Goal: Task Accomplishment & Management: Use online tool/utility

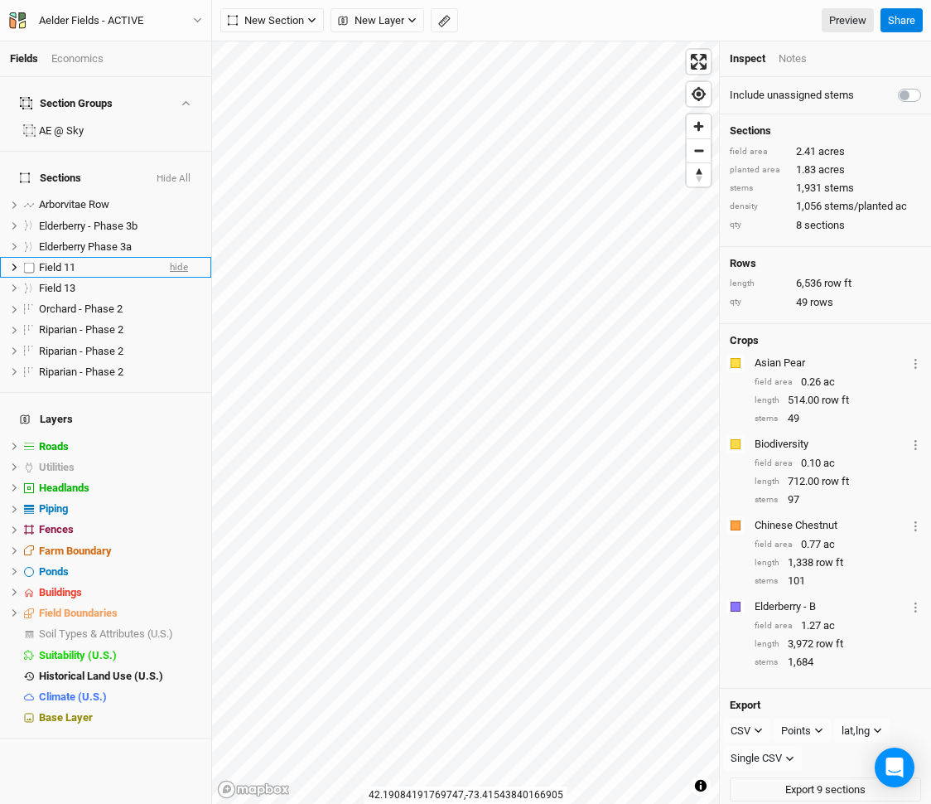
click at [183, 257] on span "hide" at bounding box center [179, 267] width 18 height 21
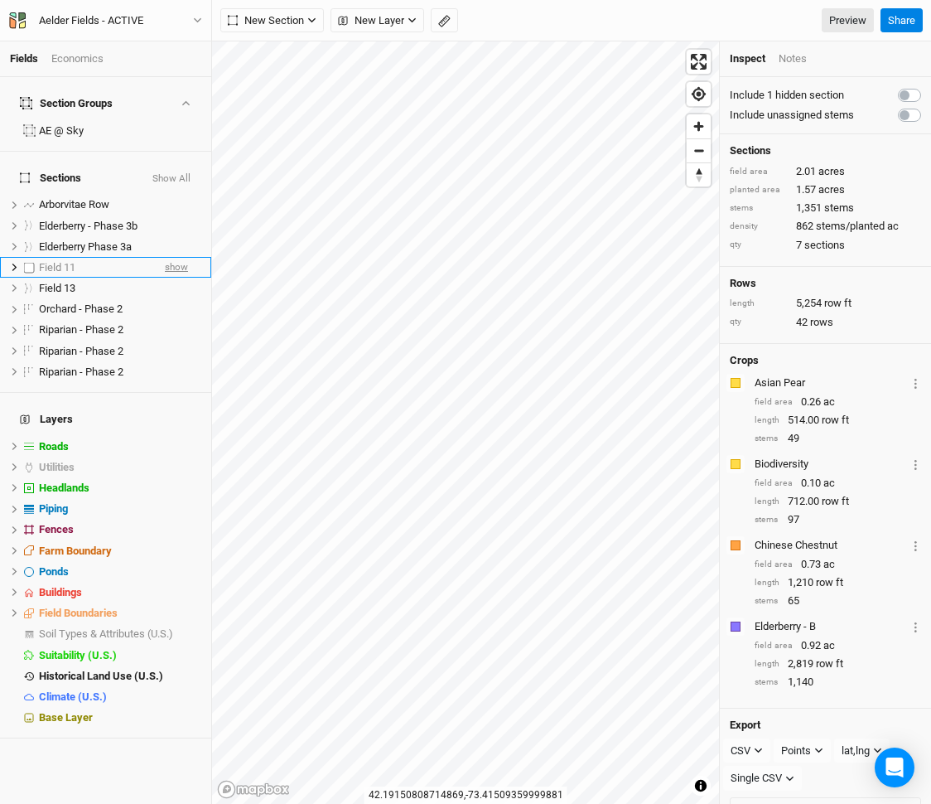
click at [181, 257] on span "show" at bounding box center [176, 267] width 23 height 21
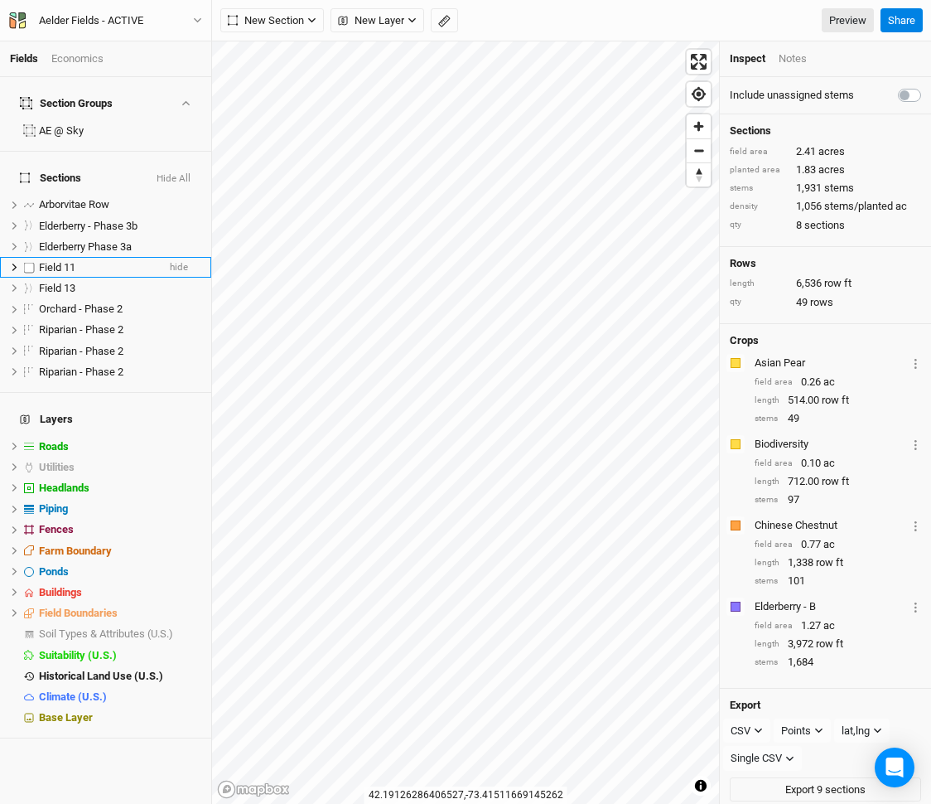
click at [104, 257] on li "Field 11 hide" at bounding box center [105, 267] width 211 height 21
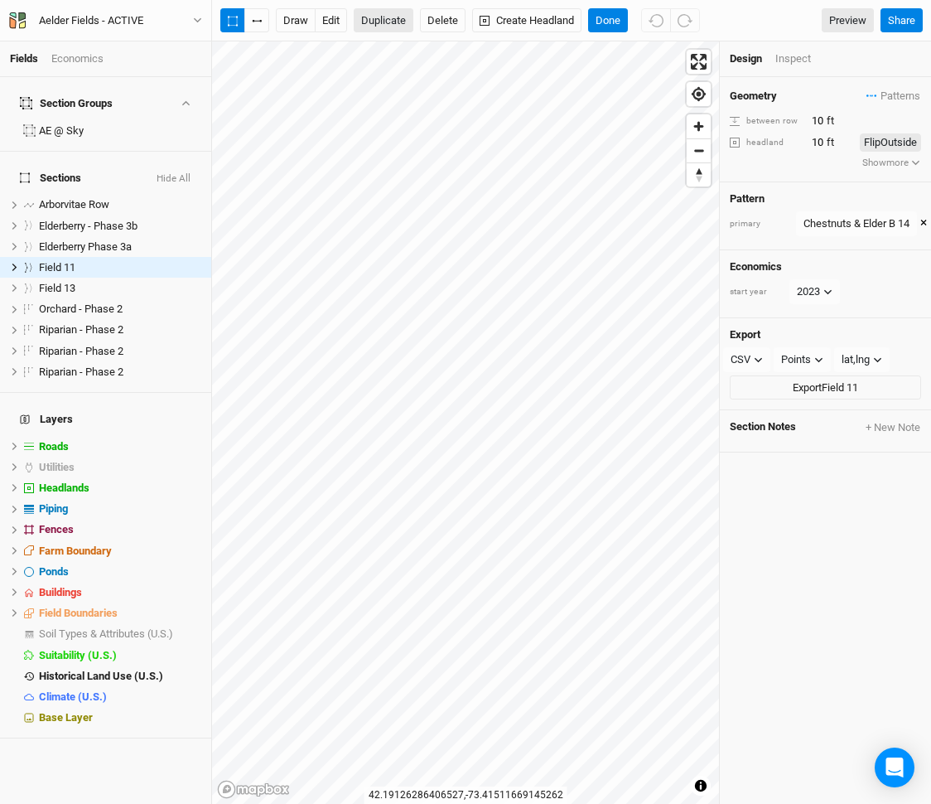
click at [391, 17] on button "Duplicate" at bounding box center [384, 20] width 60 height 25
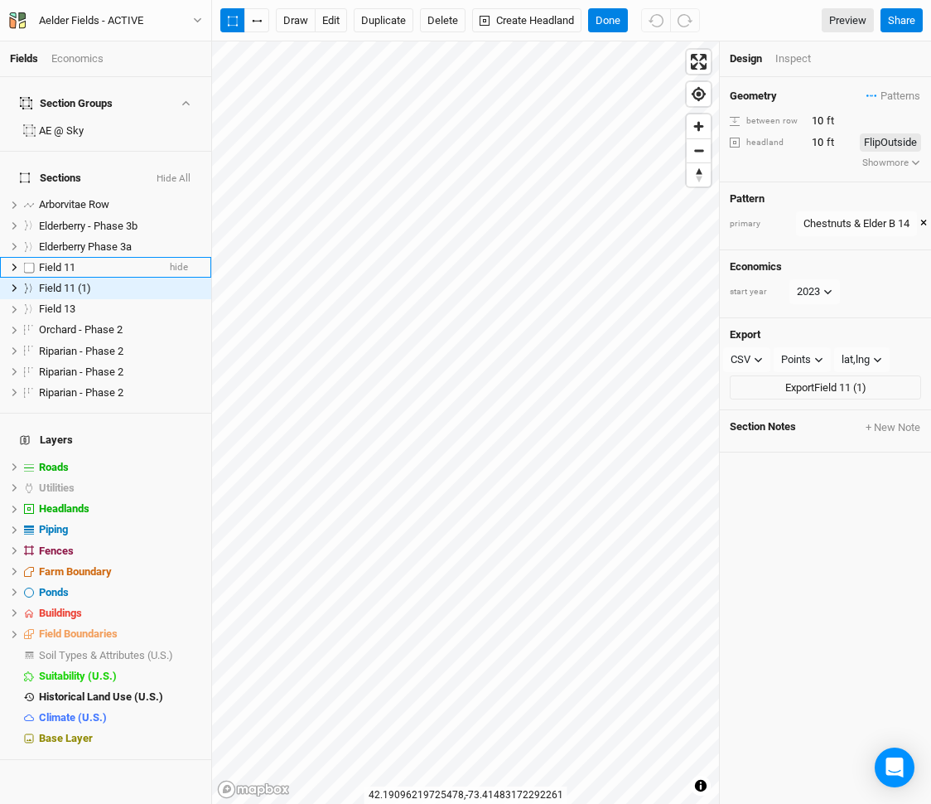
click at [99, 261] on div "Field 11" at bounding box center [98, 267] width 118 height 13
click at [99, 282] on div "Field 11 (1)" at bounding box center [98, 288] width 118 height 13
click at [925, 216] on button "×" at bounding box center [923, 224] width 7 height 18
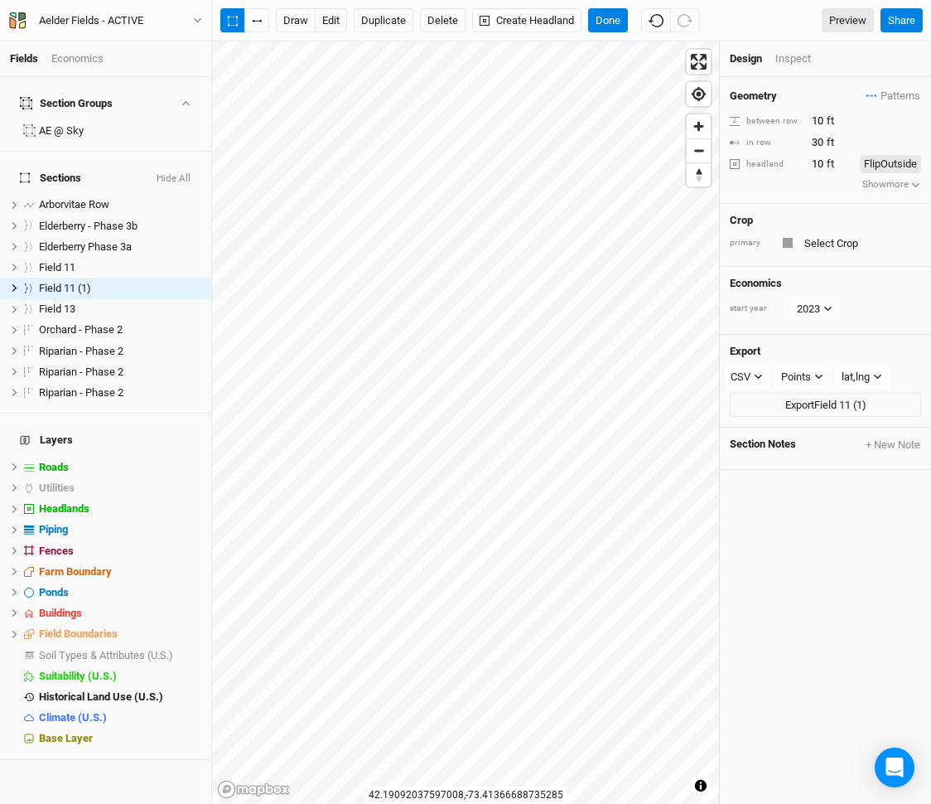
click at [836, 258] on div "Crop primary" at bounding box center [825, 236] width 211 height 64
click at [838, 241] on input "text" at bounding box center [860, 243] width 122 height 20
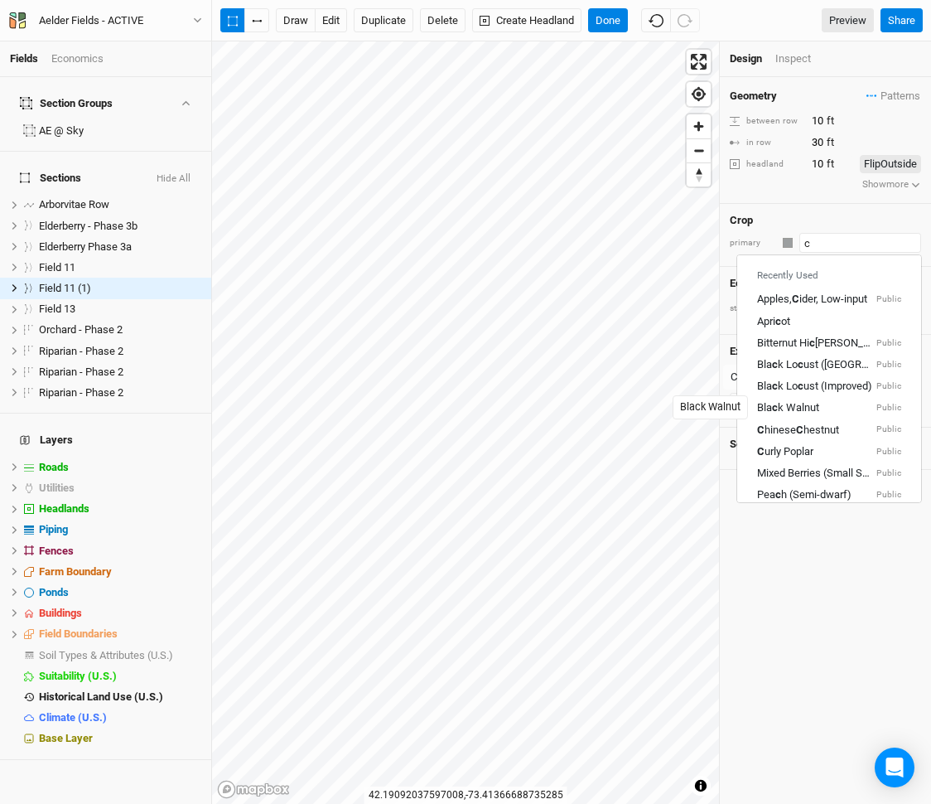
type input "ch"
type input "chinese Chestnut"
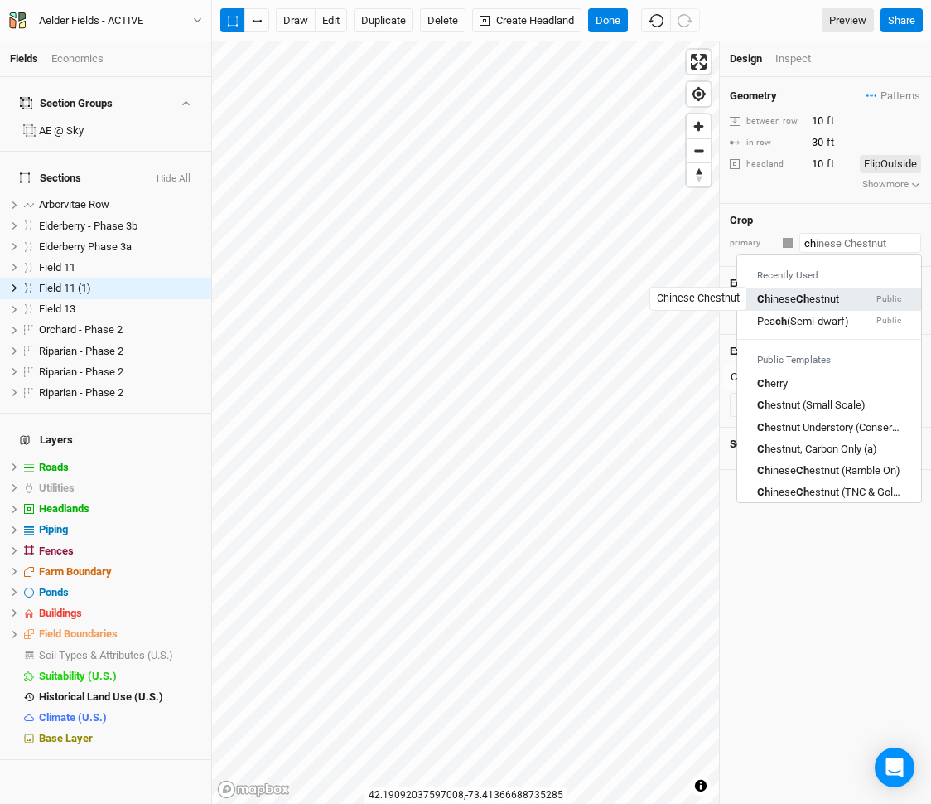
click at [834, 297] on div "Ch inese Ch estnut" at bounding box center [798, 299] width 82 height 15
type input "Chinese Chestnut"
type input "20"
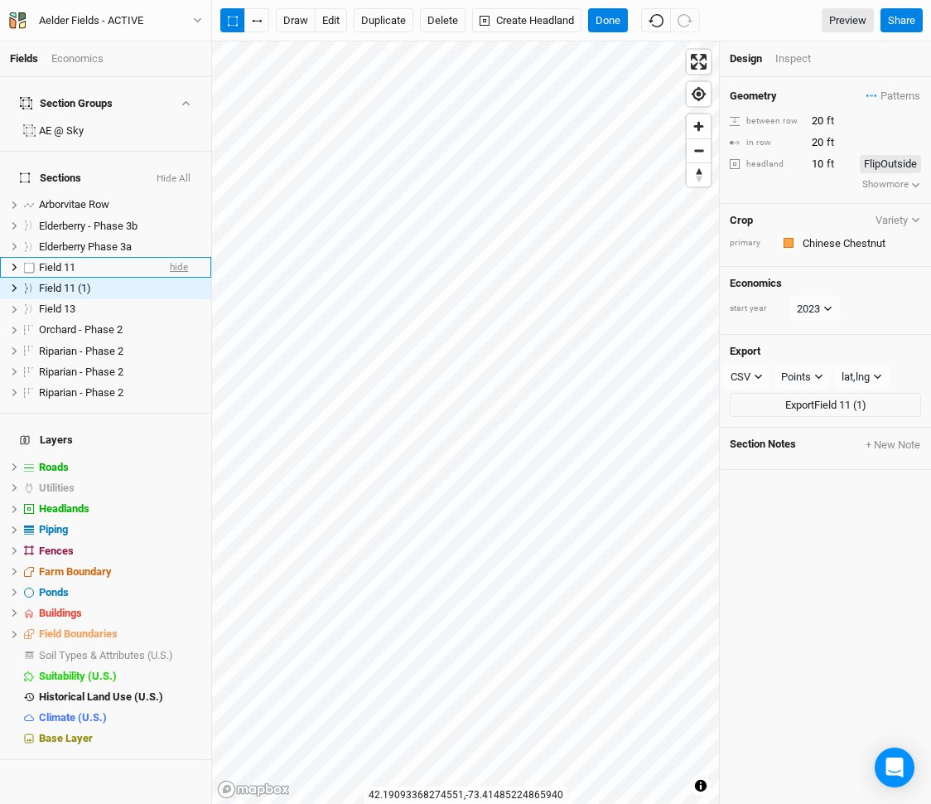
click at [176, 257] on span "hide" at bounding box center [179, 267] width 18 height 21
click at [334, 16] on button "edit" at bounding box center [331, 20] width 32 height 25
click at [324, 21] on button "edit" at bounding box center [331, 20] width 32 height 25
click at [618, 22] on button "Done" at bounding box center [608, 20] width 40 height 25
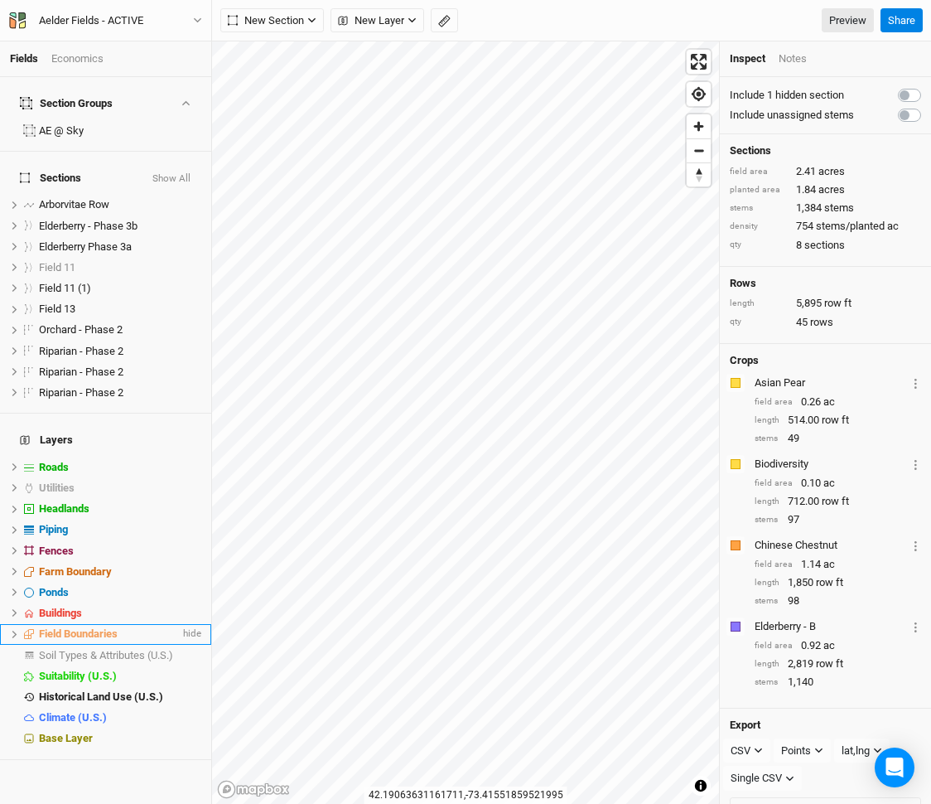
click at [103, 627] on span "Field Boundaries" at bounding box center [78, 633] width 79 height 12
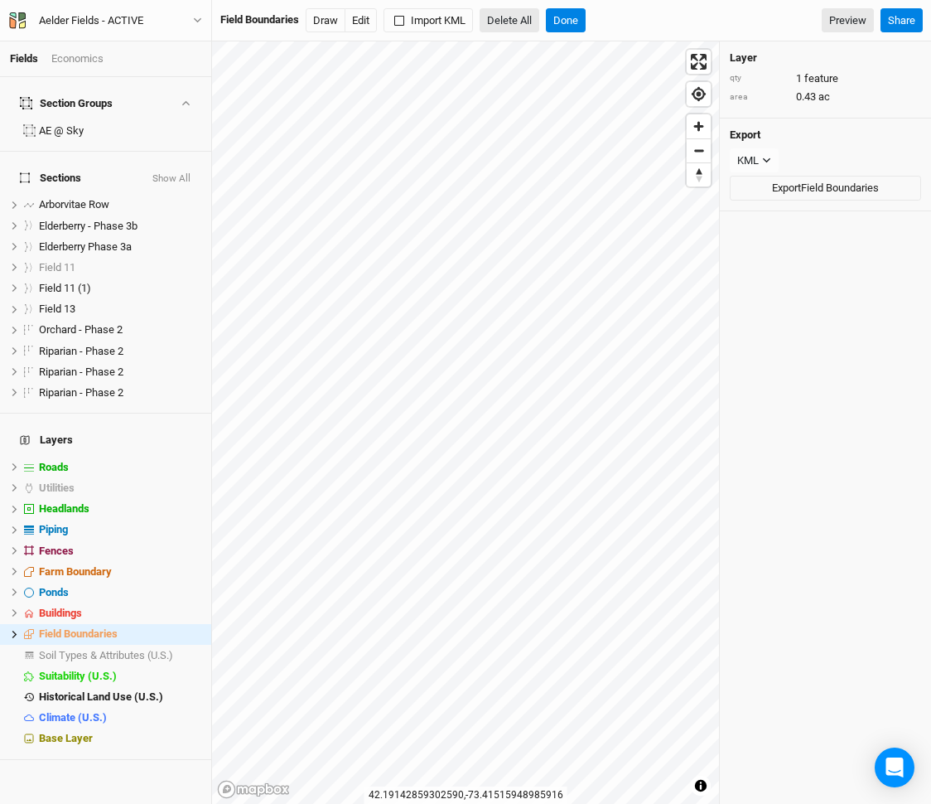
click at [521, 14] on button "Delete All" at bounding box center [510, 20] width 60 height 25
click at [610, 19] on button "Confirm" at bounding box center [604, 20] width 51 height 25
click at [479, 24] on button "Done" at bounding box center [468, 20] width 40 height 25
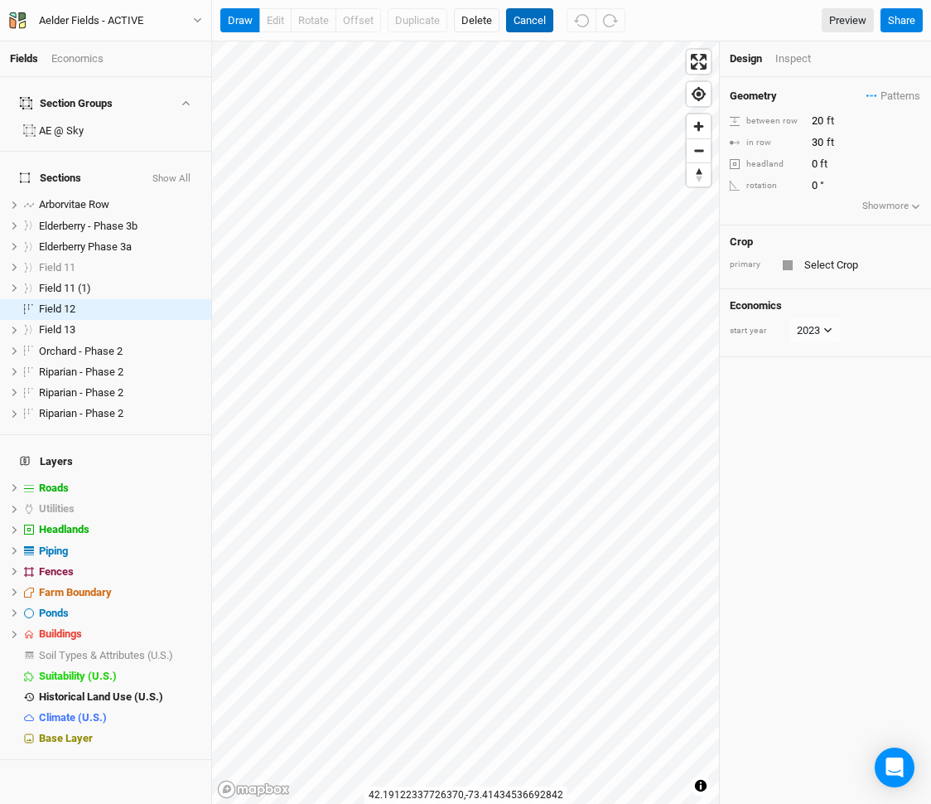
click at [533, 16] on button "Cancel" at bounding box center [529, 20] width 47 height 25
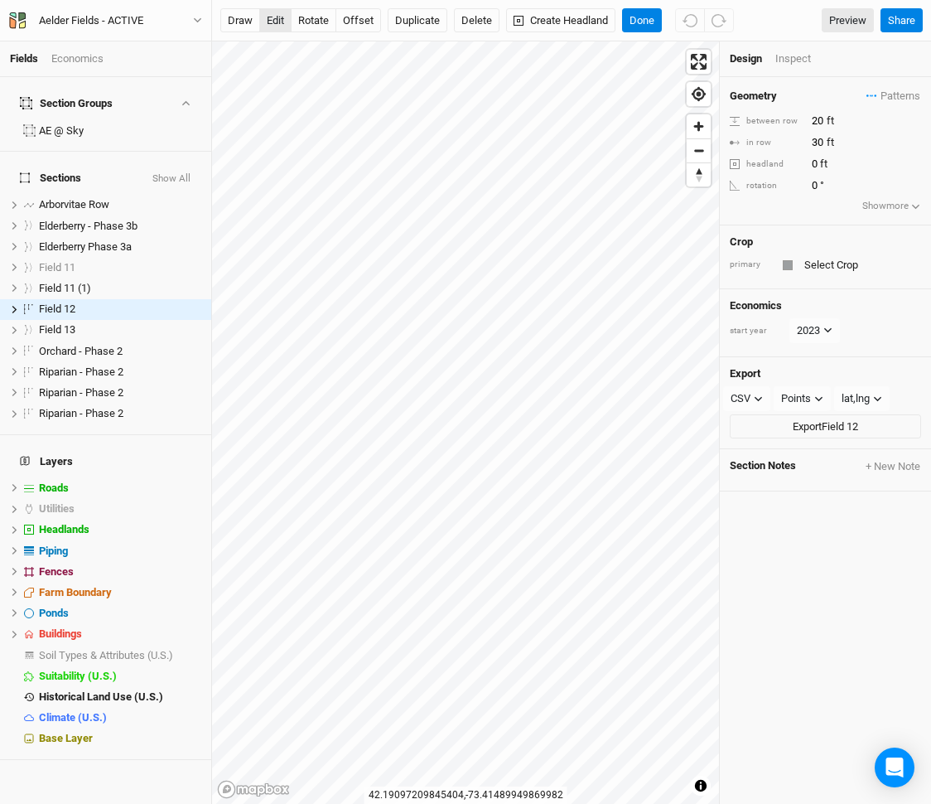
click at [273, 22] on button "edit" at bounding box center [275, 20] width 32 height 25
click at [312, 31] on button "rotate" at bounding box center [314, 20] width 46 height 25
type input "353.6"
click at [881, 99] on span "Patterns" at bounding box center [894, 96] width 54 height 17
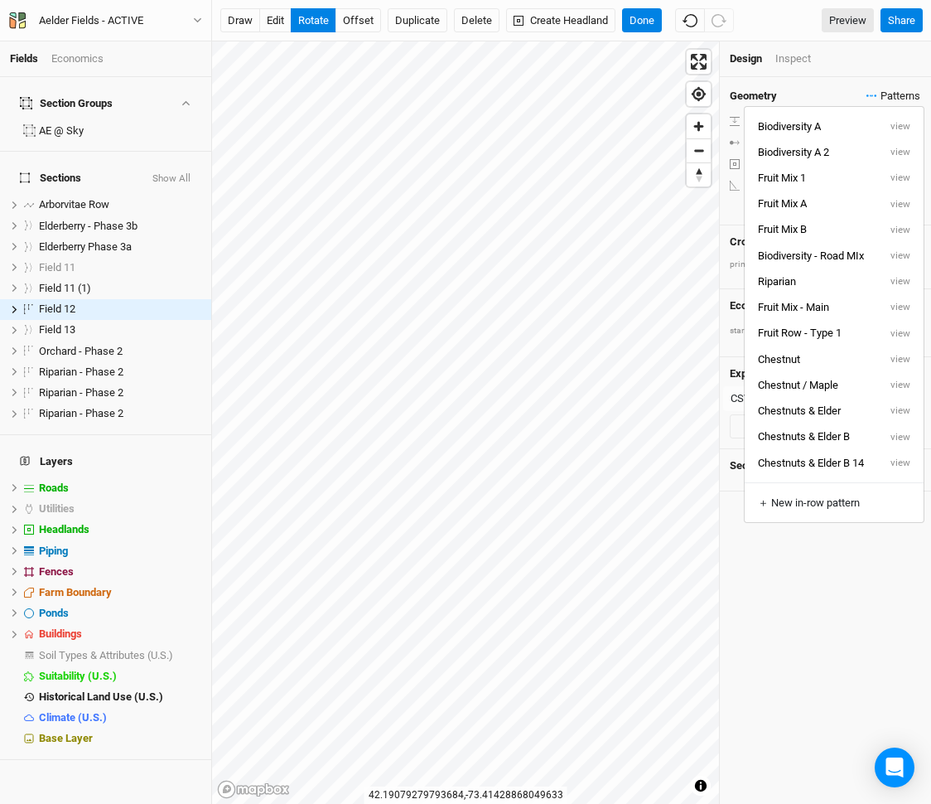
click at [878, 96] on span "Patterns" at bounding box center [894, 96] width 54 height 17
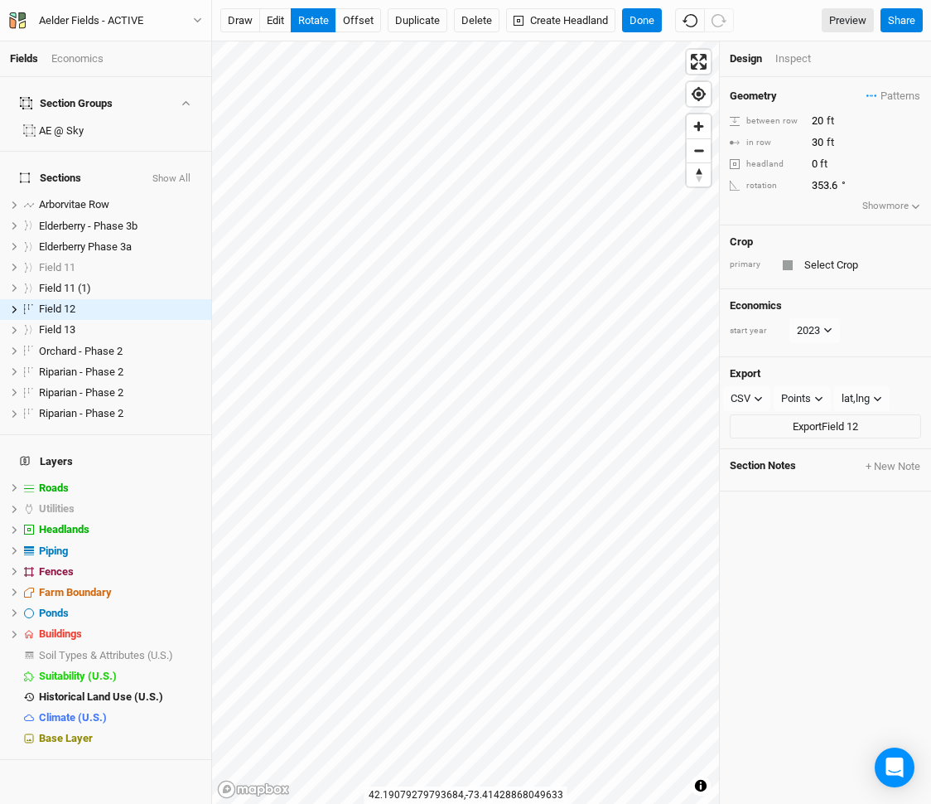
click at [822, 253] on div "Crop primary" at bounding box center [825, 257] width 211 height 64
click at [824, 270] on input "text" at bounding box center [860, 265] width 122 height 20
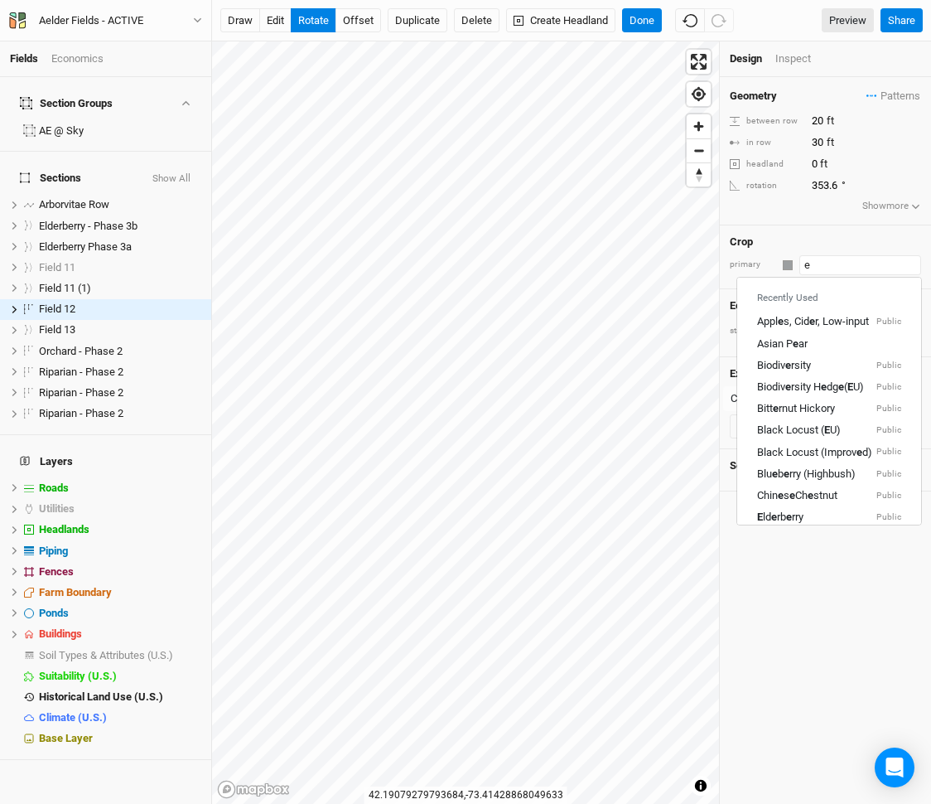
type input "el"
type input "elderberry"
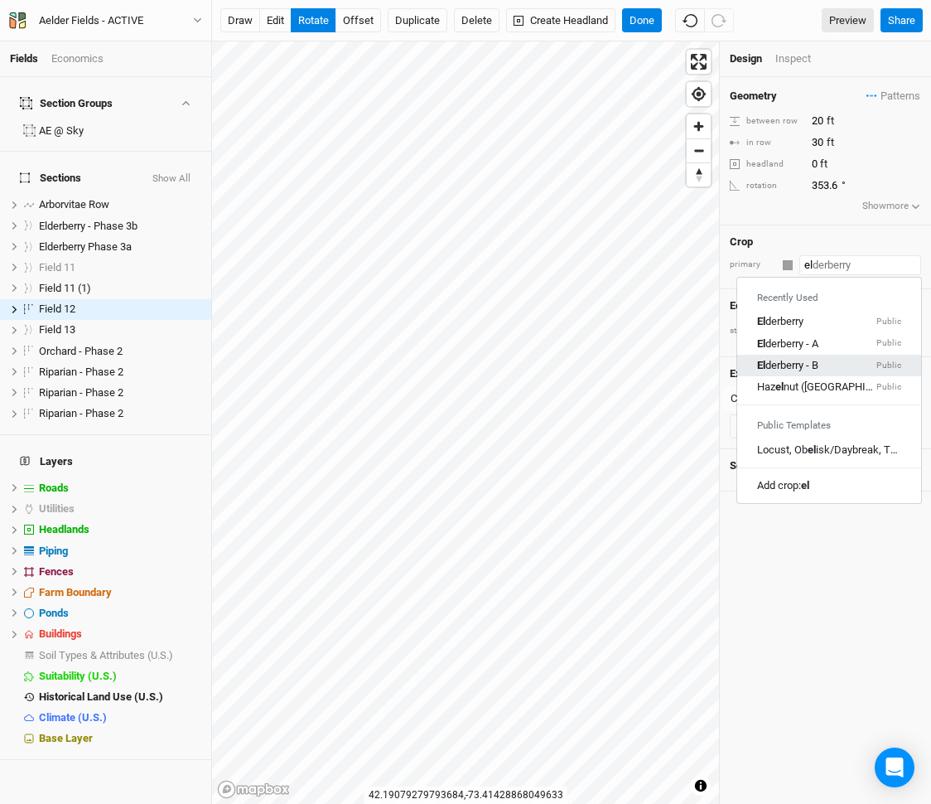
click at [823, 357] on div "El derberry - B Public" at bounding box center [829, 364] width 144 height 15
type input "Elderberry - B"
type input "12"
type input "2.5"
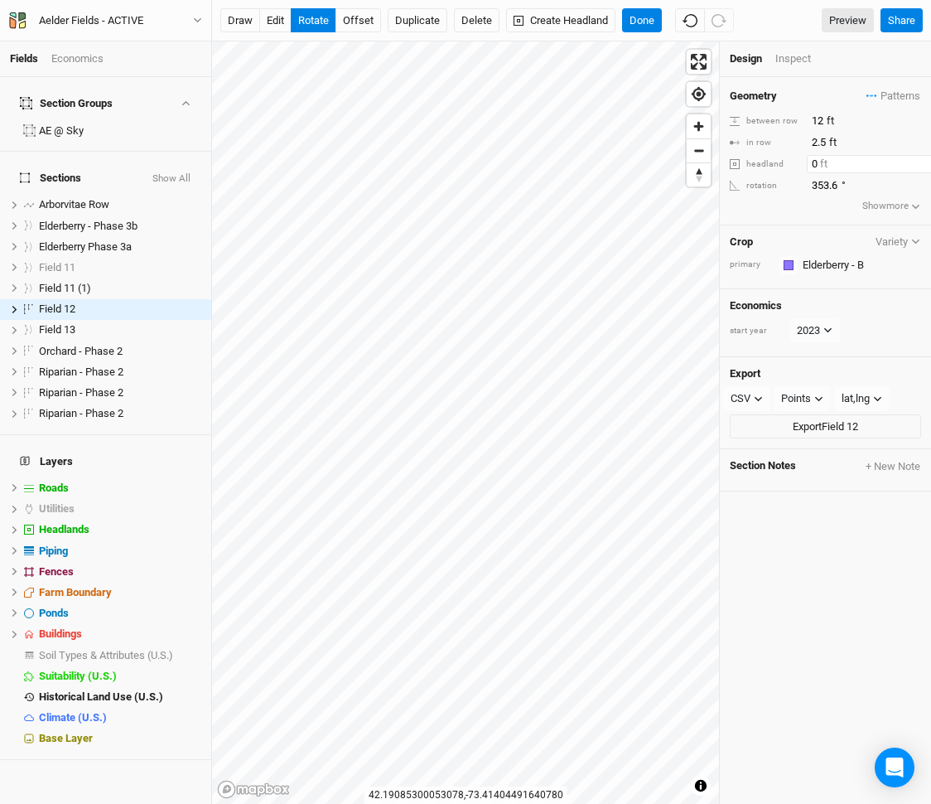
click at [814, 163] on input "0" at bounding box center [879, 164] width 144 height 18
type input "10"
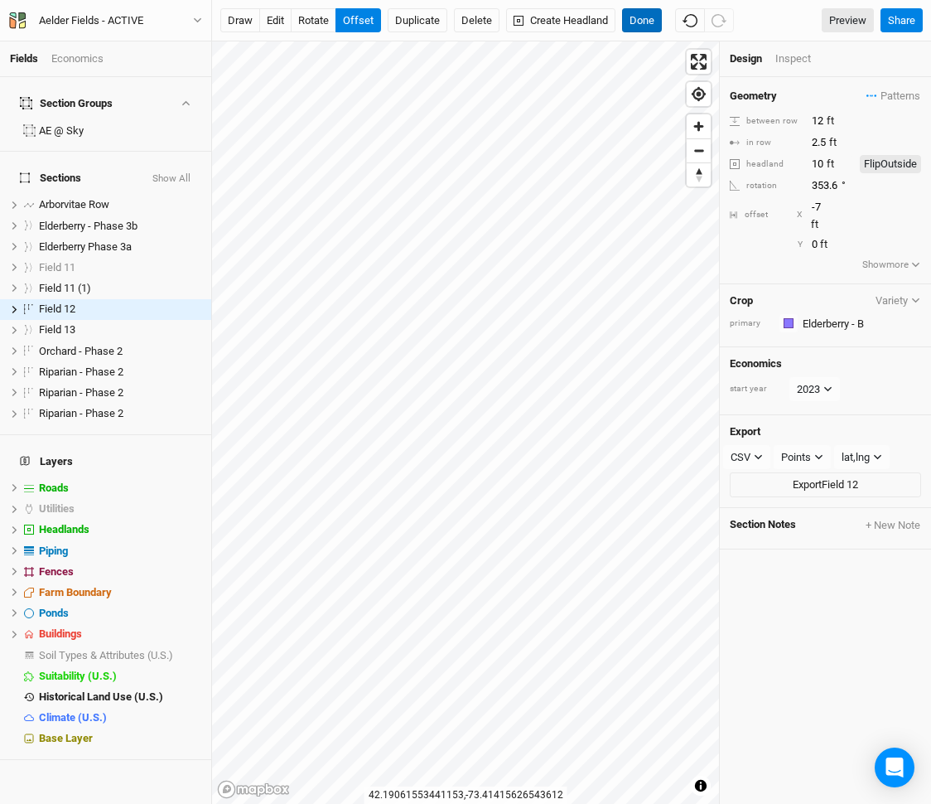
scroll to position [0, 2]
type input "-7"
click at [276, 21] on button "edit" at bounding box center [275, 20] width 32 height 25
click at [820, 161] on input "10" at bounding box center [830, 164] width 46 height 18
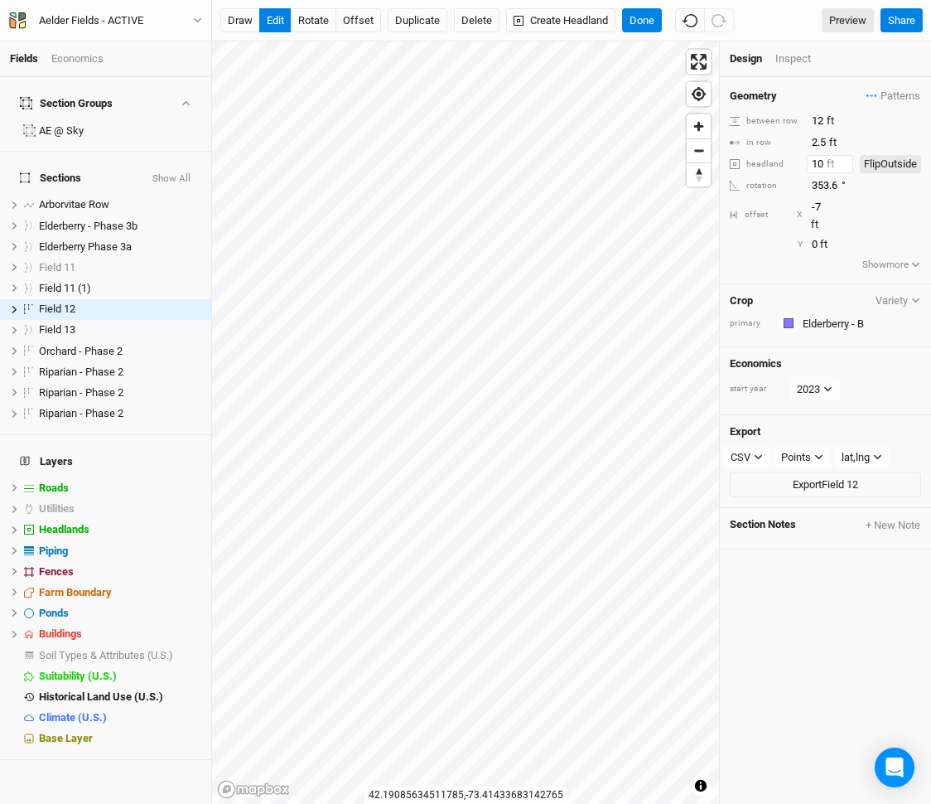
click at [820, 161] on input "10" at bounding box center [830, 164] width 46 height 18
type input "1"
type input "5"
click at [359, 22] on button "offset" at bounding box center [359, 20] width 46 height 25
type input "-8"
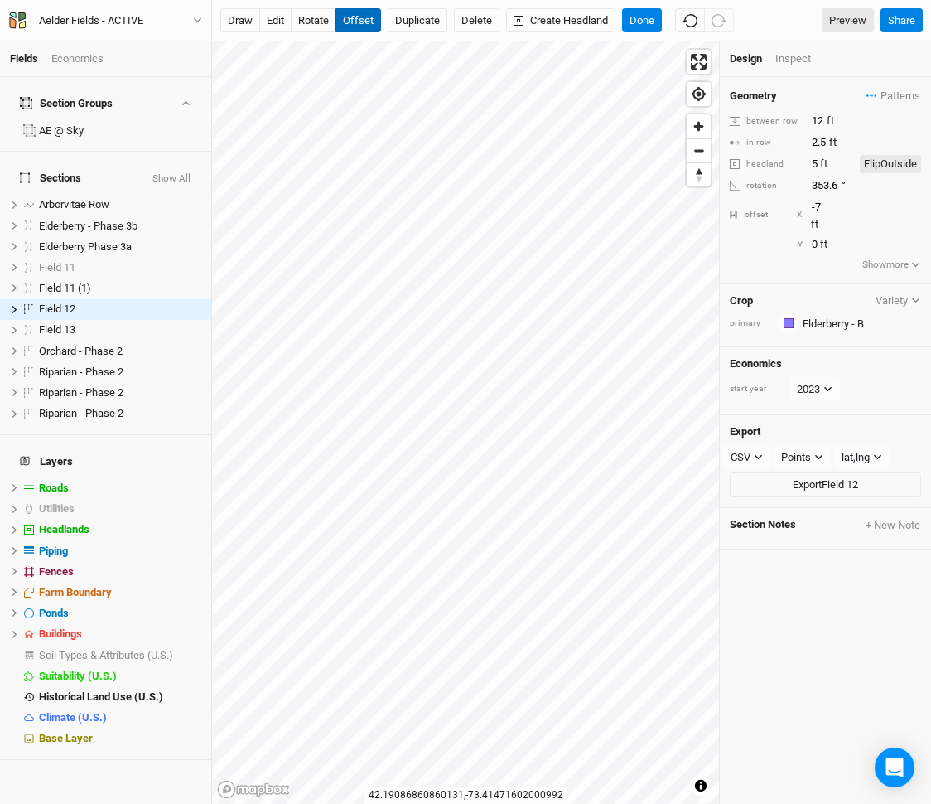
type input "-1"
type input "-9"
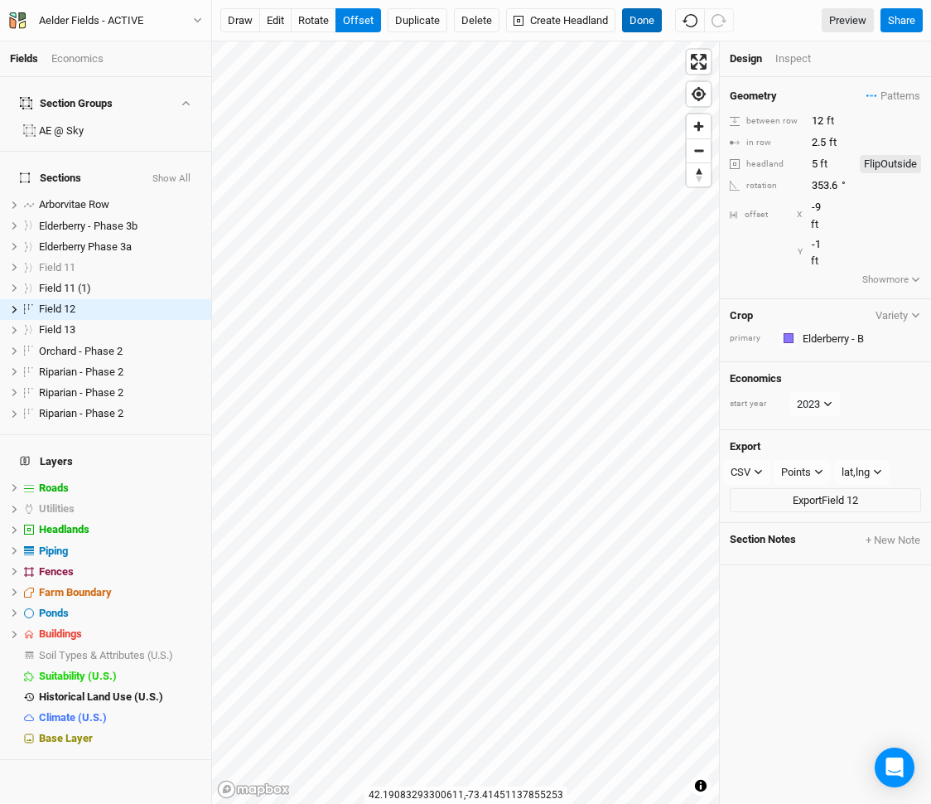
click at [643, 18] on button "Done" at bounding box center [642, 20] width 40 height 25
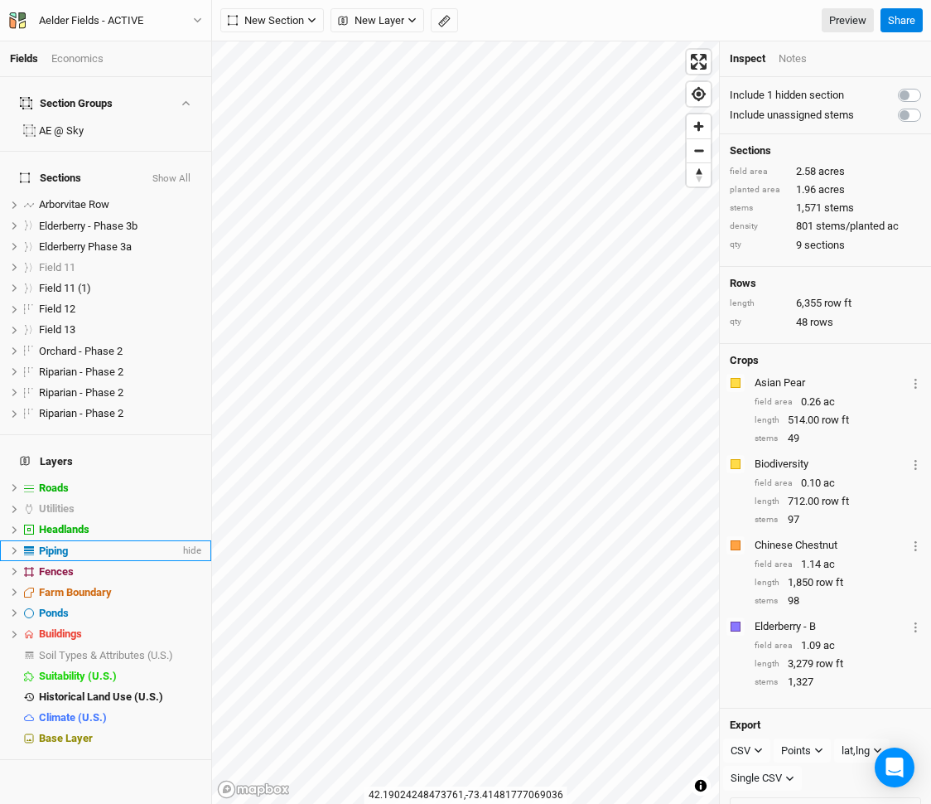
click at [77, 544] on div "Piping" at bounding box center [109, 550] width 141 height 13
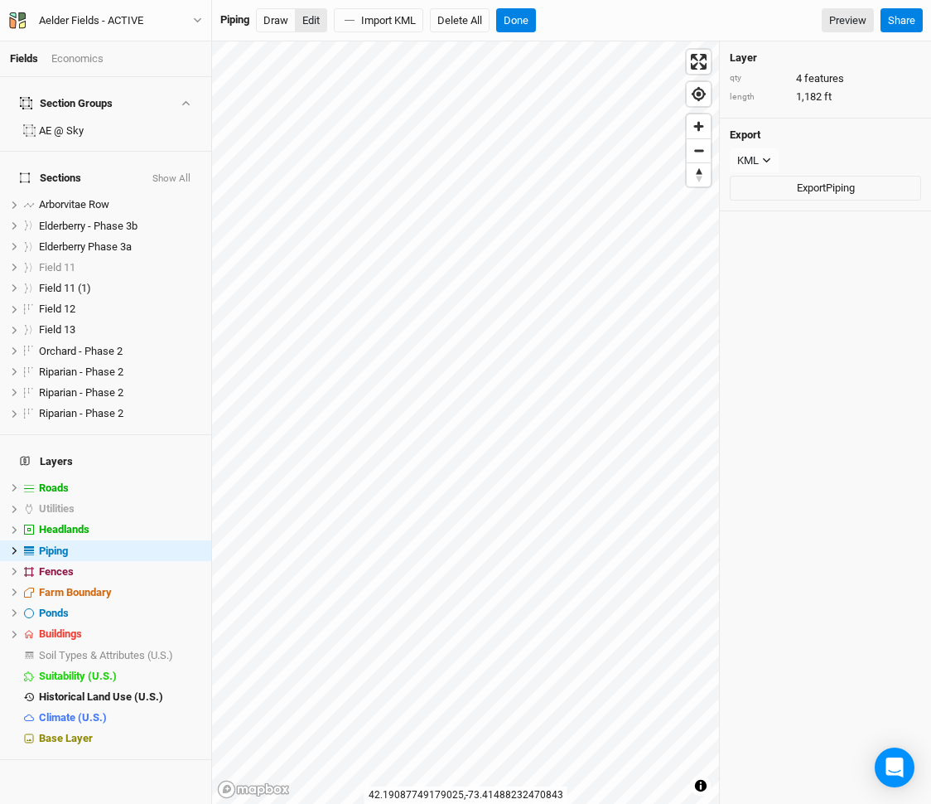
click at [306, 16] on button "Edit" at bounding box center [311, 20] width 32 height 25
click at [191, 540] on span "hide" at bounding box center [191, 550] width 22 height 21
click at [521, 22] on button "Done" at bounding box center [516, 20] width 40 height 25
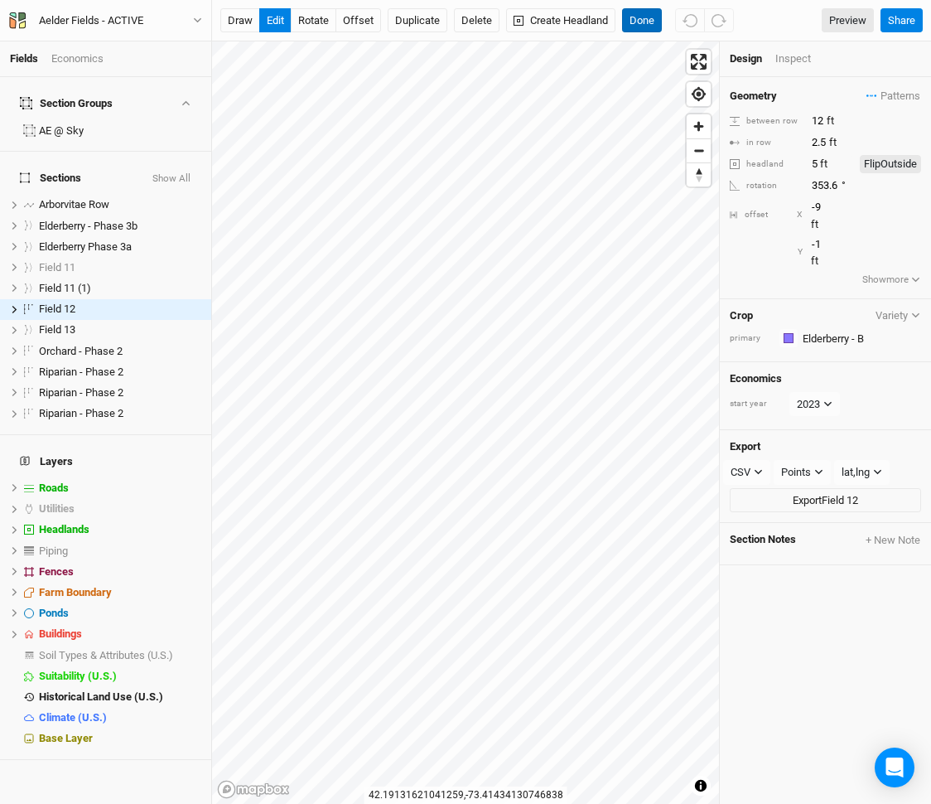
click at [642, 15] on button "Done" at bounding box center [642, 20] width 40 height 25
click at [831, 328] on input "text" at bounding box center [859, 338] width 123 height 20
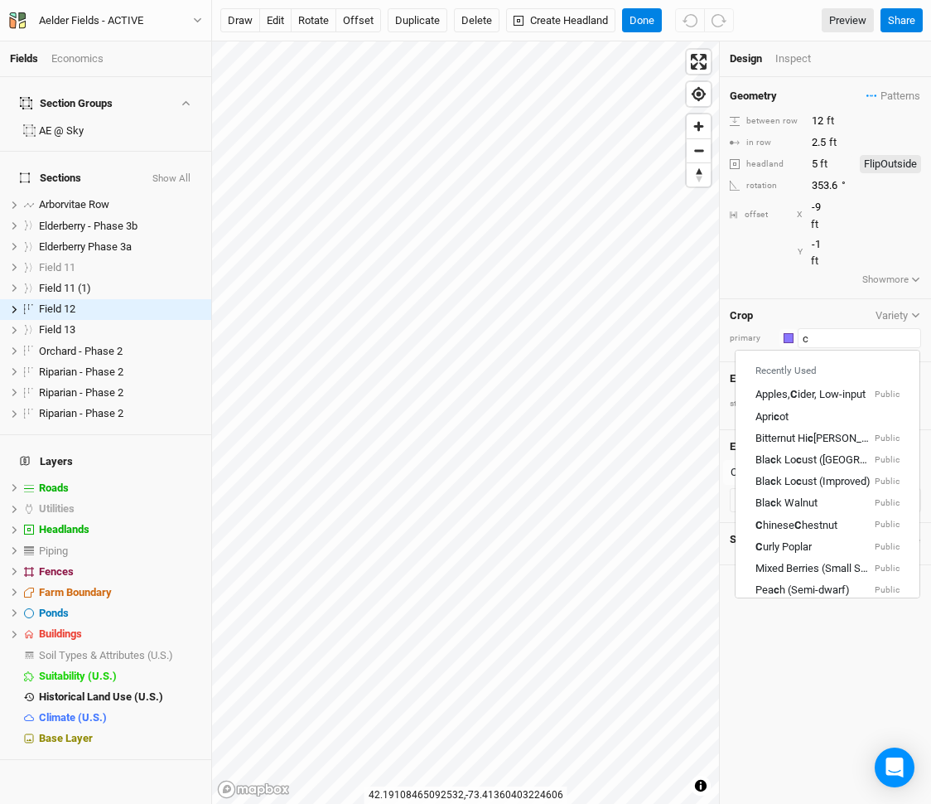
type input "ch"
type input "chinese Chestnut"
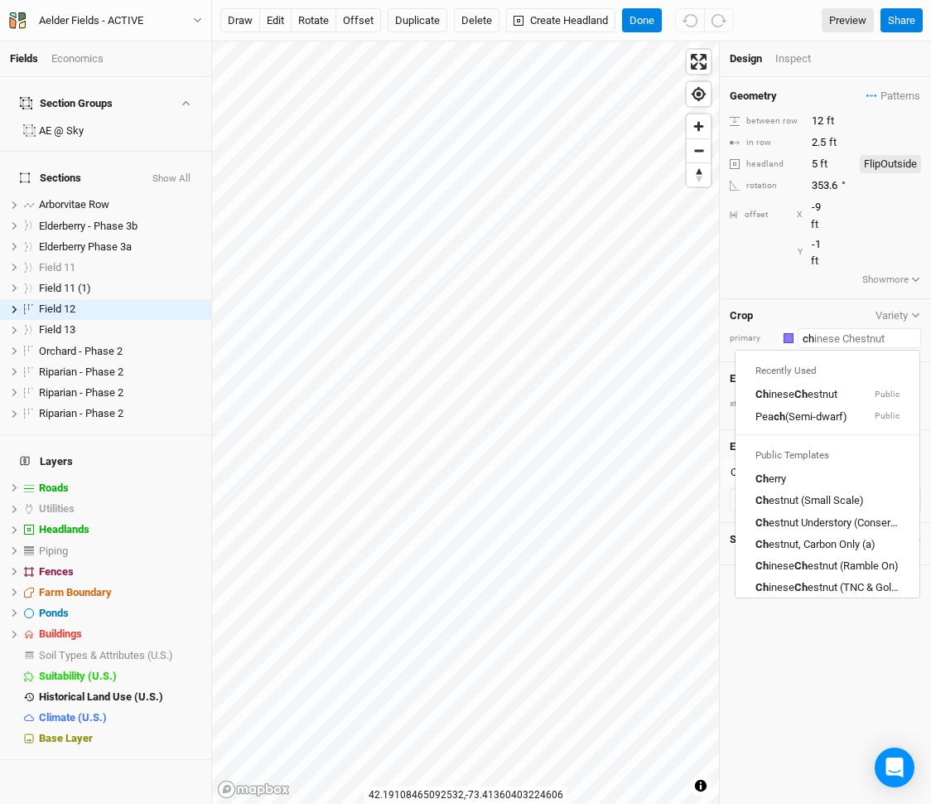
type input "che"
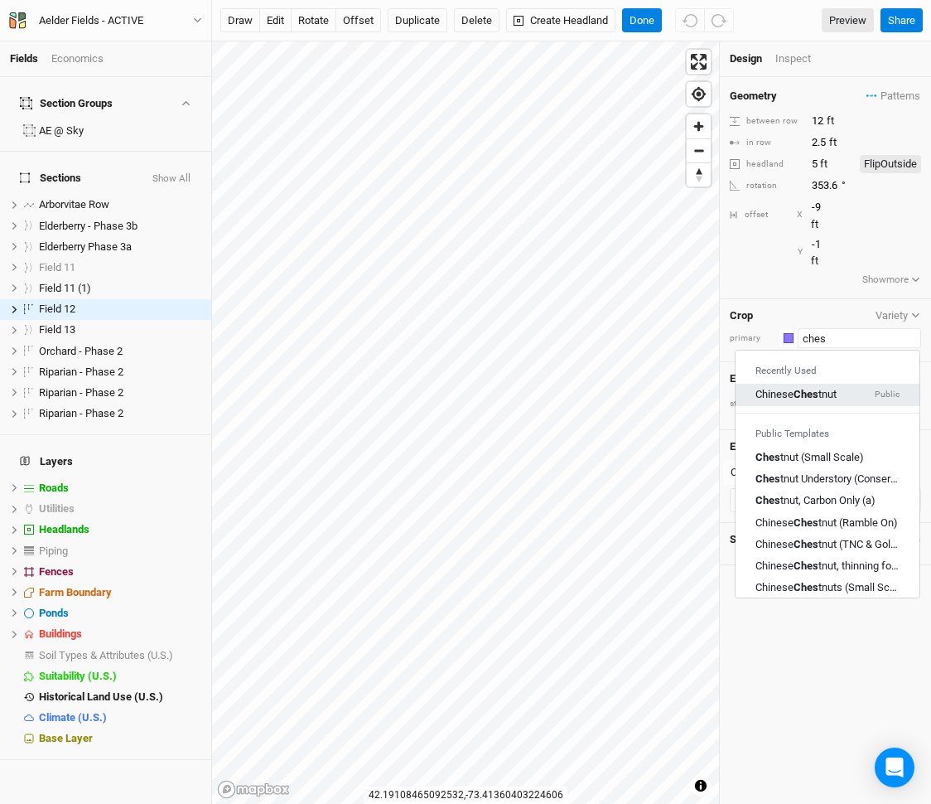
click at [847, 388] on div "Chinese Ches tnut Public" at bounding box center [828, 395] width 144 height 15
type input "Chinese Chestnut"
type input "20"
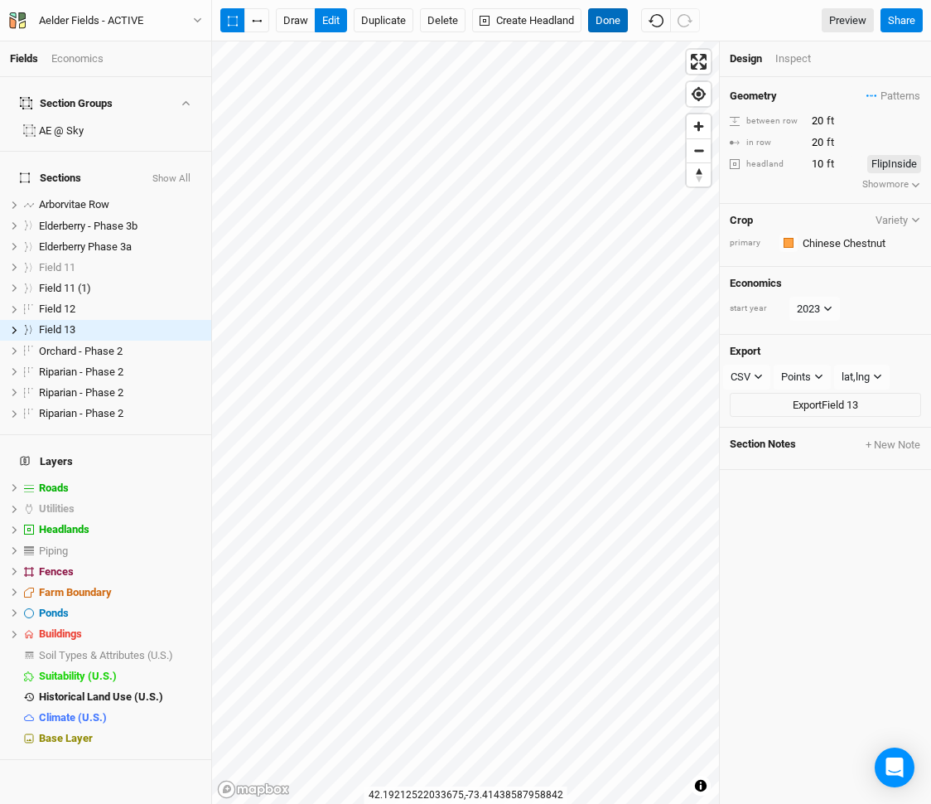
click at [626, 12] on button "Done" at bounding box center [608, 20] width 40 height 25
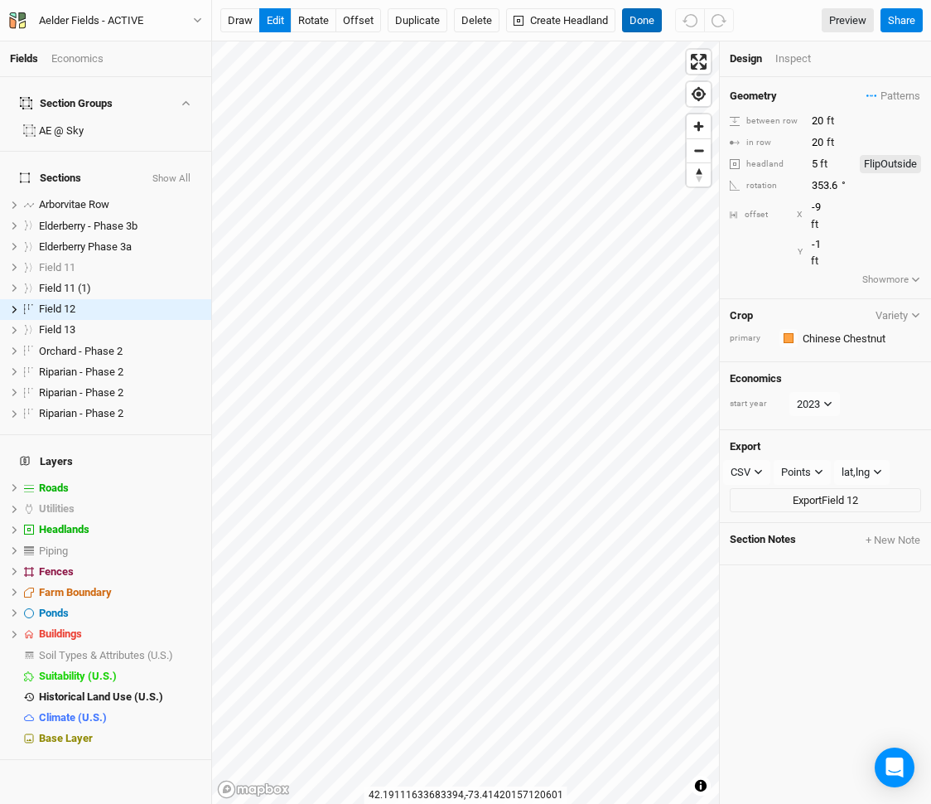
click at [635, 22] on button "Done" at bounding box center [642, 20] width 40 height 25
click at [488, 27] on button "Delete" at bounding box center [477, 20] width 46 height 25
click at [516, 19] on button "Confirm" at bounding box center [493, 20] width 51 height 25
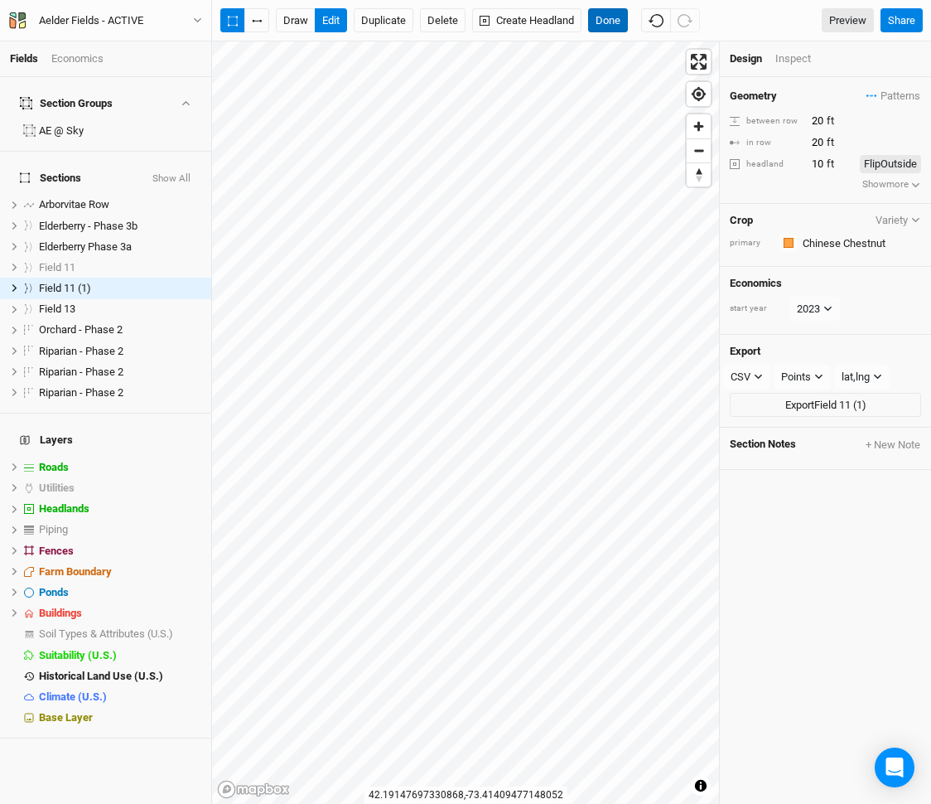
click at [609, 27] on button "Done" at bounding box center [608, 20] width 40 height 25
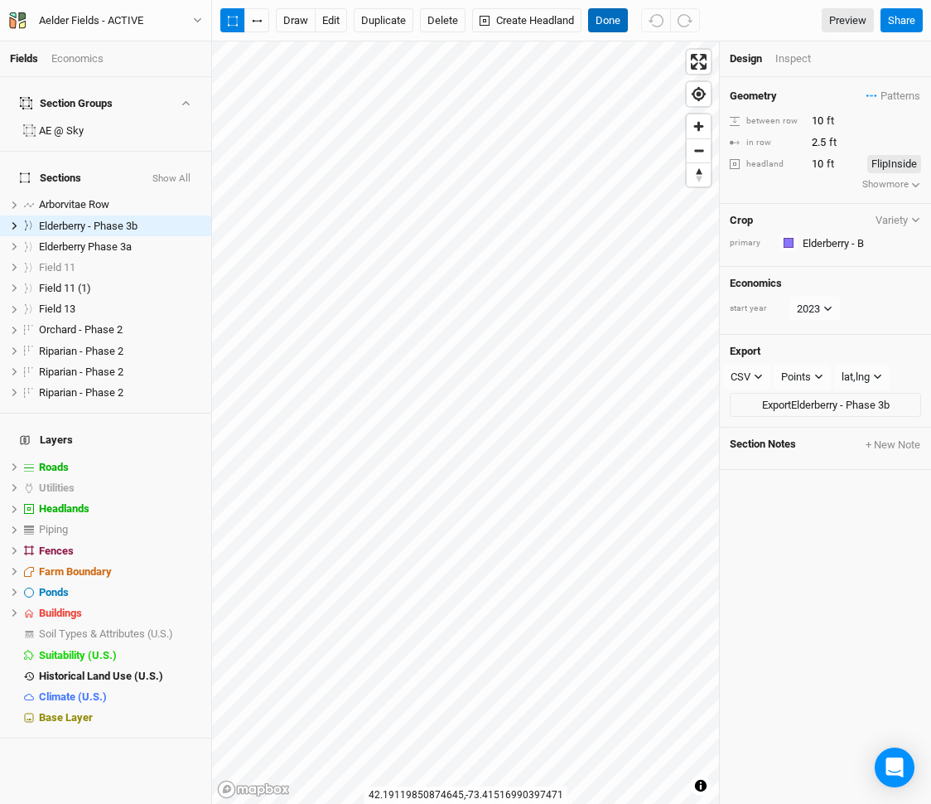
click at [594, 28] on button "Done" at bounding box center [608, 20] width 40 height 25
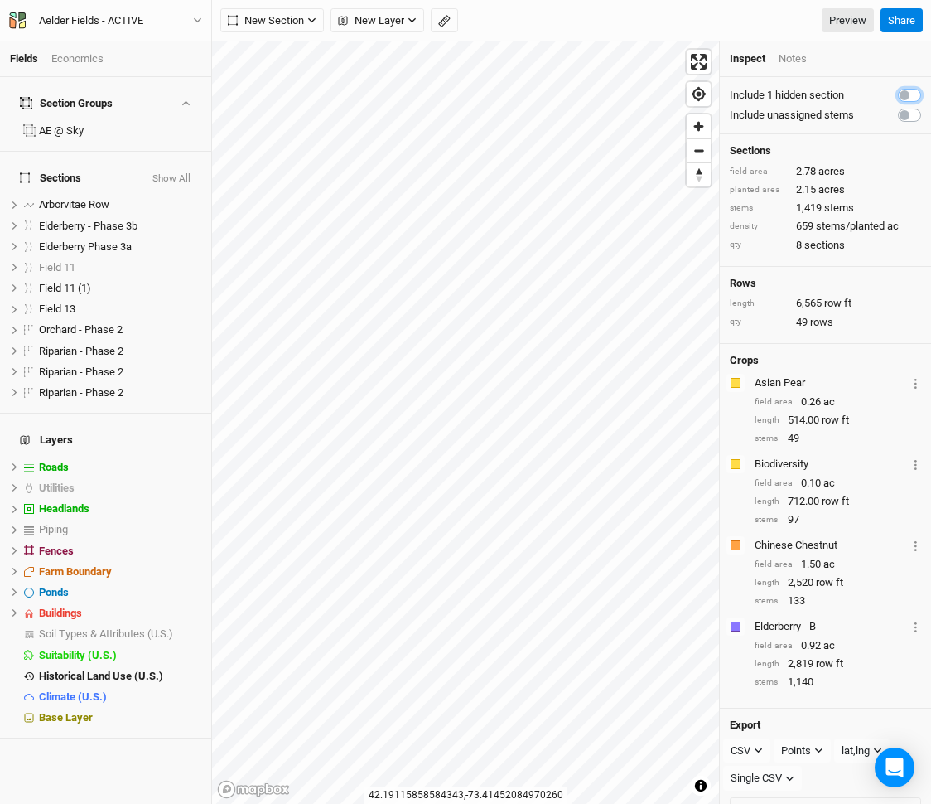
click at [903, 85] on input "checkbox" at bounding box center [904, 93] width 13 height 17
click at [906, 86] on input "checkbox" at bounding box center [904, 93] width 13 height 17
checkbox input "false"
click at [928, 105] on label at bounding box center [928, 105] width 0 height 0
click at [910, 111] on input "checkbox" at bounding box center [904, 113] width 13 height 17
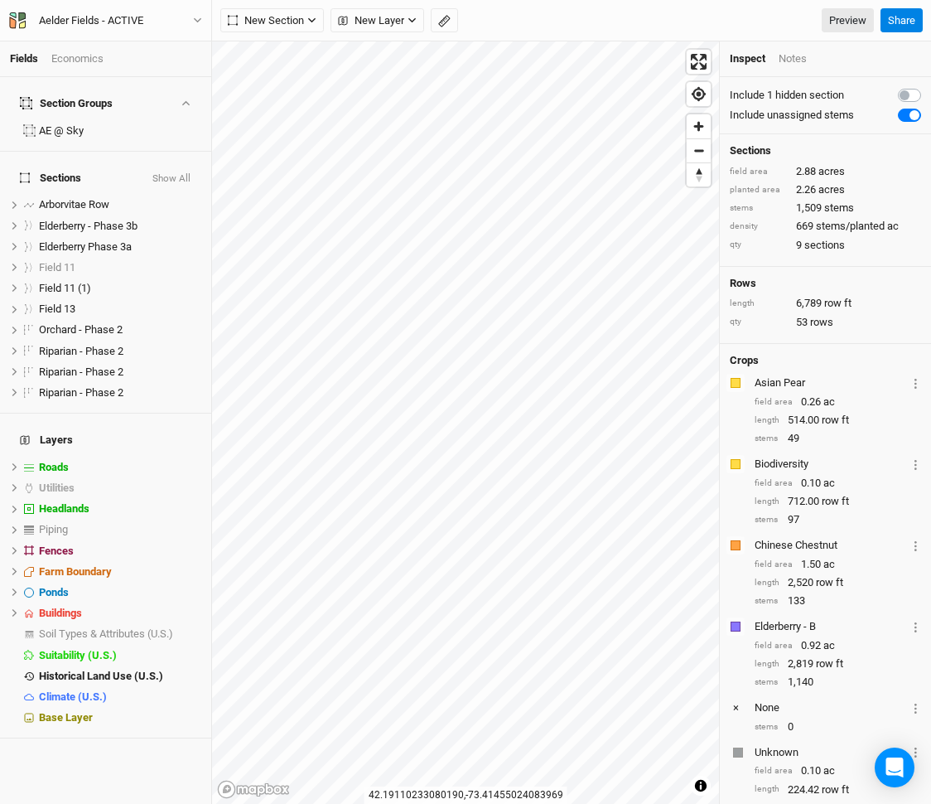
click at [928, 105] on label at bounding box center [928, 105] width 0 height 0
click at [910, 111] on input "checkbox" at bounding box center [904, 113] width 13 height 17
click at [928, 105] on label at bounding box center [928, 105] width 0 height 0
click at [910, 111] on input "checkbox" at bounding box center [904, 113] width 13 height 17
checkbox input "true"
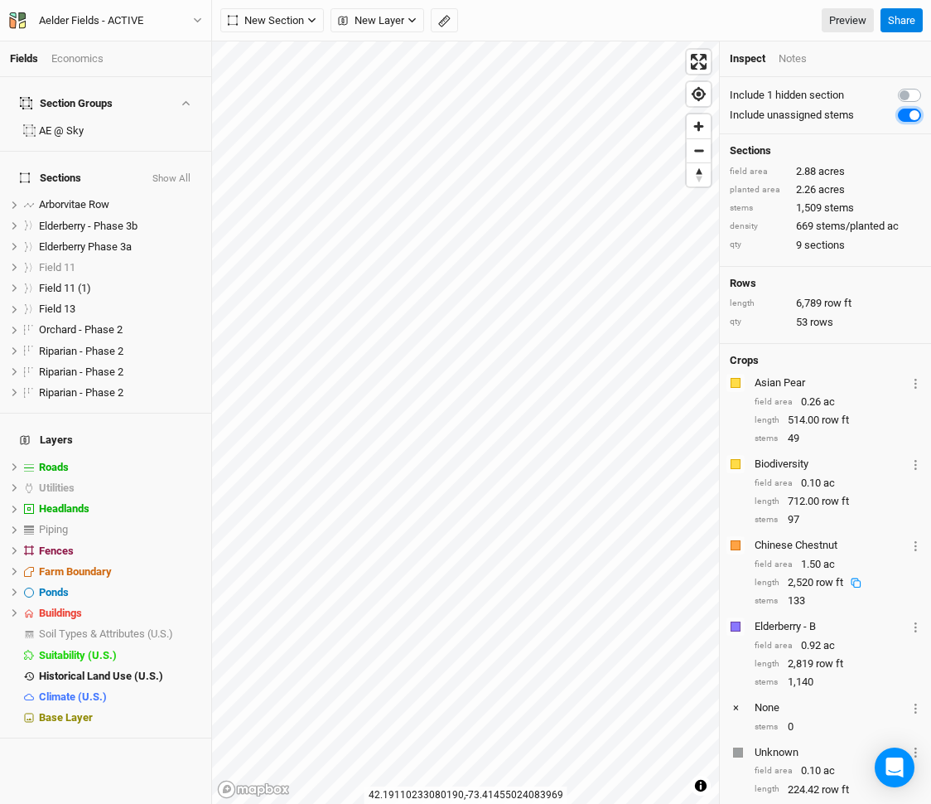
scroll to position [135, 0]
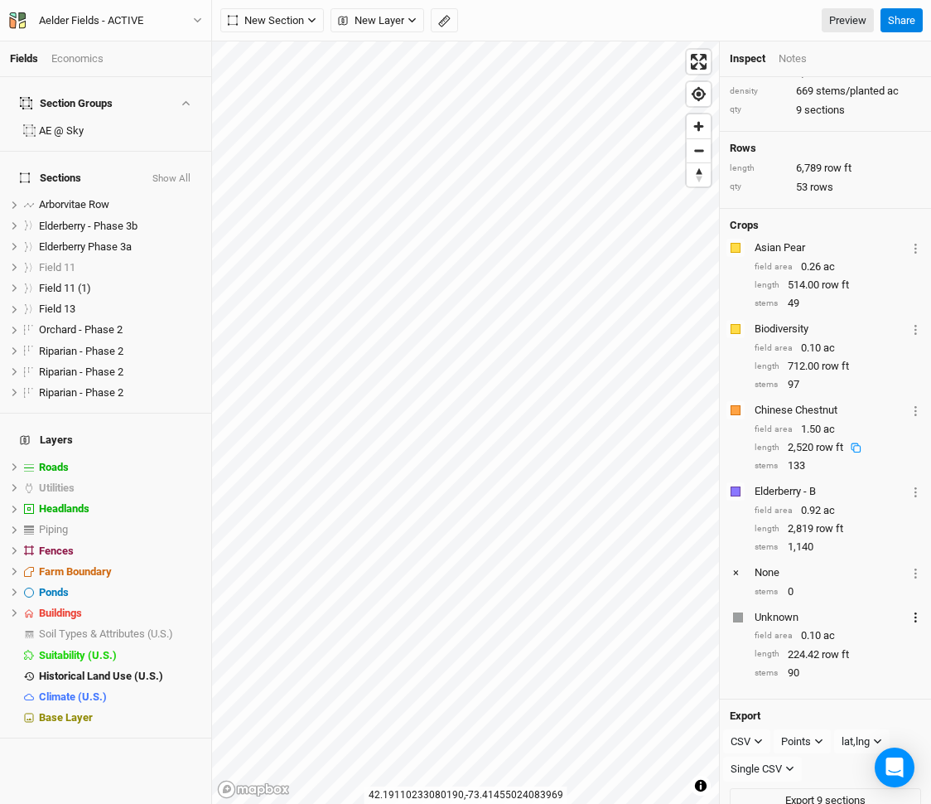
click at [911, 617] on button "Layer 1" at bounding box center [915, 616] width 11 height 19
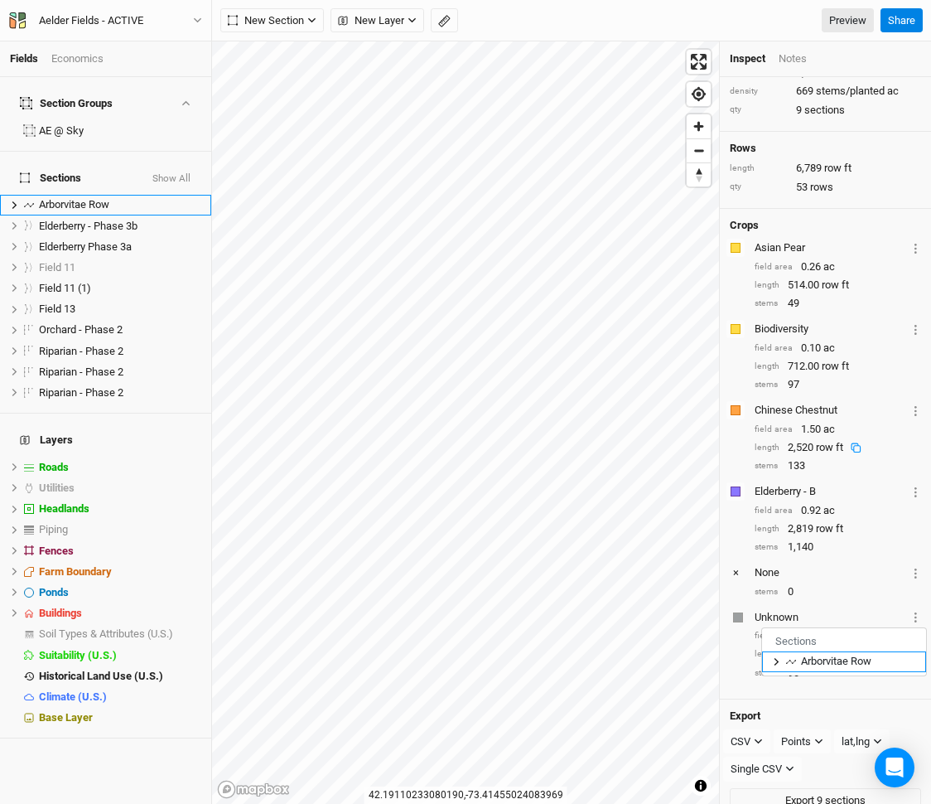
click at [855, 662] on span "Arborvitae Row" at bounding box center [836, 660] width 70 height 12
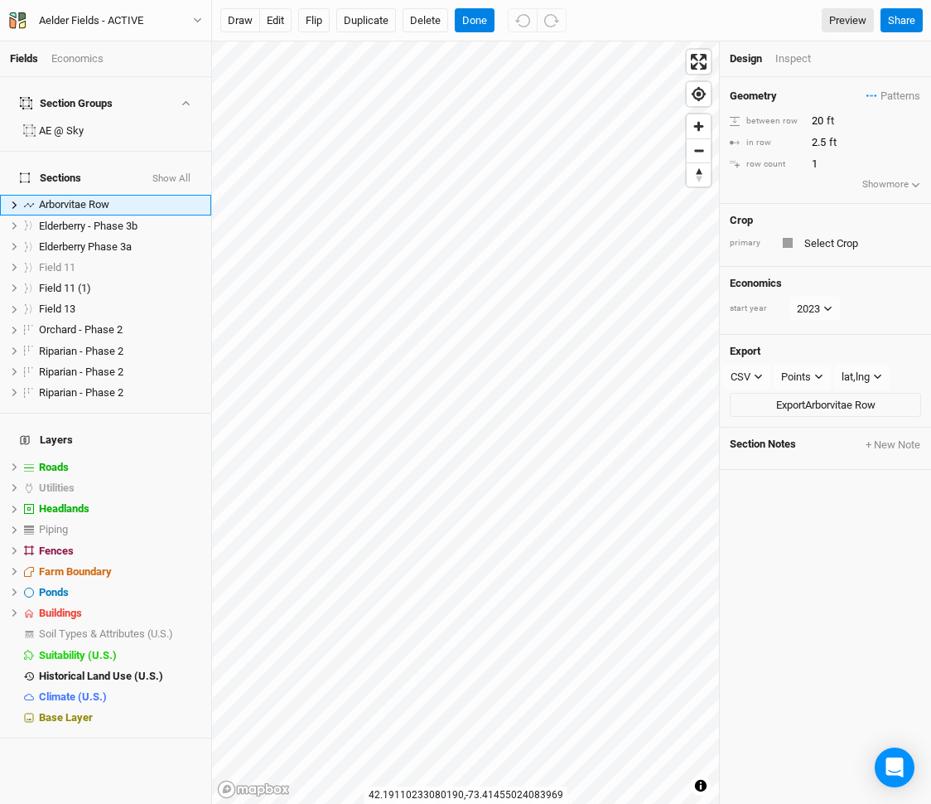
click at [822, 233] on div at bounding box center [860, 243] width 122 height 20
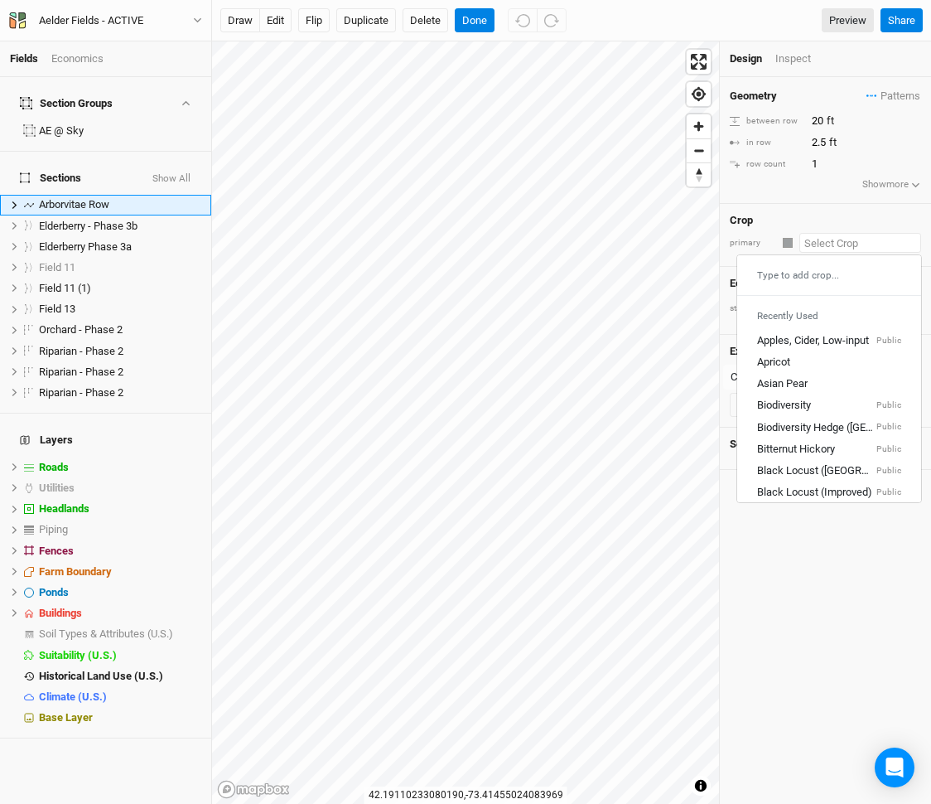
click at [821, 237] on input "text" at bounding box center [860, 243] width 122 height 20
type input "A"
type input "Apples, Cider, Low-input"
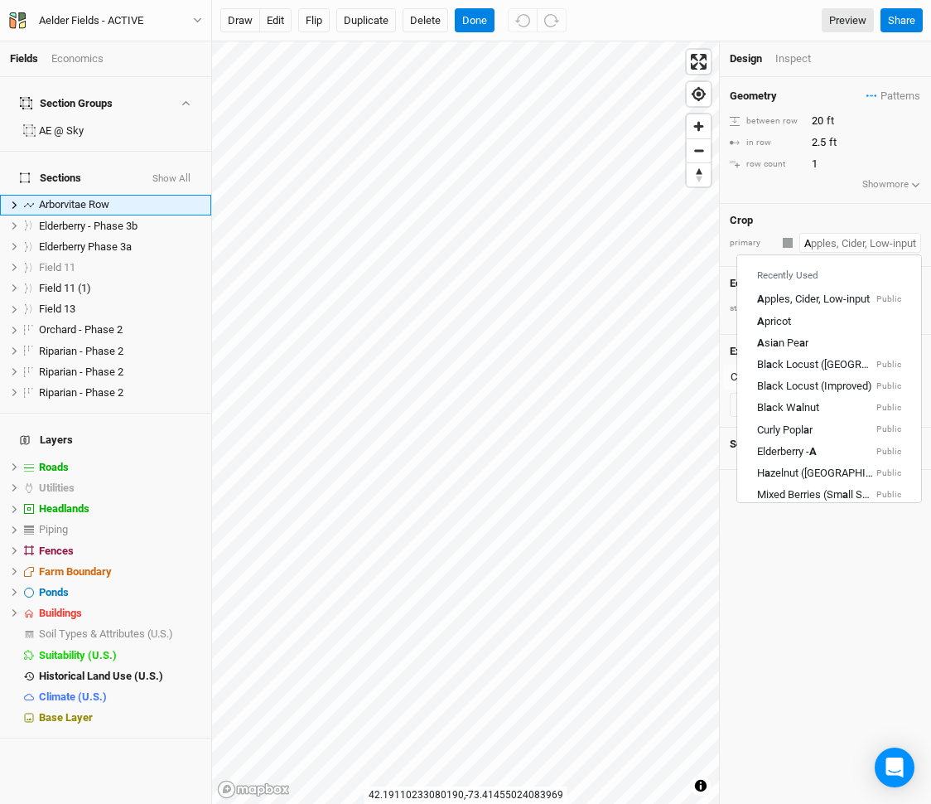
type input "Ar"
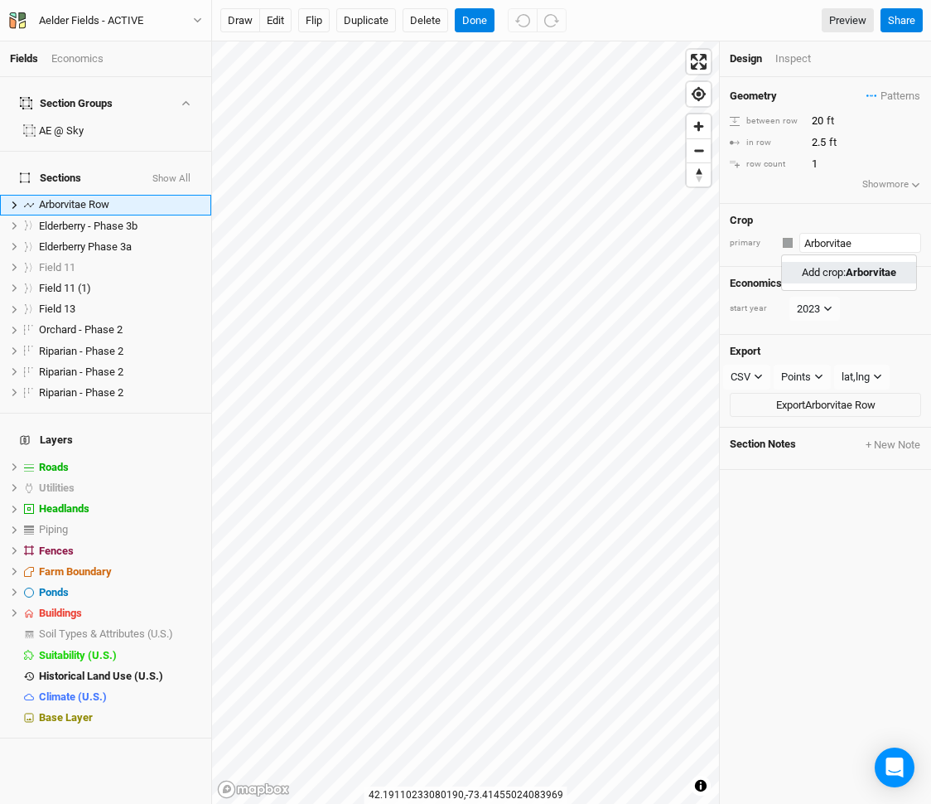
click at [848, 277] on div "Add crop: Arborvitae" at bounding box center [849, 272] width 94 height 15
type input "Arborvitae"
type input "30"
click at [483, 17] on button "Done" at bounding box center [475, 20] width 40 height 25
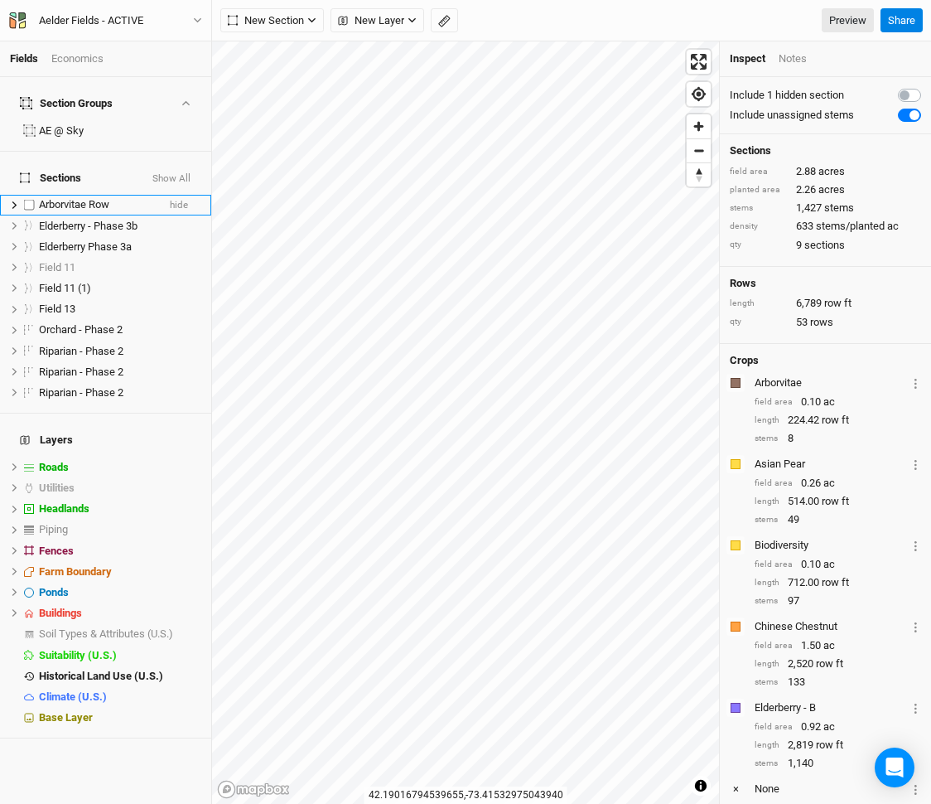
click at [78, 198] on span "Arborvitae Row" at bounding box center [74, 204] width 70 height 12
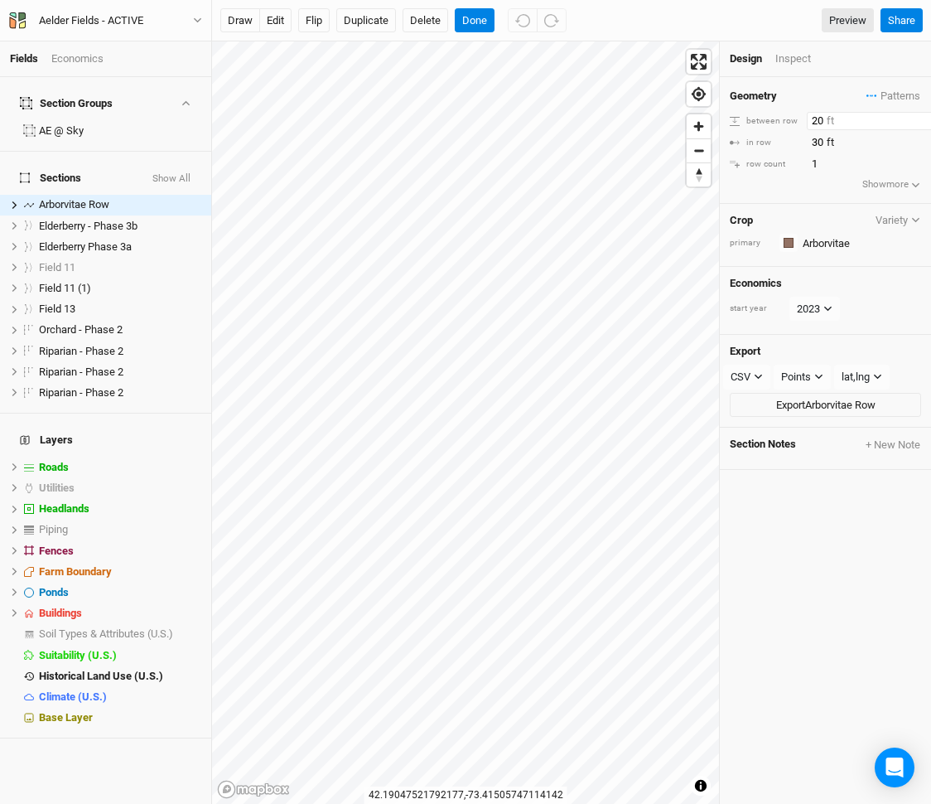
click at [814, 122] on input "20" at bounding box center [879, 121] width 144 height 18
click at [812, 143] on input "30" at bounding box center [879, 142] width 144 height 18
type input "8"
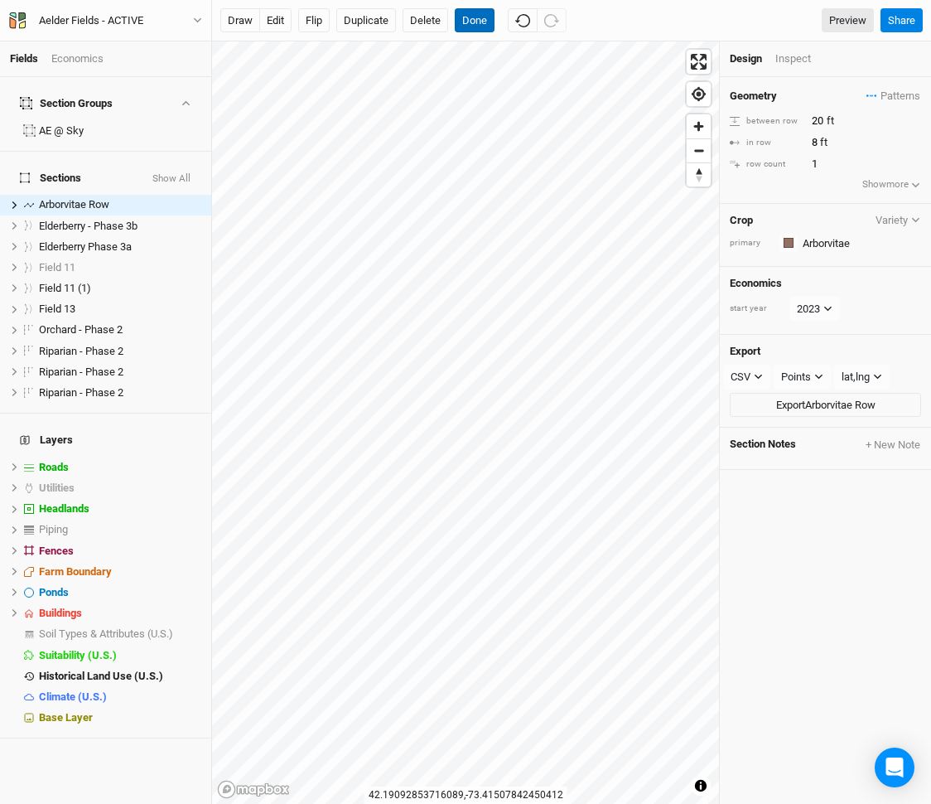
click at [479, 28] on button "Done" at bounding box center [475, 20] width 40 height 25
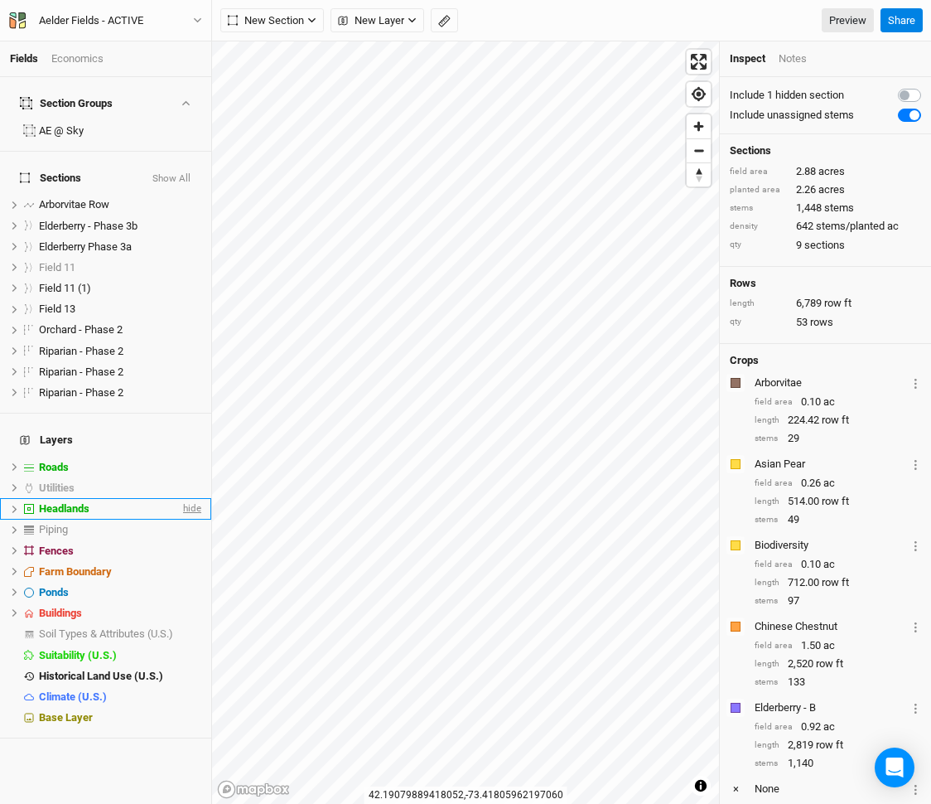
click at [181, 499] on span "hide" at bounding box center [191, 509] width 22 height 21
click at [186, 456] on span "hide" at bounding box center [191, 466] width 22 height 21
click at [83, 55] on div "Economics" at bounding box center [77, 58] width 52 height 15
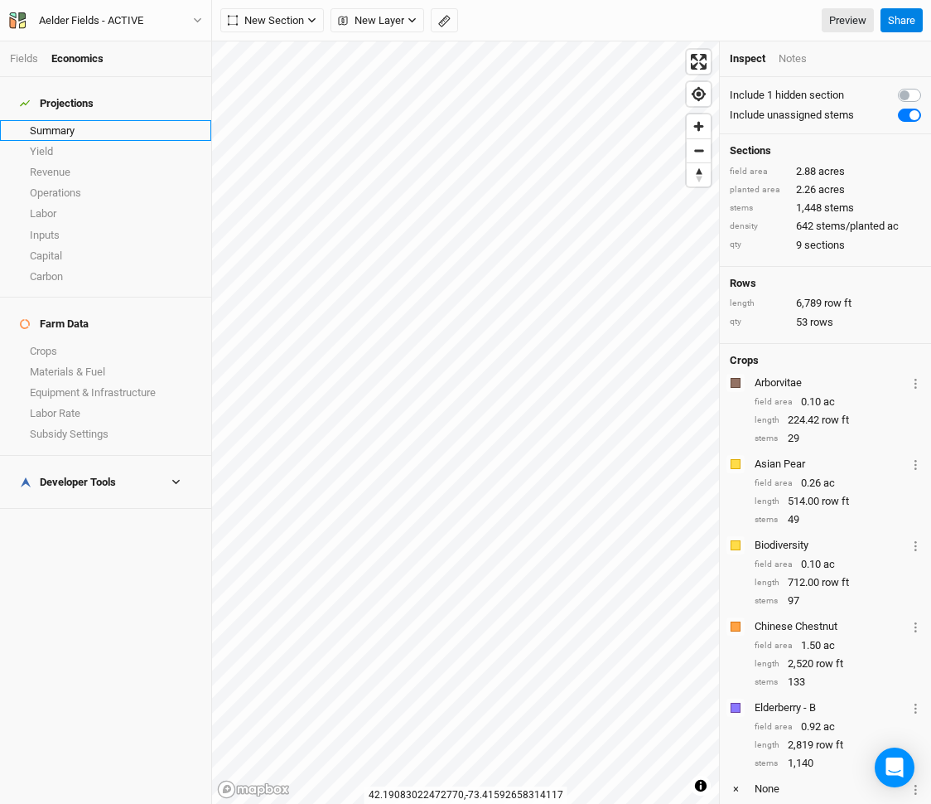
click at [74, 120] on link "Summary" at bounding box center [105, 130] width 211 height 21
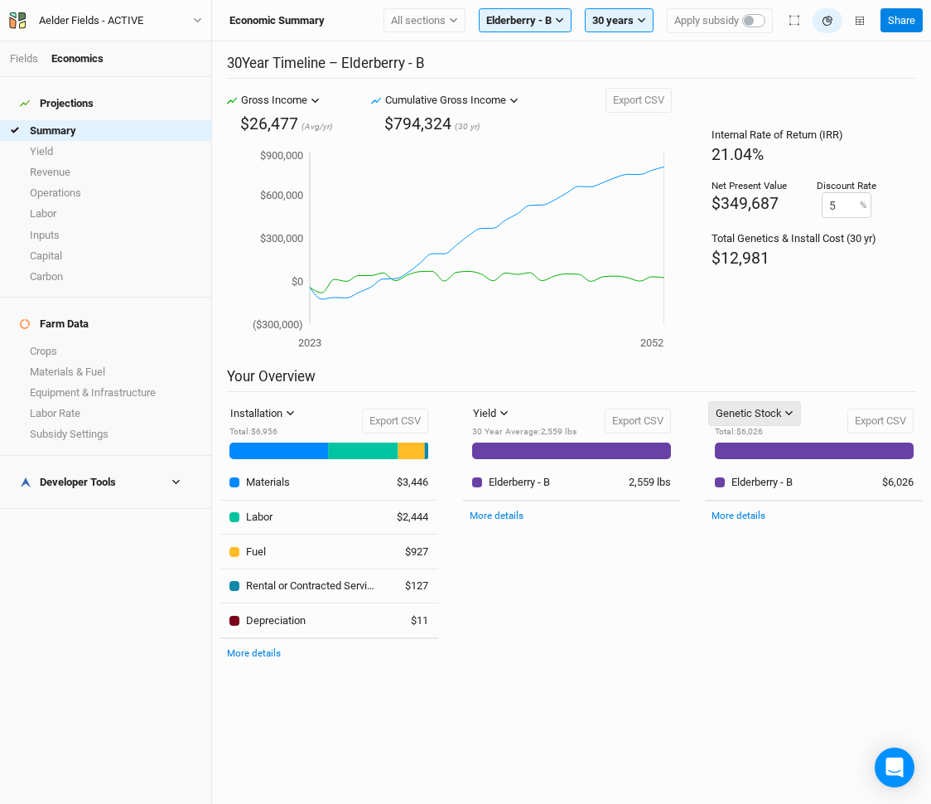
click at [752, 414] on div "Genetic Stock" at bounding box center [749, 413] width 66 height 17
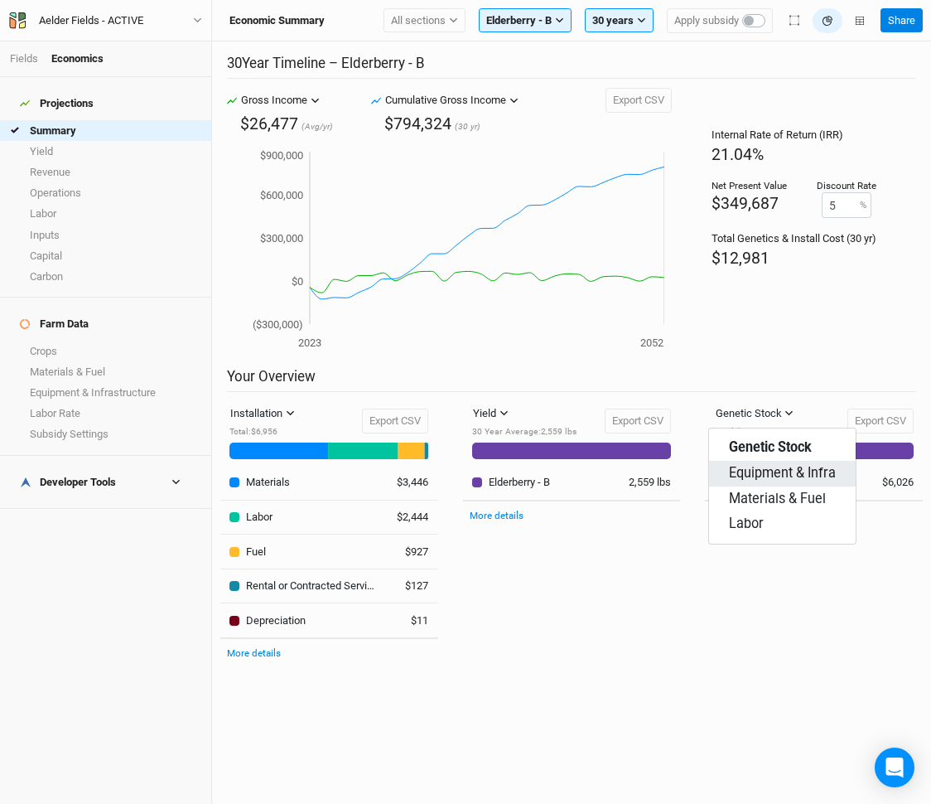
click at [766, 467] on span "Equipment & Infra" at bounding box center [782, 473] width 107 height 19
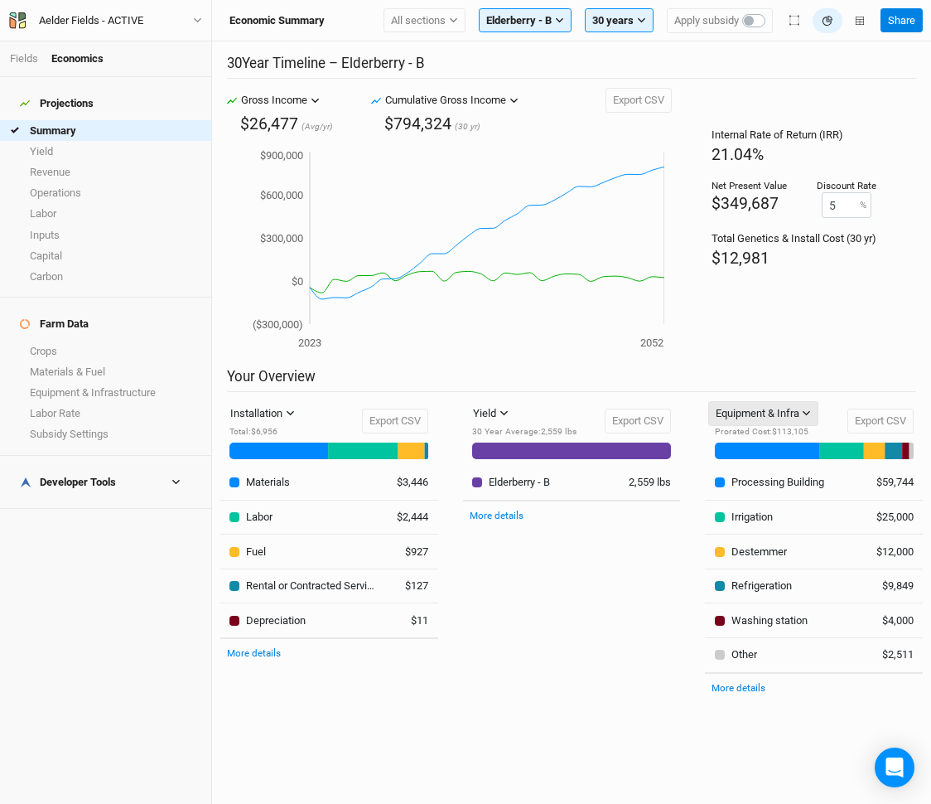
click at [744, 411] on div "Equipment & Infra" at bounding box center [758, 413] width 84 height 17
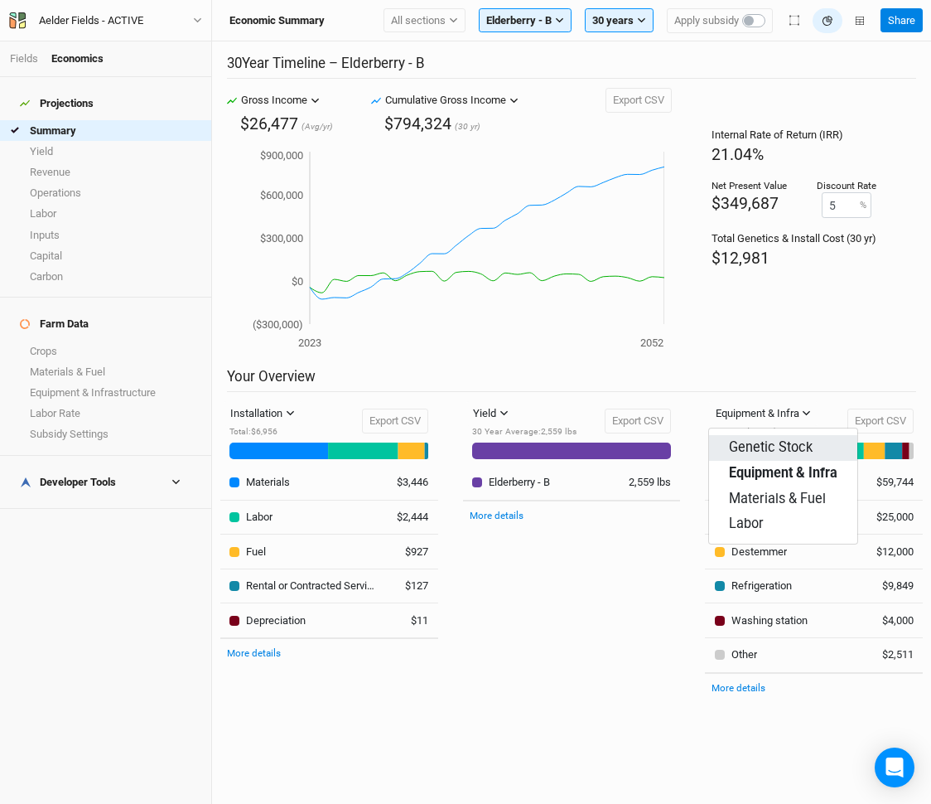
click at [762, 451] on span "Genetic Stock" at bounding box center [771, 447] width 84 height 19
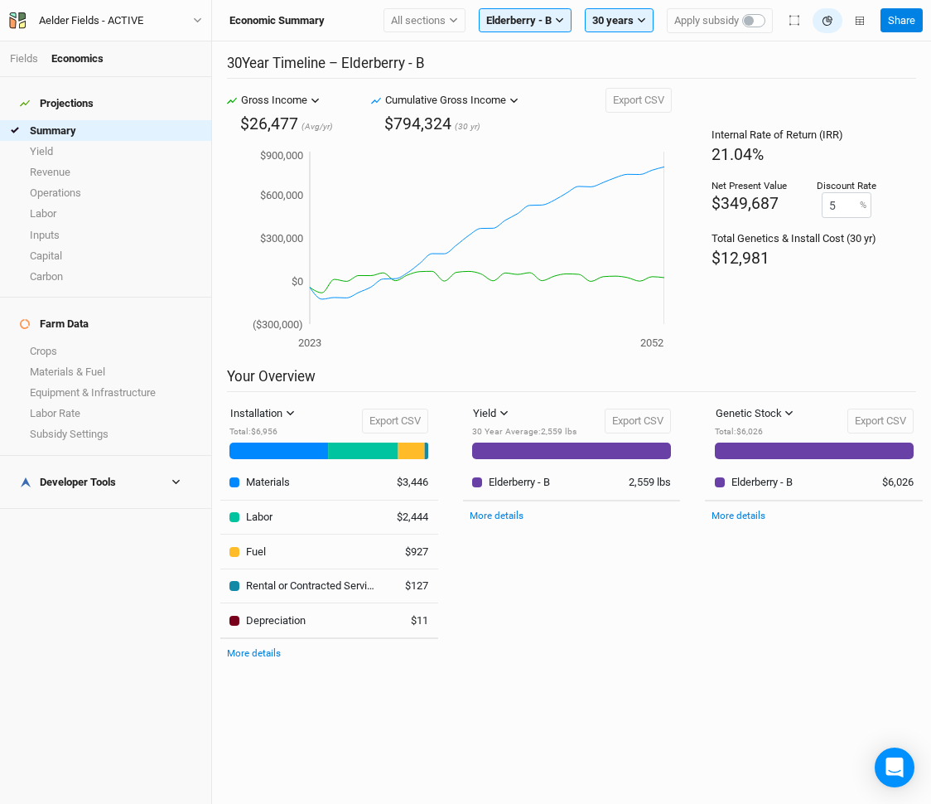
click at [289, 371] on h2 "Your Overview" at bounding box center [571, 380] width 689 height 24
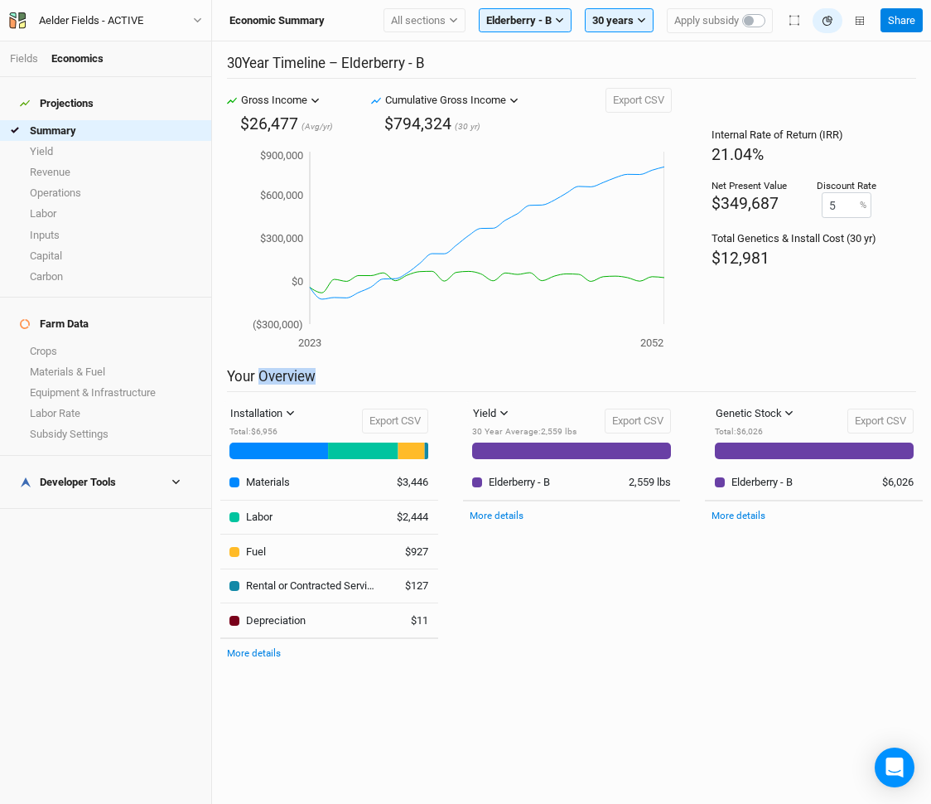
click at [289, 371] on h2 "Your Overview" at bounding box center [571, 380] width 689 height 24
click at [60, 340] on link "Crops" at bounding box center [105, 350] width 211 height 21
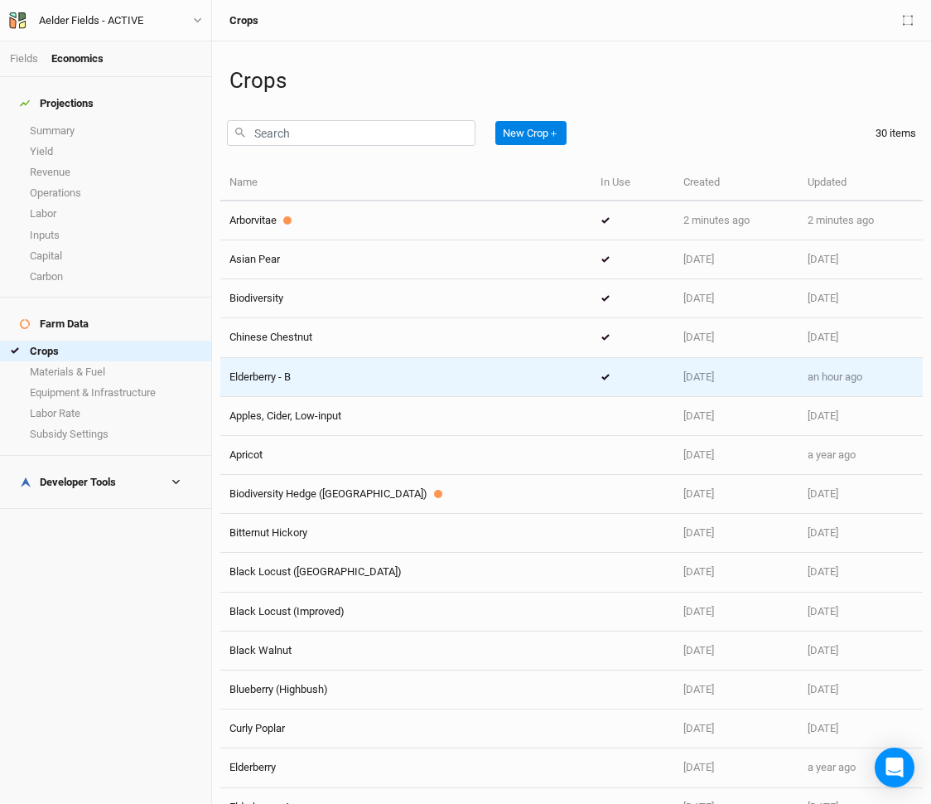
click at [379, 370] on div "Elderberry - B" at bounding box center [405, 376] width 353 height 15
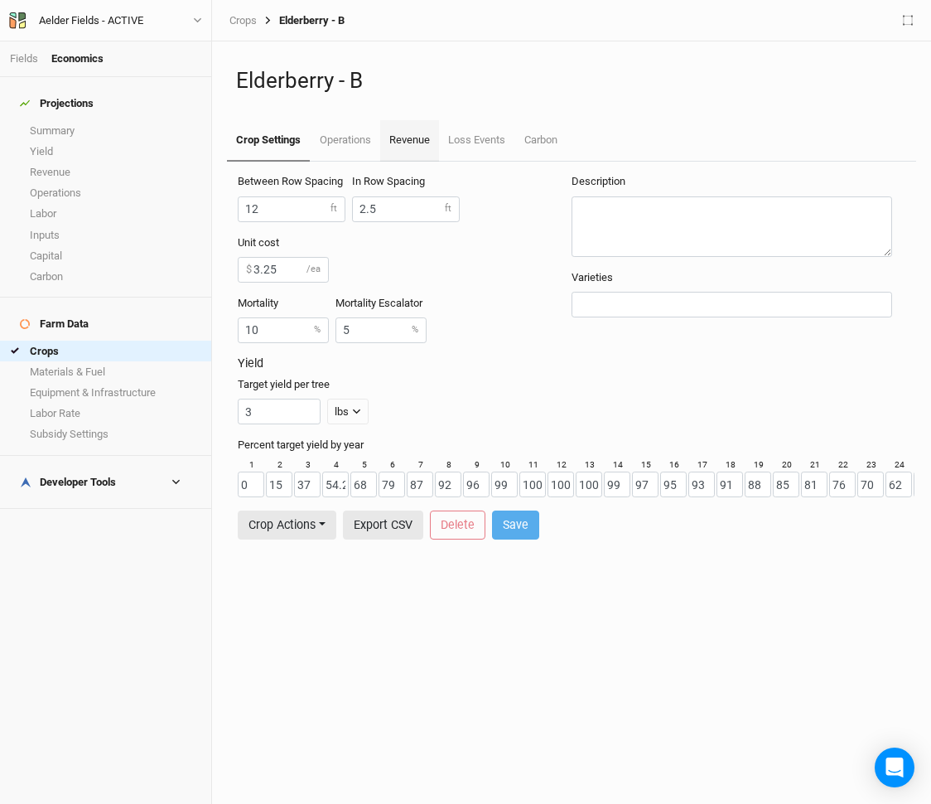
click at [415, 142] on link "Revenue" at bounding box center [409, 140] width 59 height 41
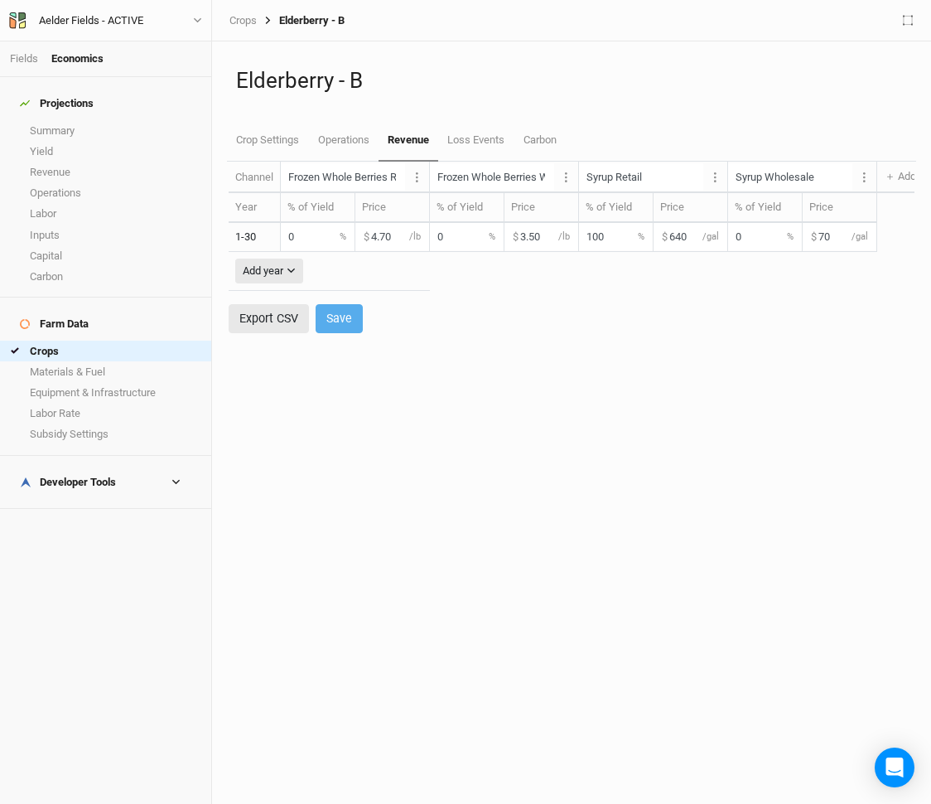
click at [667, 242] on label "$" at bounding box center [665, 236] width 6 height 15
click at [673, 239] on input "640" at bounding box center [691, 236] width 74 height 27
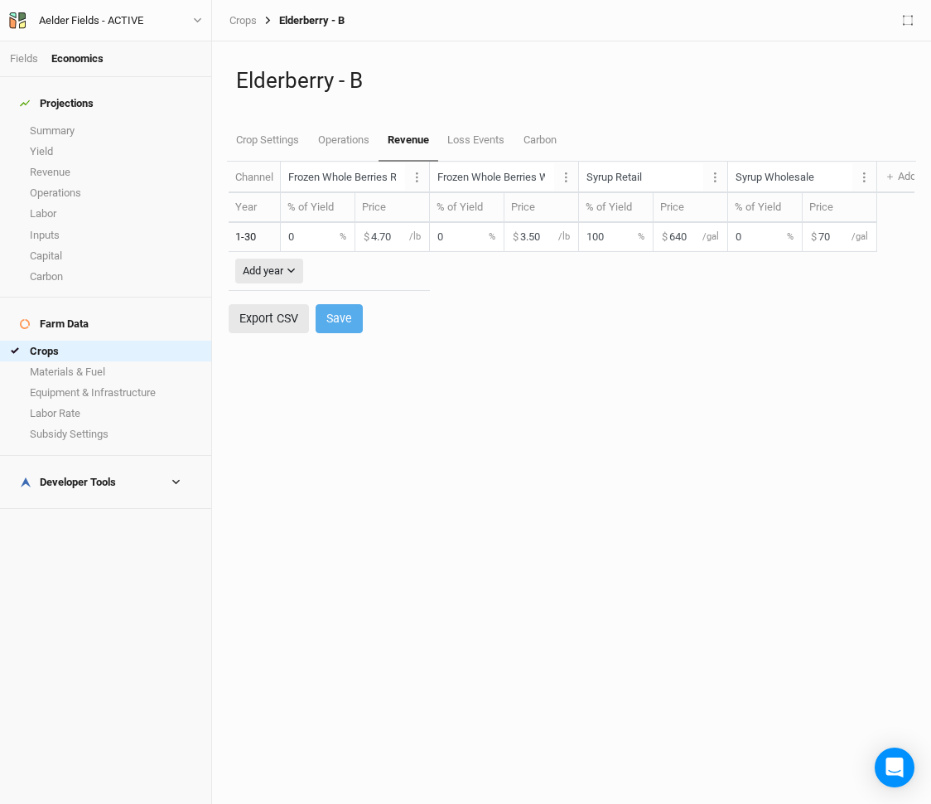
click at [673, 239] on input "640" at bounding box center [691, 236] width 74 height 27
click at [831, 238] on input "70" at bounding box center [840, 236] width 74 height 27
paste input "64"
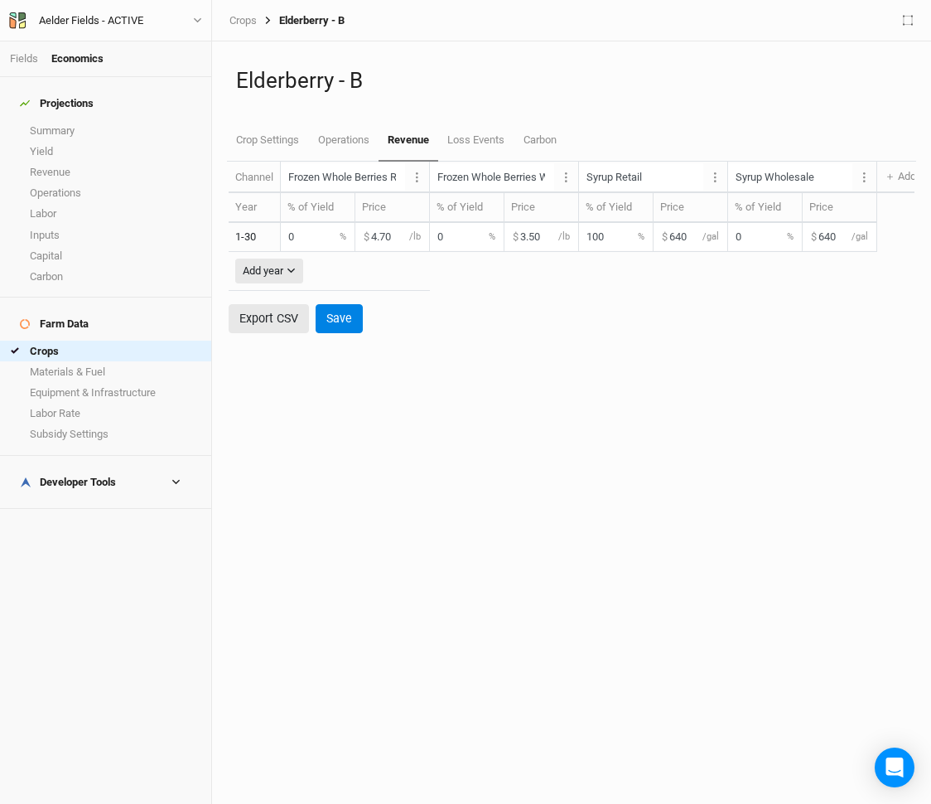
click at [831, 238] on input "640" at bounding box center [840, 236] width 74 height 27
type input "480"
click at [333, 324] on button "Save" at bounding box center [339, 318] width 47 height 29
click at [743, 244] on input "0" at bounding box center [765, 236] width 74 height 27
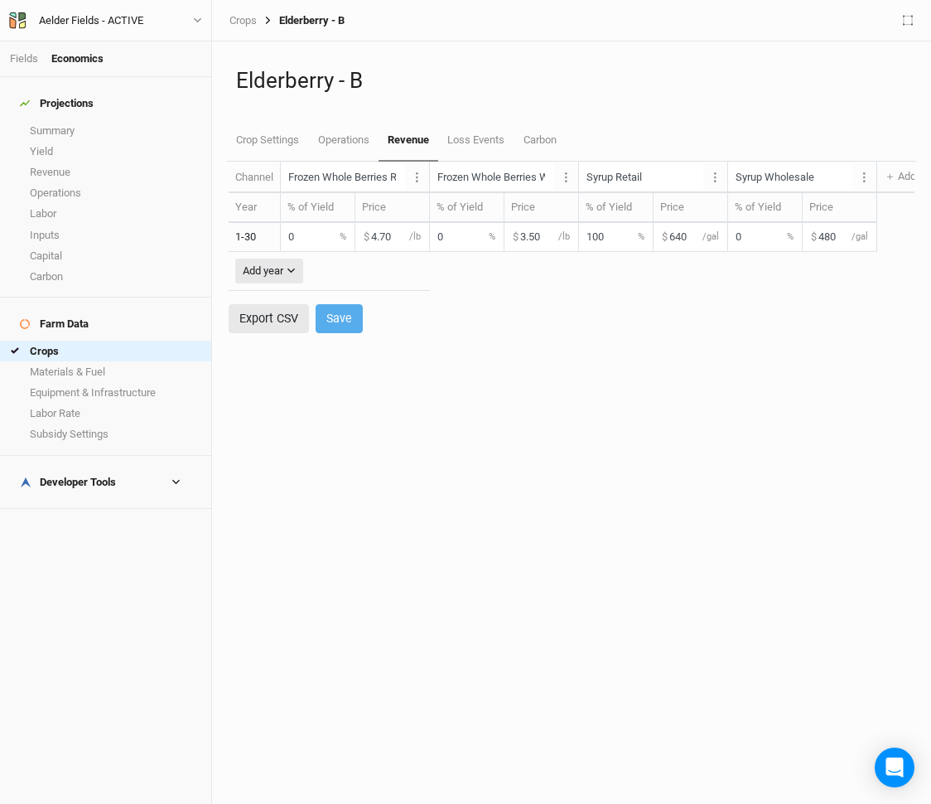
click at [736, 239] on input "0" at bounding box center [765, 236] width 74 height 27
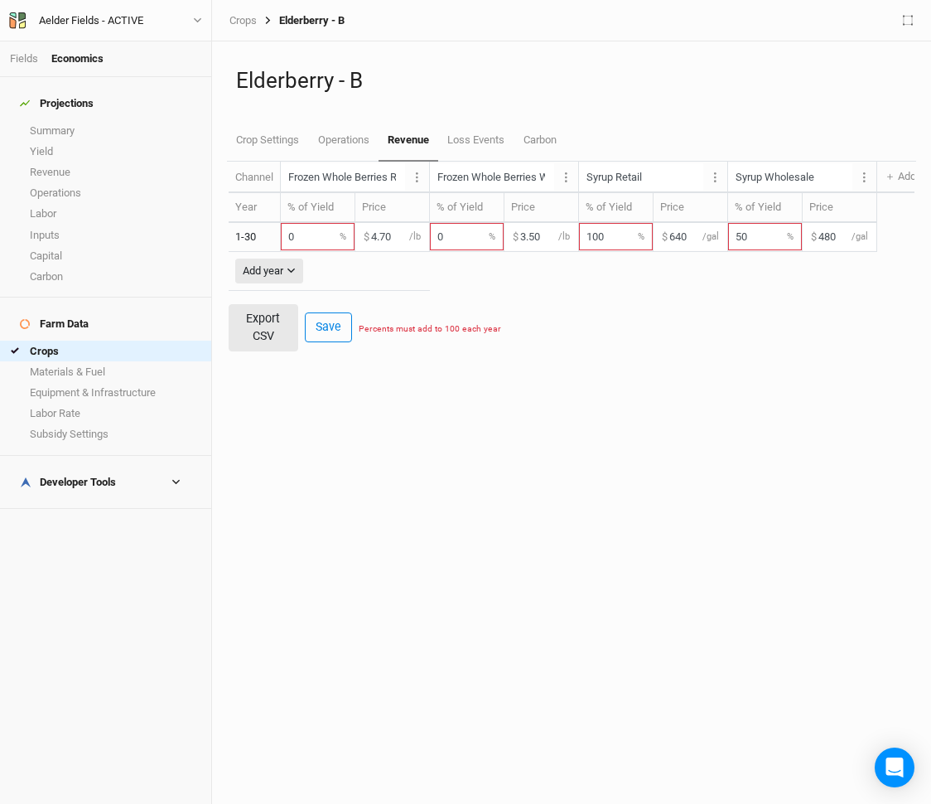
type input "50"
click at [597, 236] on input "100" at bounding box center [616, 236] width 74 height 27
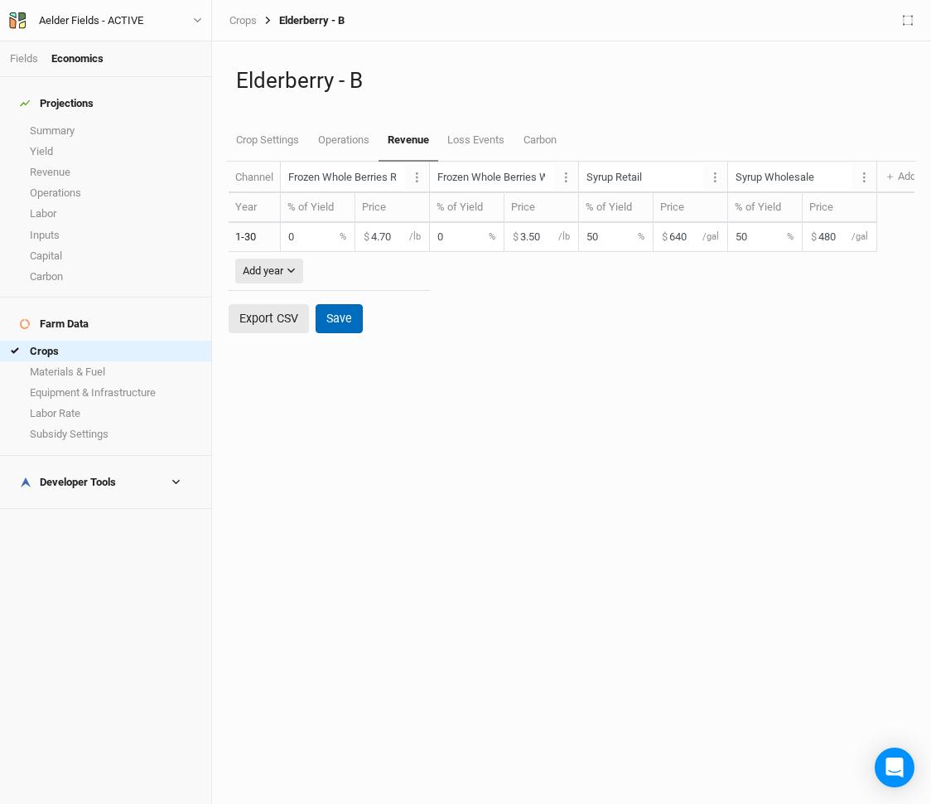
type input "50"
click at [319, 326] on button "Save" at bounding box center [339, 318] width 47 height 29
click at [75, 120] on link "Summary" at bounding box center [105, 130] width 211 height 21
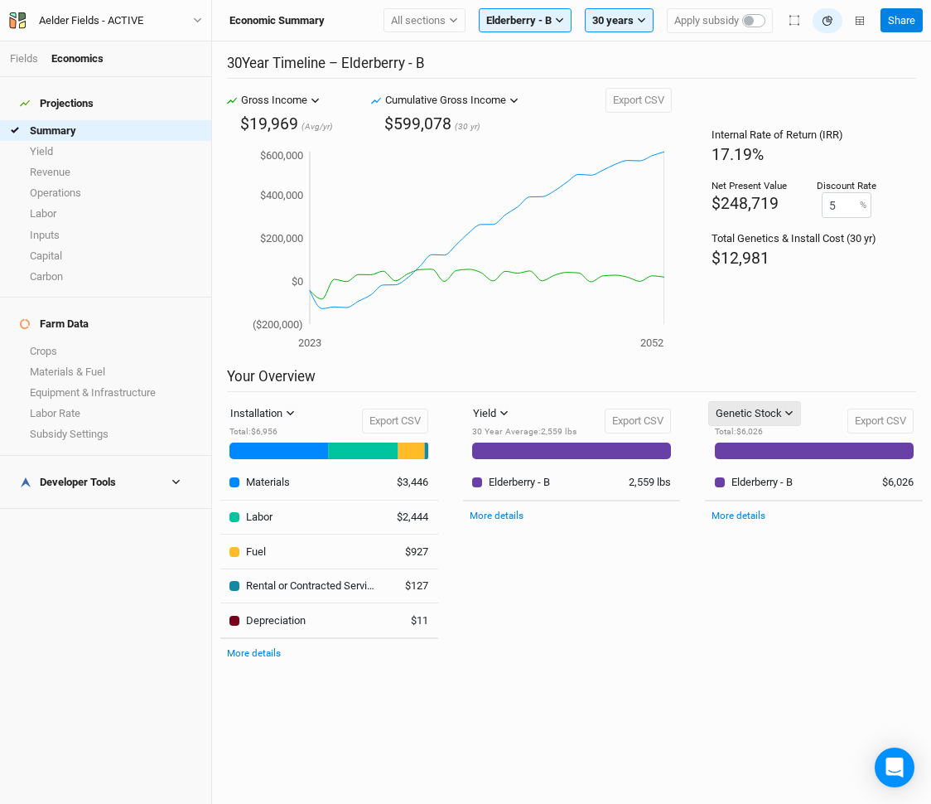
click at [770, 404] on button "Genetic Stock" at bounding box center [755, 413] width 94 height 25
click at [772, 408] on div "Genetic Stock" at bounding box center [749, 413] width 66 height 17
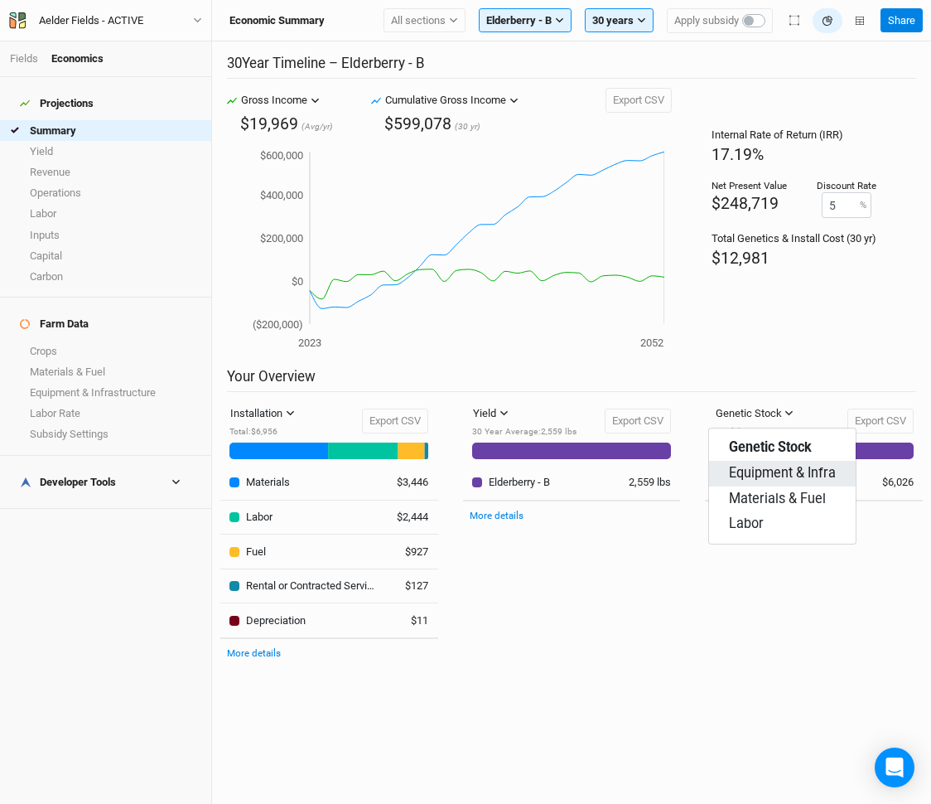
click at [772, 467] on span "Equipment & Infra" at bounding box center [782, 473] width 107 height 19
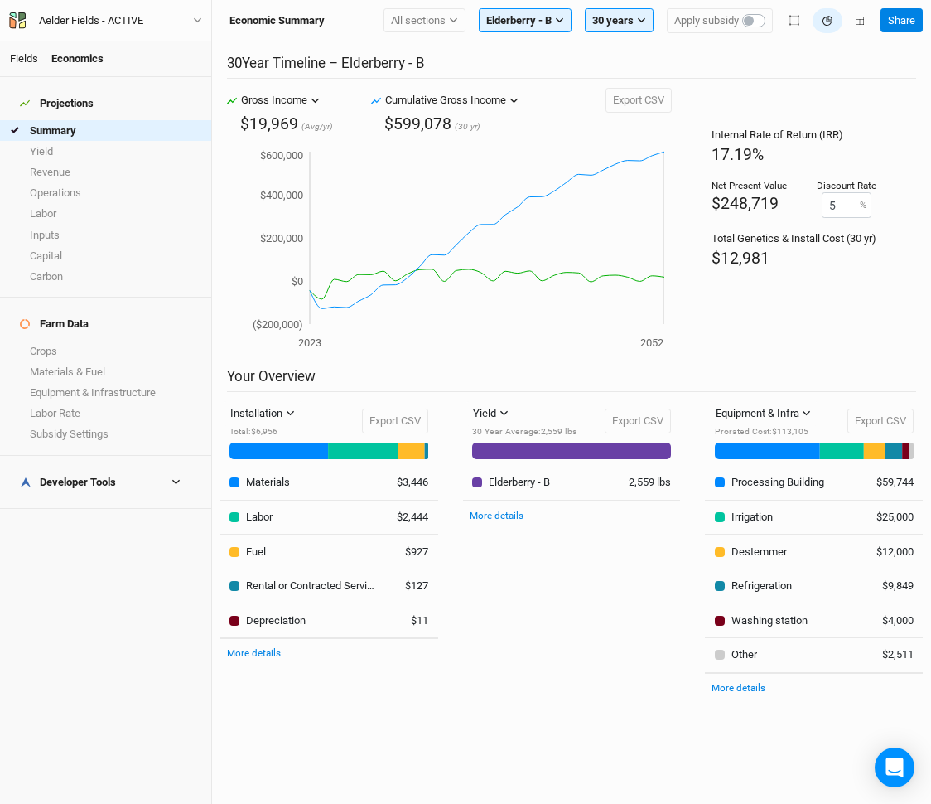
click at [23, 55] on link "Fields" at bounding box center [24, 58] width 28 height 12
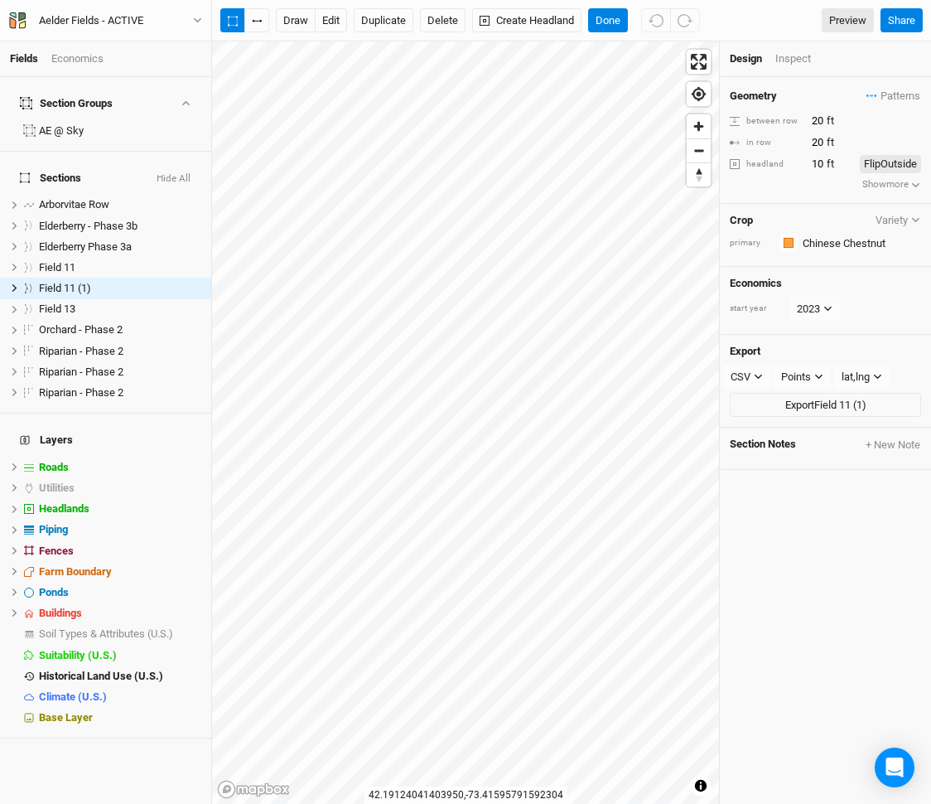
click at [65, 56] on div "Economics" at bounding box center [77, 58] width 52 height 15
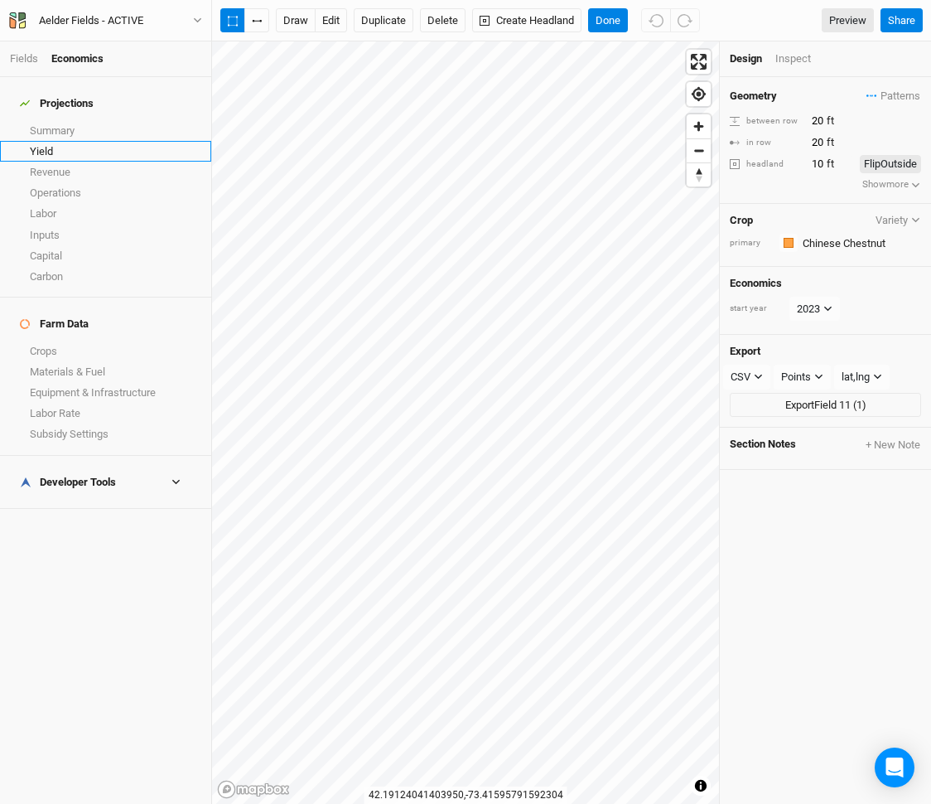
click at [64, 142] on link "Yield" at bounding box center [105, 151] width 211 height 21
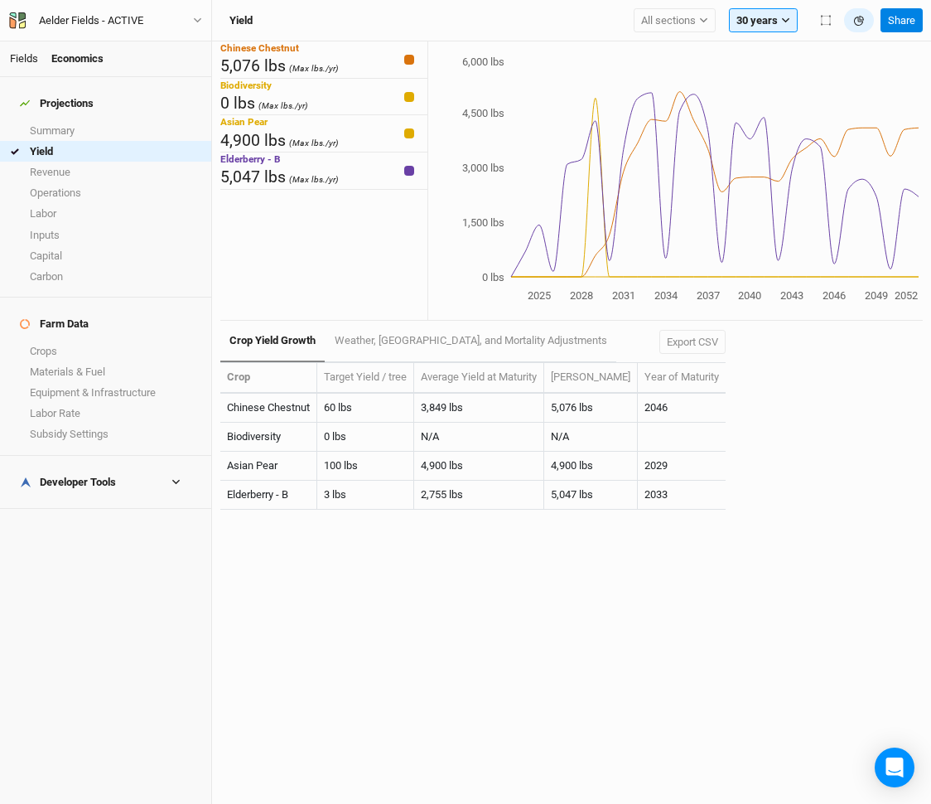
click at [20, 60] on link "Fields" at bounding box center [24, 58] width 28 height 12
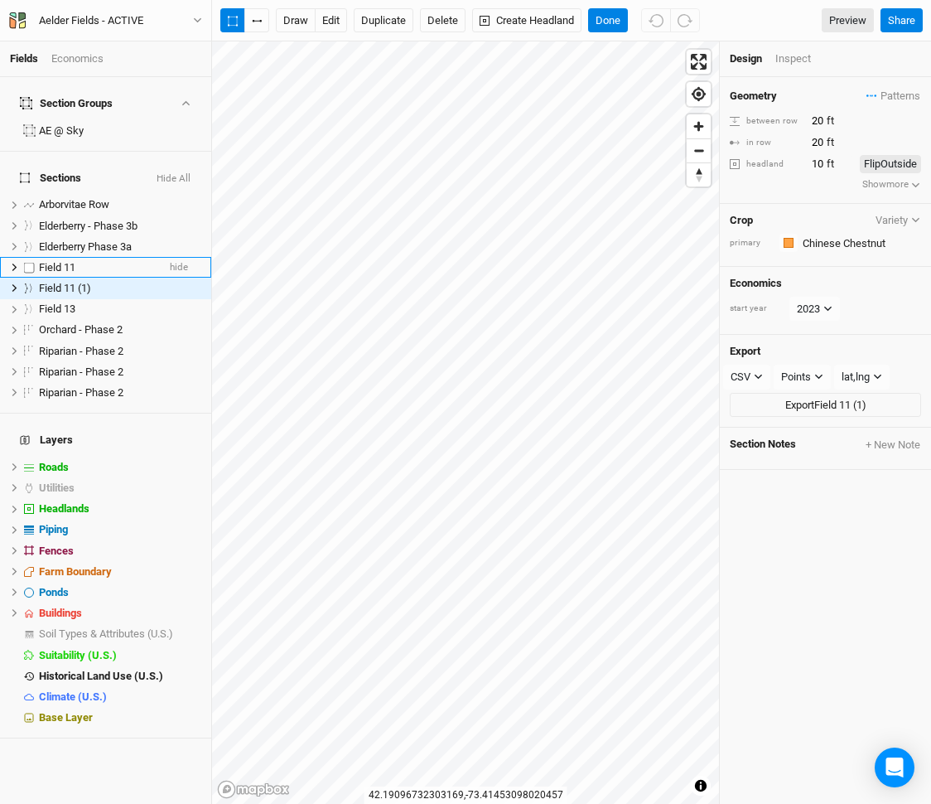
click at [99, 261] on div "Field 11" at bounding box center [98, 267] width 118 height 13
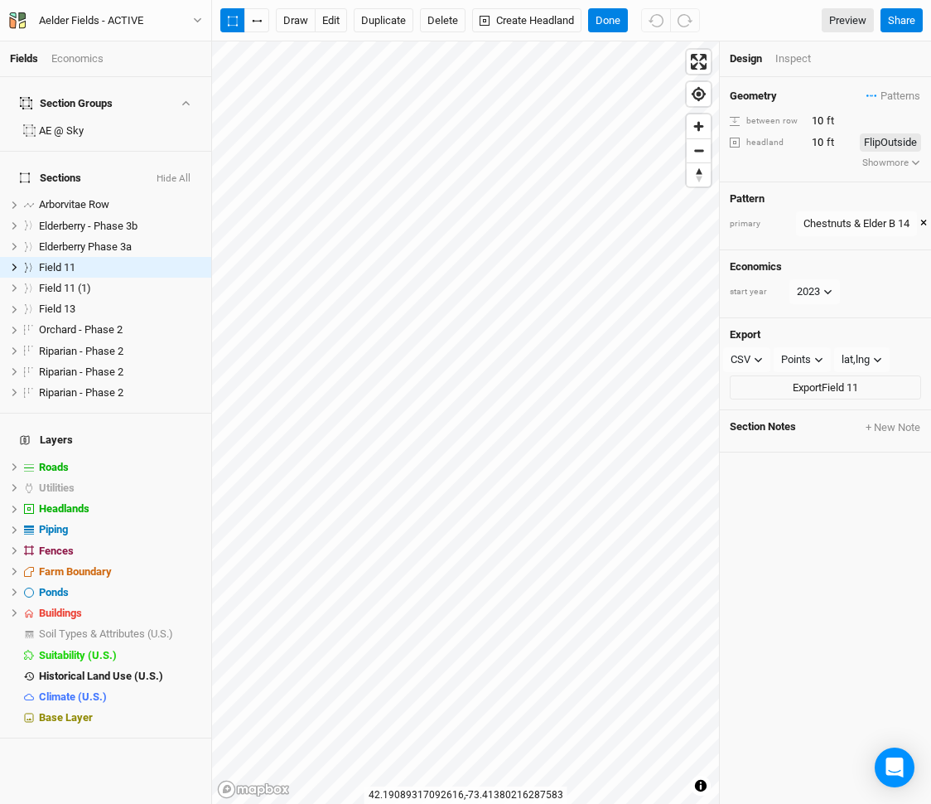
click at [924, 226] on button "×" at bounding box center [923, 224] width 7 height 18
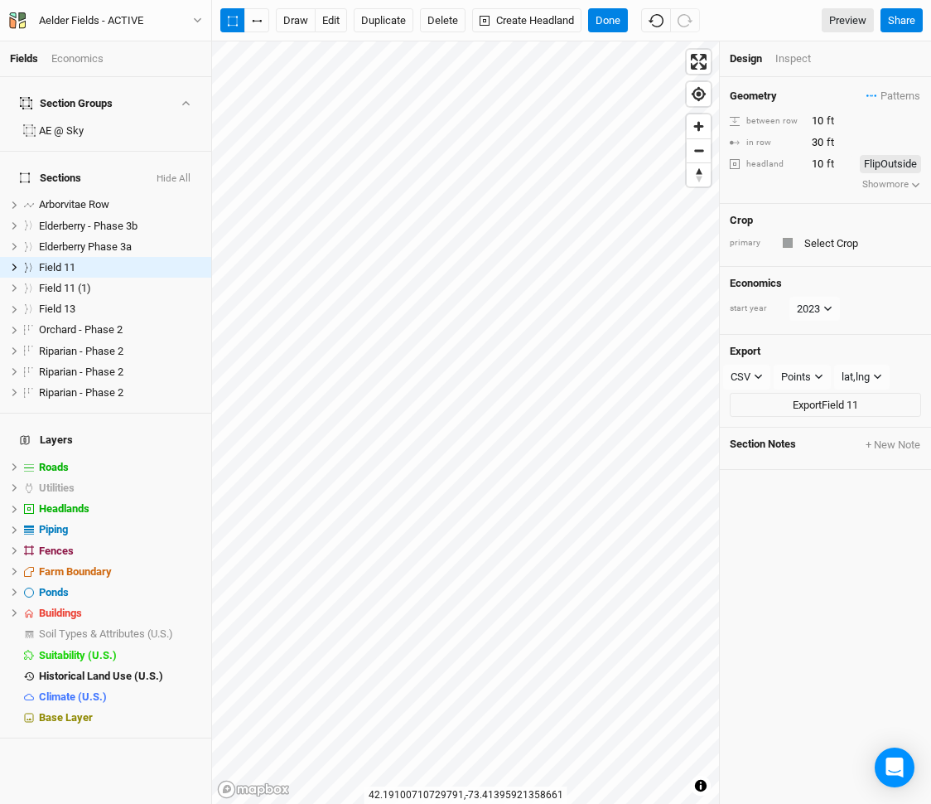
click at [795, 64] on div "Inspect" at bounding box center [804, 58] width 59 height 15
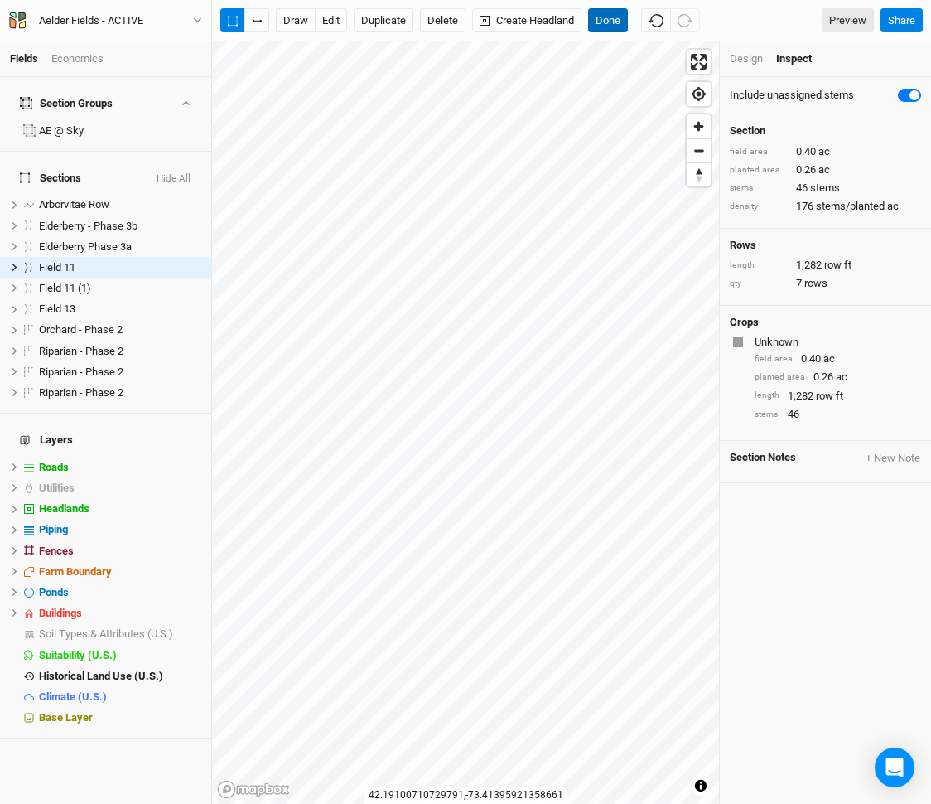
click at [606, 24] on button "Done" at bounding box center [608, 20] width 40 height 25
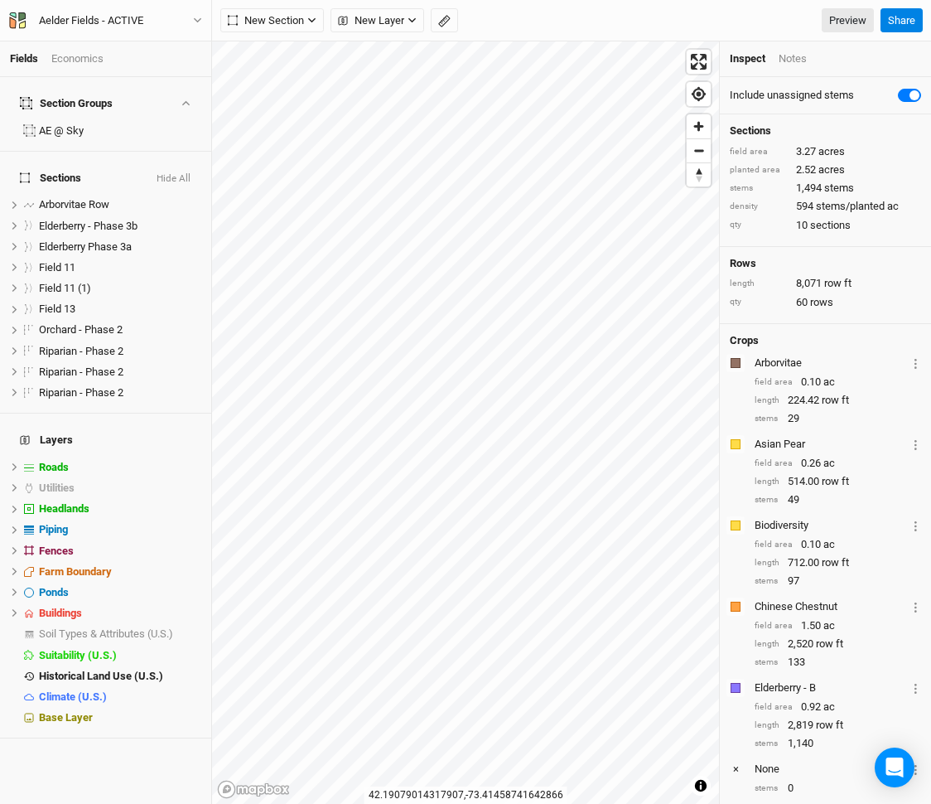
click at [83, 66] on div "Fields Economics" at bounding box center [105, 59] width 211 height 36
click at [83, 60] on div "Economics" at bounding box center [77, 58] width 52 height 15
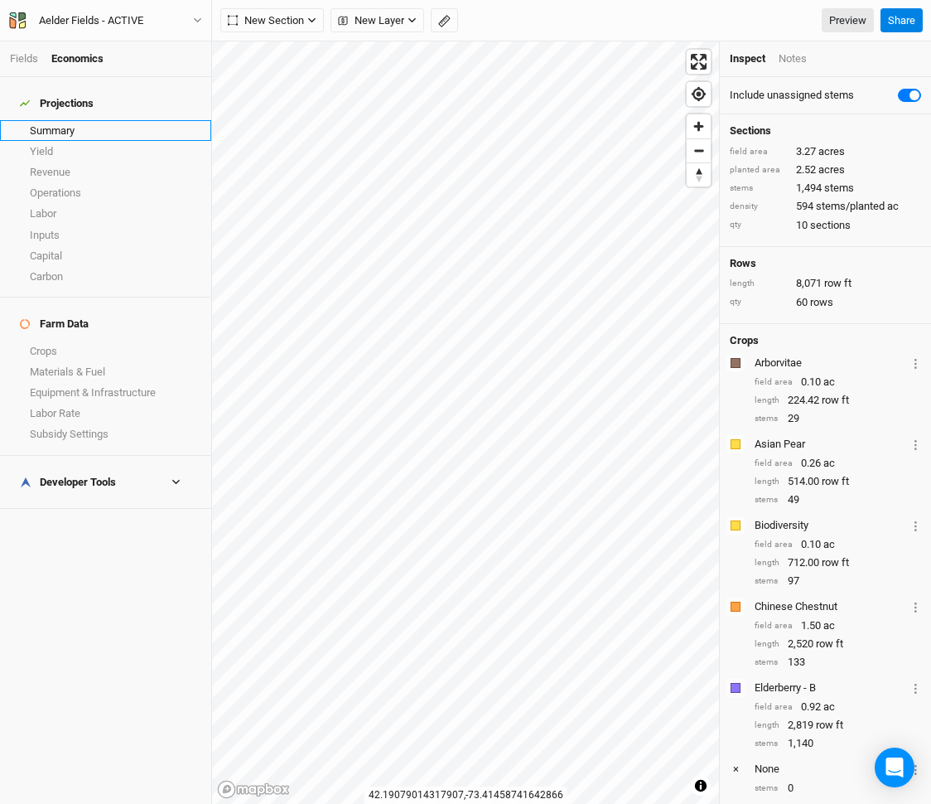
click at [73, 120] on link "Summary" at bounding box center [105, 130] width 211 height 21
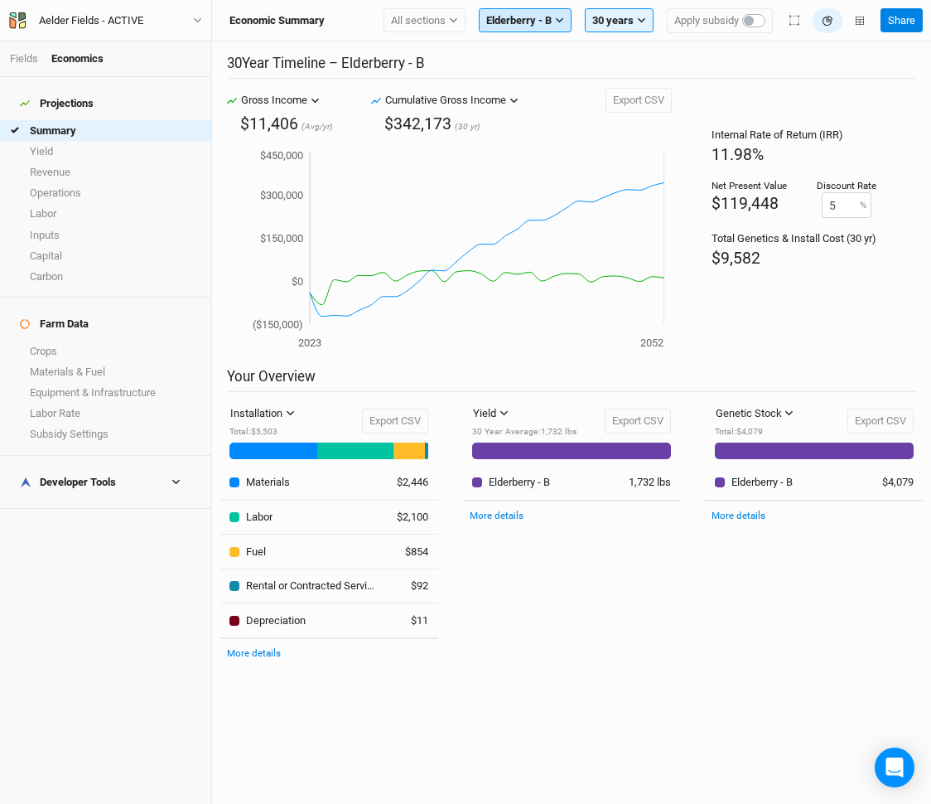
click at [555, 16] on icon "button" at bounding box center [559, 20] width 9 height 9
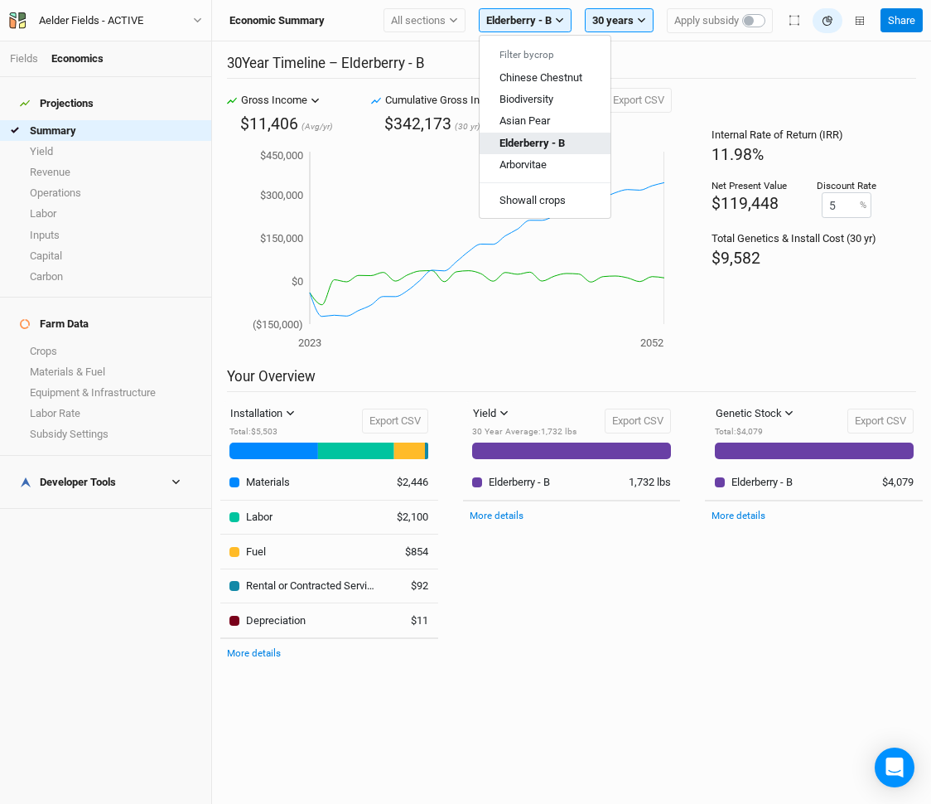
click at [553, 140] on span "Elderberry - B" at bounding box center [532, 142] width 65 height 12
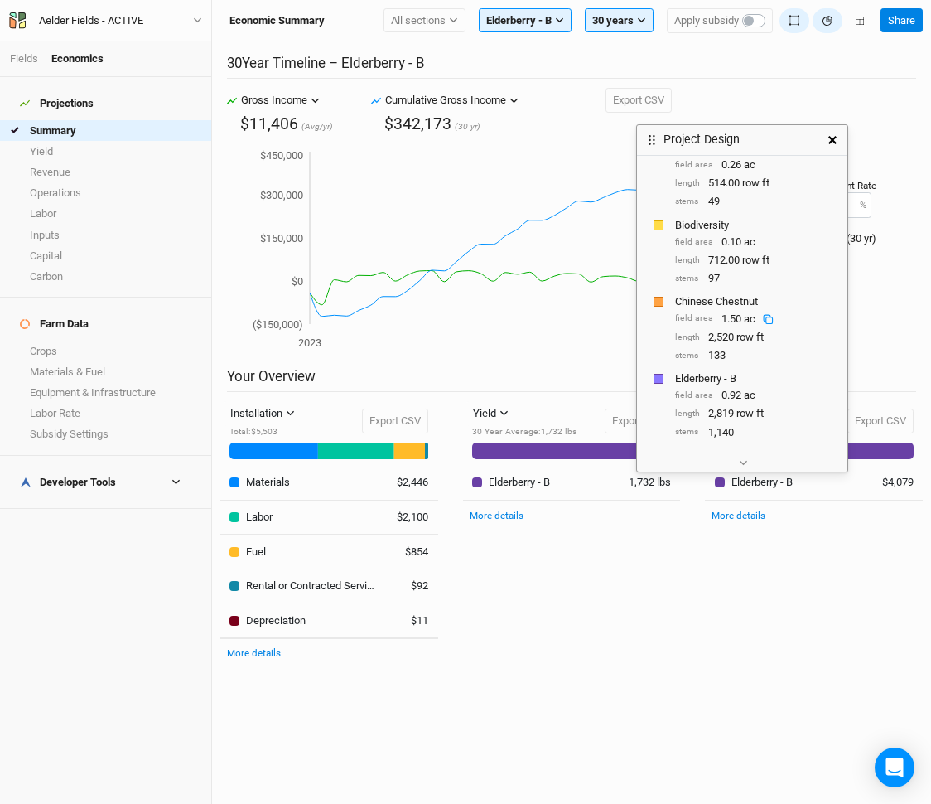
scroll to position [340, 0]
click at [828, 134] on button "button" at bounding box center [833, 140] width 30 height 30
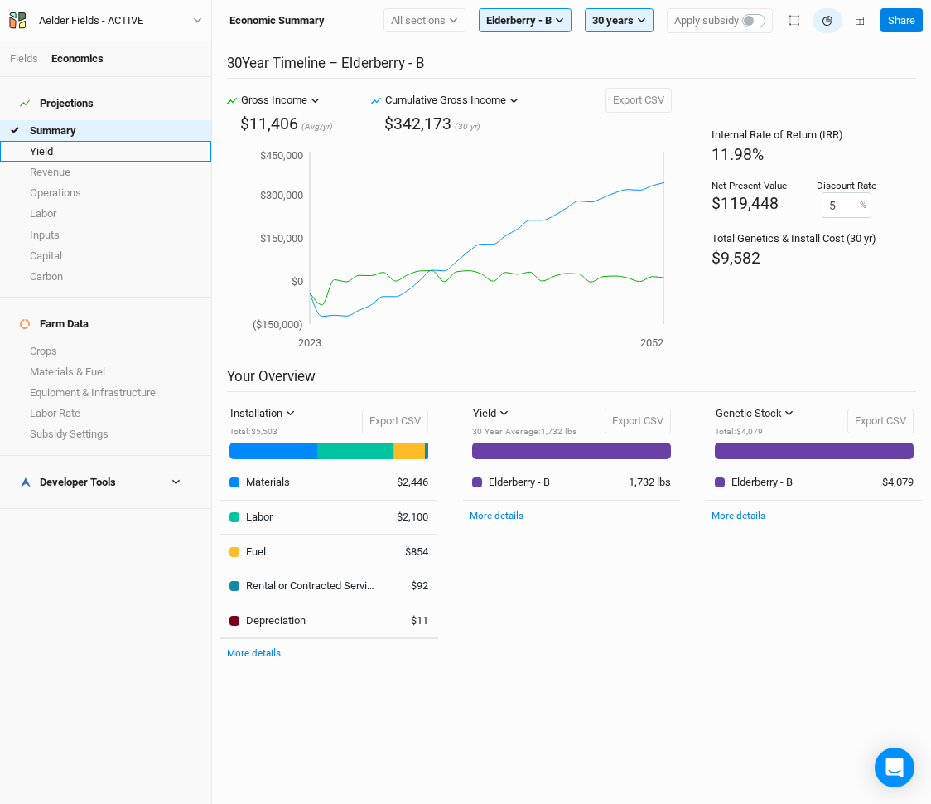
click at [37, 141] on link "Yield" at bounding box center [105, 151] width 211 height 21
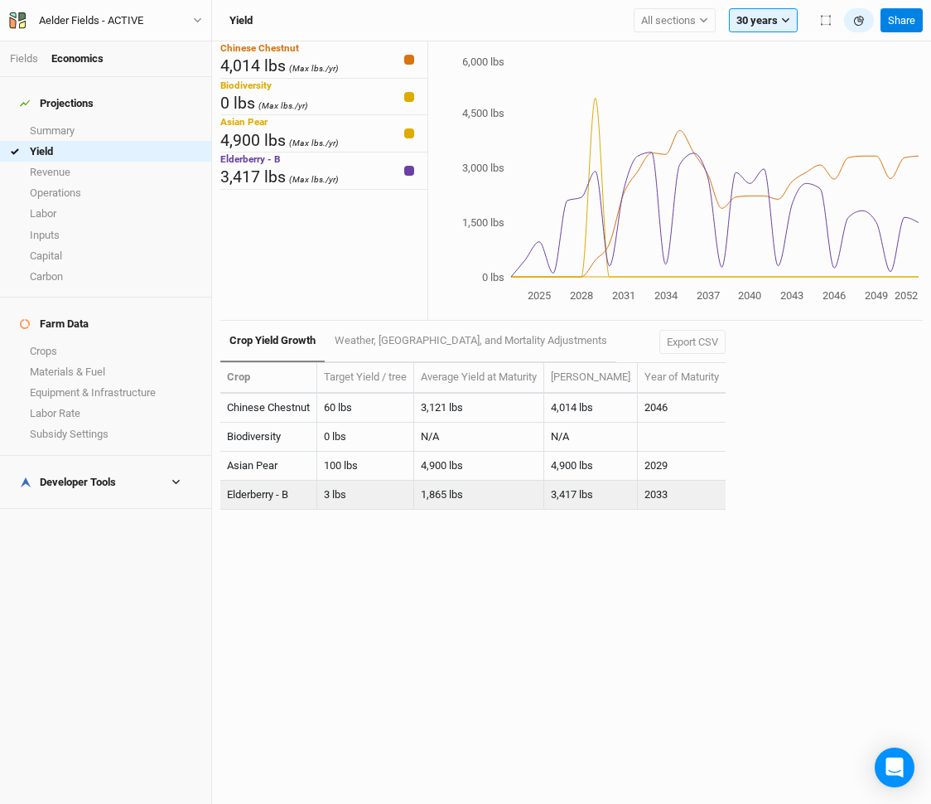
click at [442, 499] on td "1,865 lbs" at bounding box center [479, 494] width 130 height 29
click at [438, 516] on div "Crop Target Yield / tree Average Yield at Maturity [PERSON_NAME] Year of Maturi…" at bounding box center [472, 444] width 505 height 165
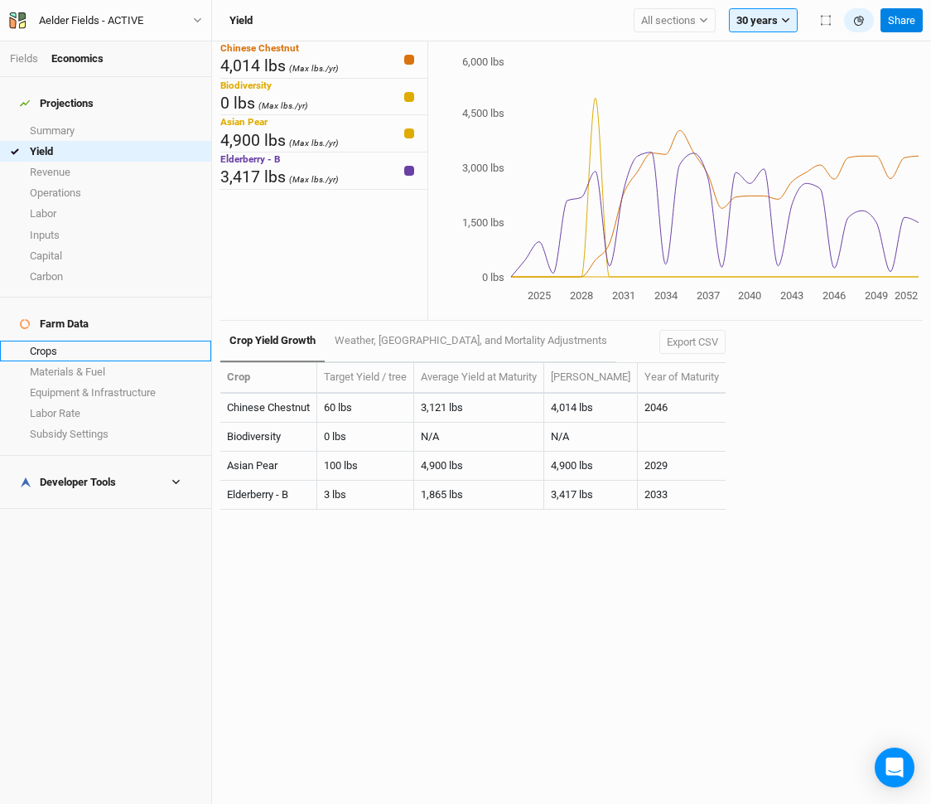
click at [69, 340] on link "Crops" at bounding box center [105, 350] width 211 height 21
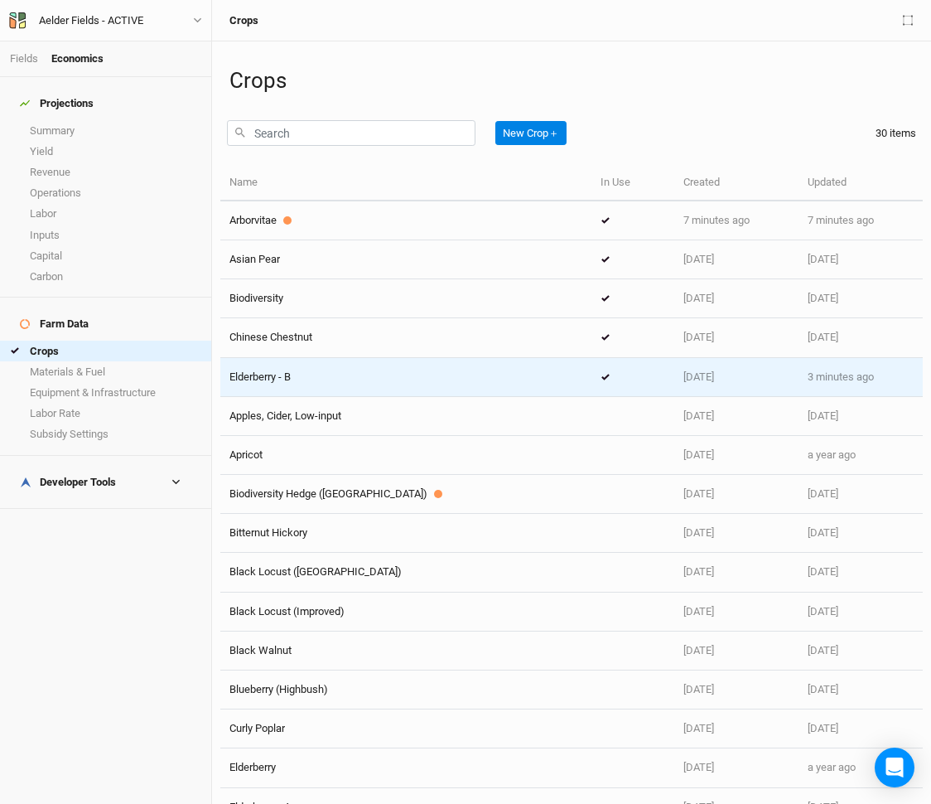
click at [393, 383] on div "Elderberry - B" at bounding box center [405, 376] width 353 height 15
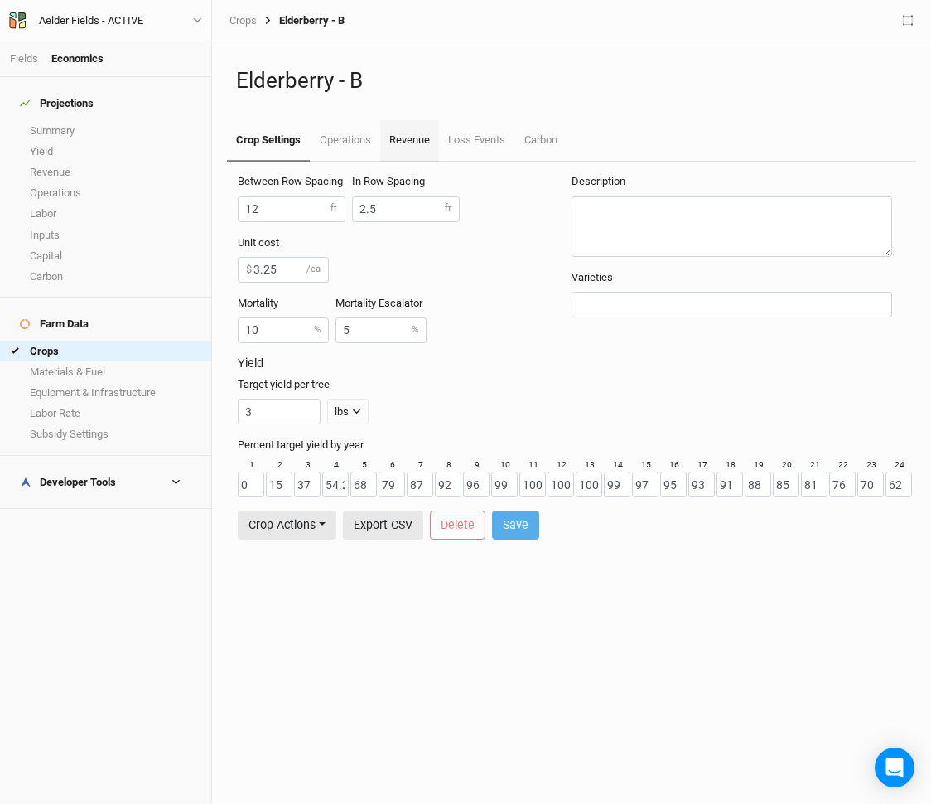
click at [429, 138] on link "Revenue" at bounding box center [409, 140] width 59 height 41
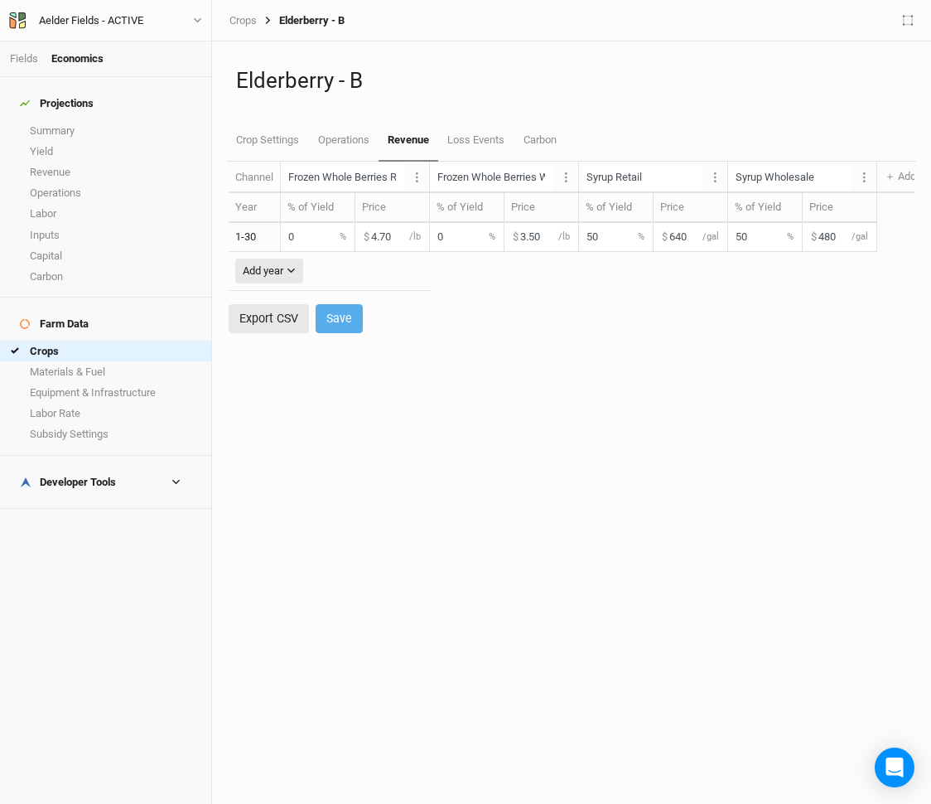
click at [595, 239] on input "50" at bounding box center [616, 236] width 74 height 27
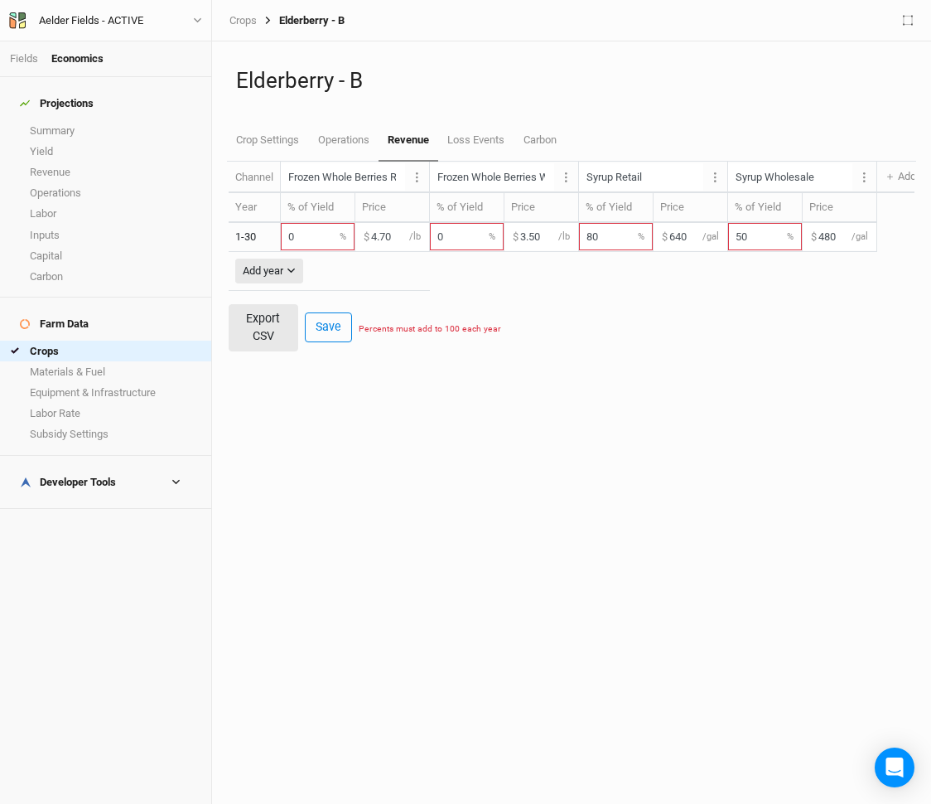
type input "80"
click at [745, 238] on input "50" at bounding box center [765, 236] width 74 height 27
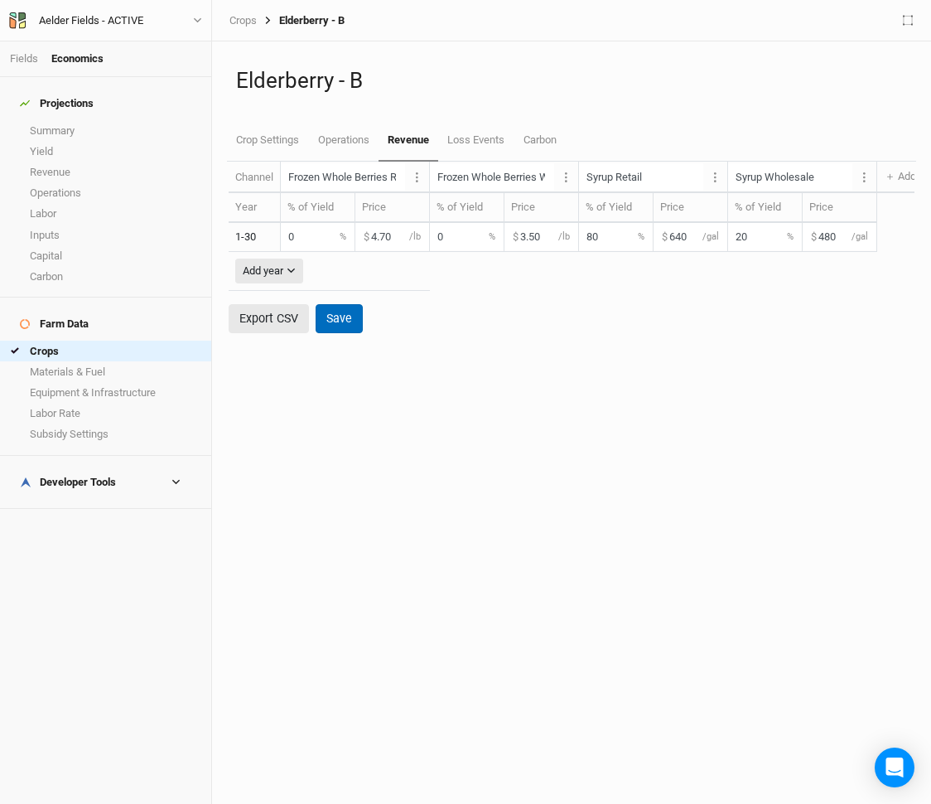
type input "20"
click at [358, 319] on button "Save" at bounding box center [339, 318] width 47 height 29
click at [80, 120] on link "Summary" at bounding box center [105, 130] width 211 height 21
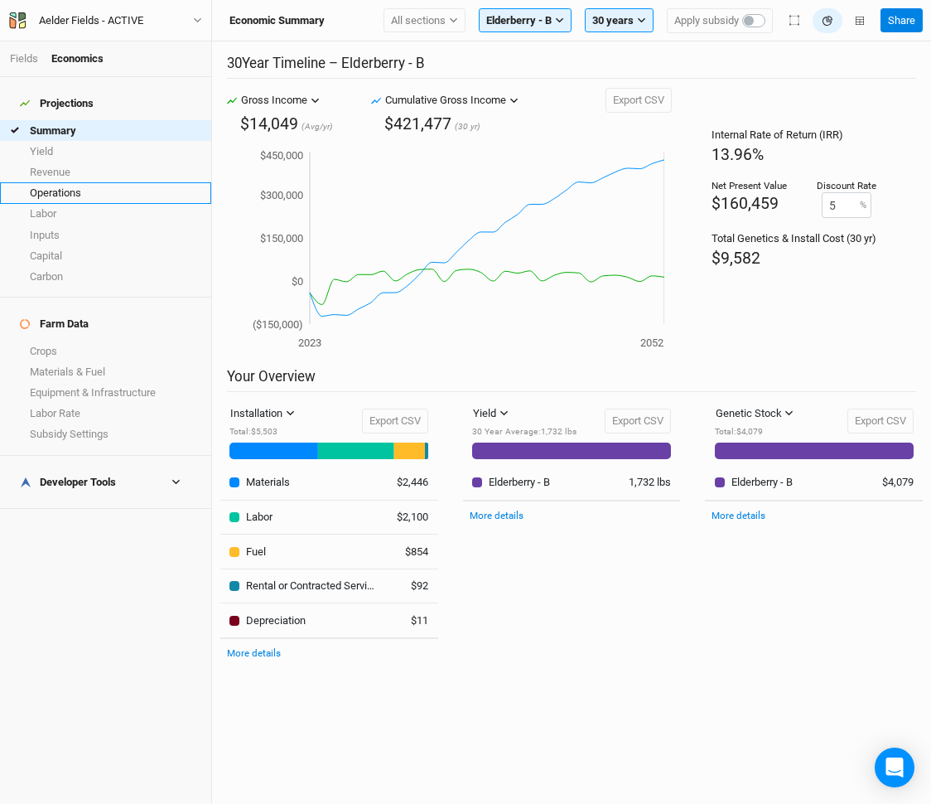
click at [94, 182] on link "Operations" at bounding box center [105, 192] width 211 height 21
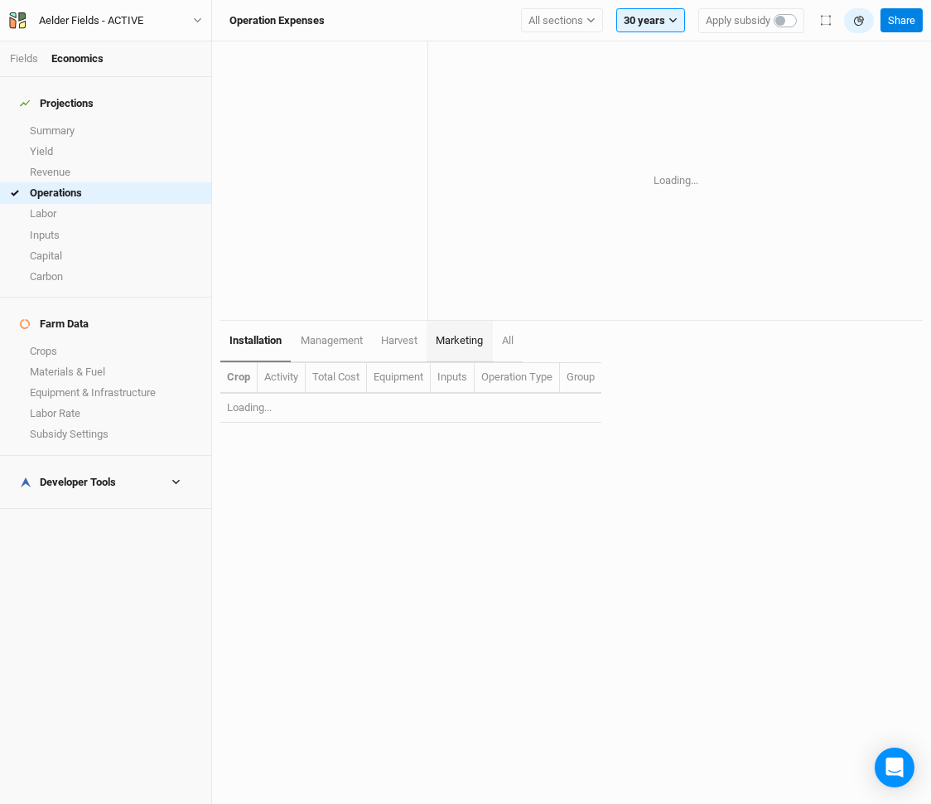
click at [459, 345] on span "marketing" at bounding box center [459, 340] width 47 height 12
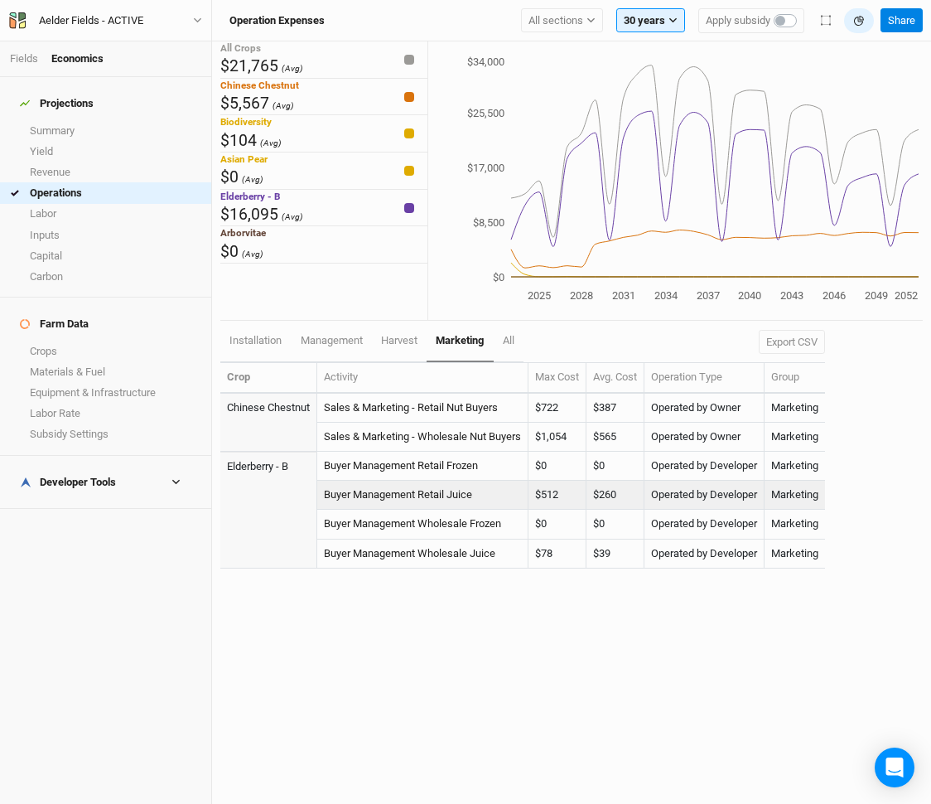
click at [553, 496] on td "$512" at bounding box center [558, 494] width 58 height 29
click at [589, 617] on div "All Crops $21,765 (Avg) Chinese Chestnut $5,567 (Avg) Biodiversity $104 (Avg) A…" at bounding box center [571, 422] width 719 height 762
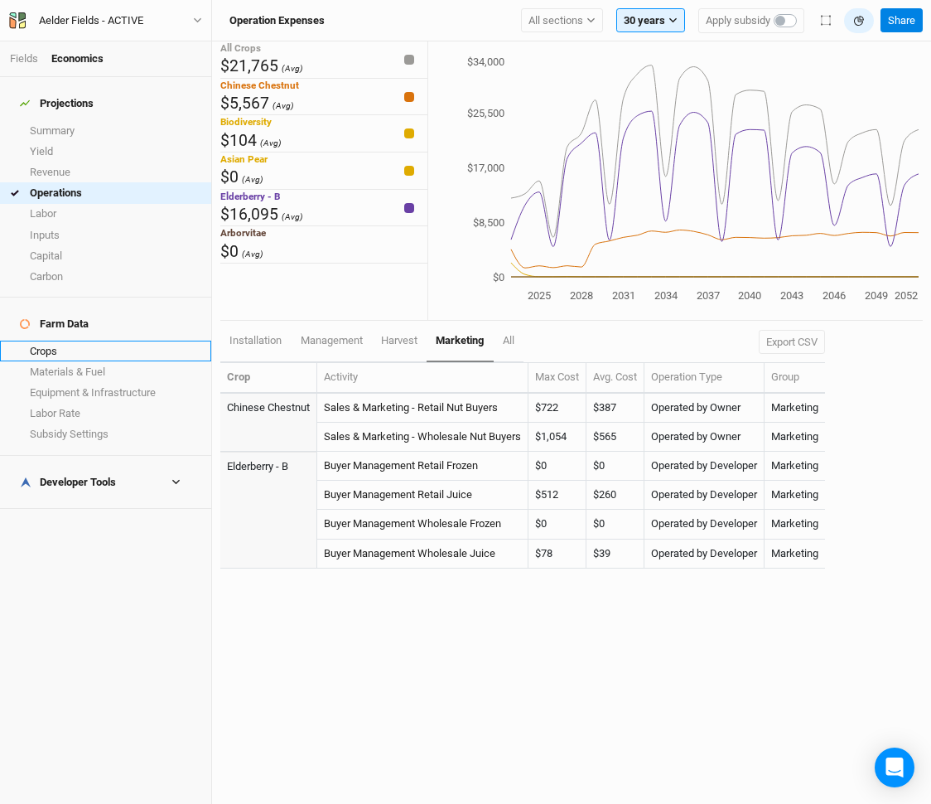
click at [92, 340] on link "Crops" at bounding box center [105, 350] width 211 height 21
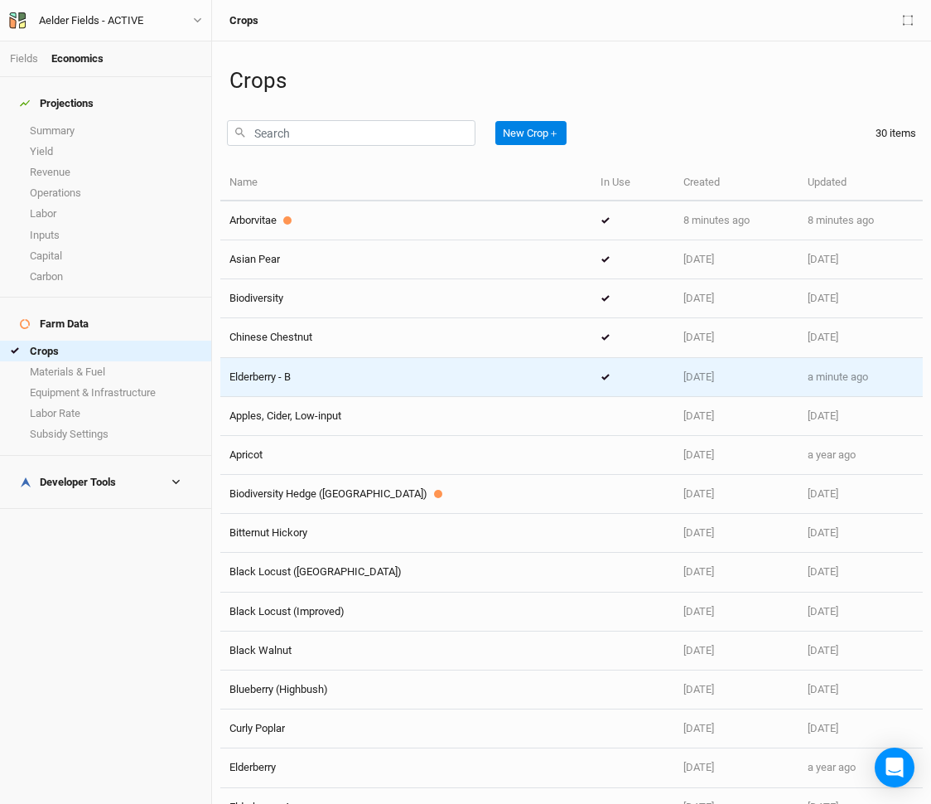
click at [356, 381] on div "Elderberry - B" at bounding box center [405, 376] width 353 height 15
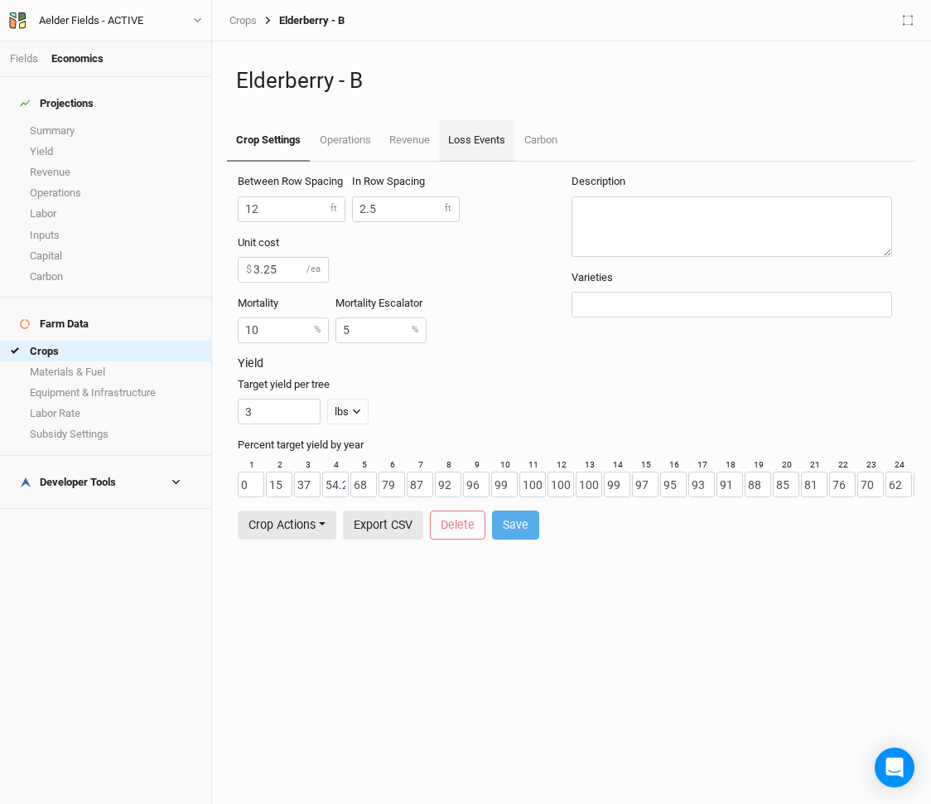
click at [471, 128] on link "Loss Events" at bounding box center [476, 140] width 75 height 41
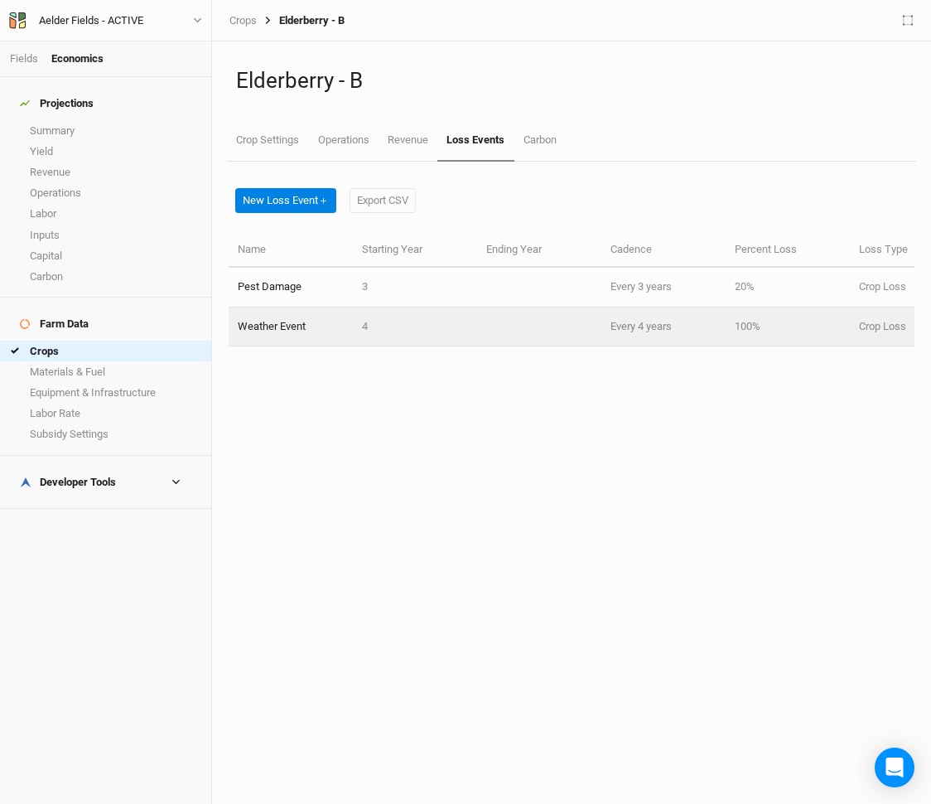
click at [449, 327] on td "4" at bounding box center [415, 326] width 124 height 39
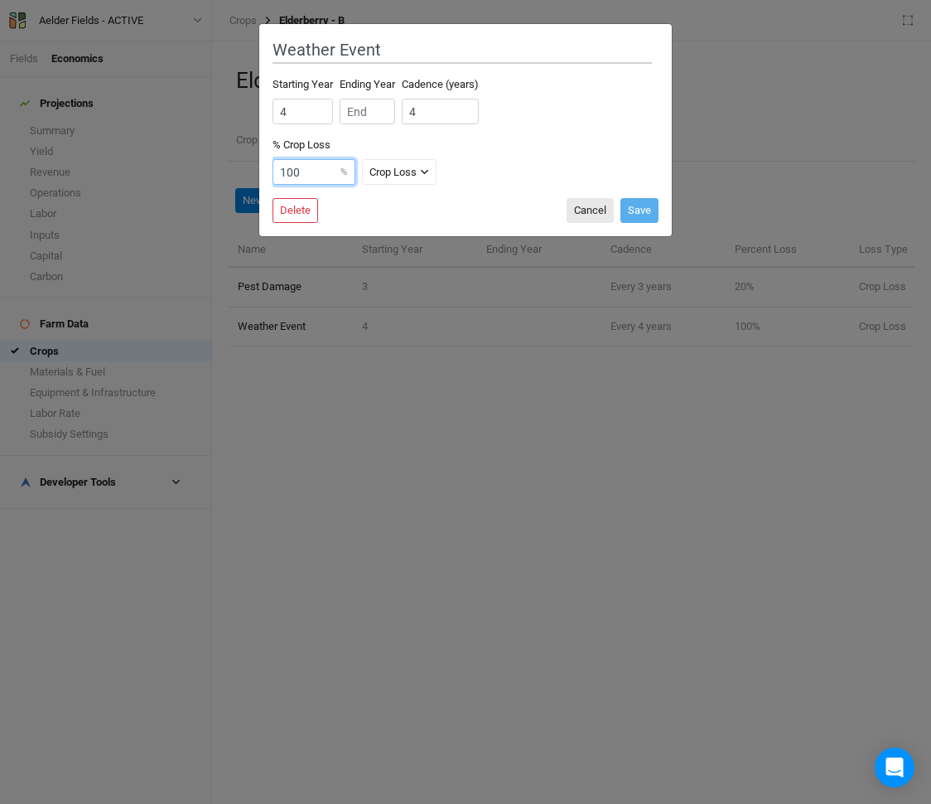
click at [295, 173] on input "100" at bounding box center [314, 172] width 83 height 26
type input "80"
click at [650, 215] on button "Save" at bounding box center [639, 210] width 38 height 25
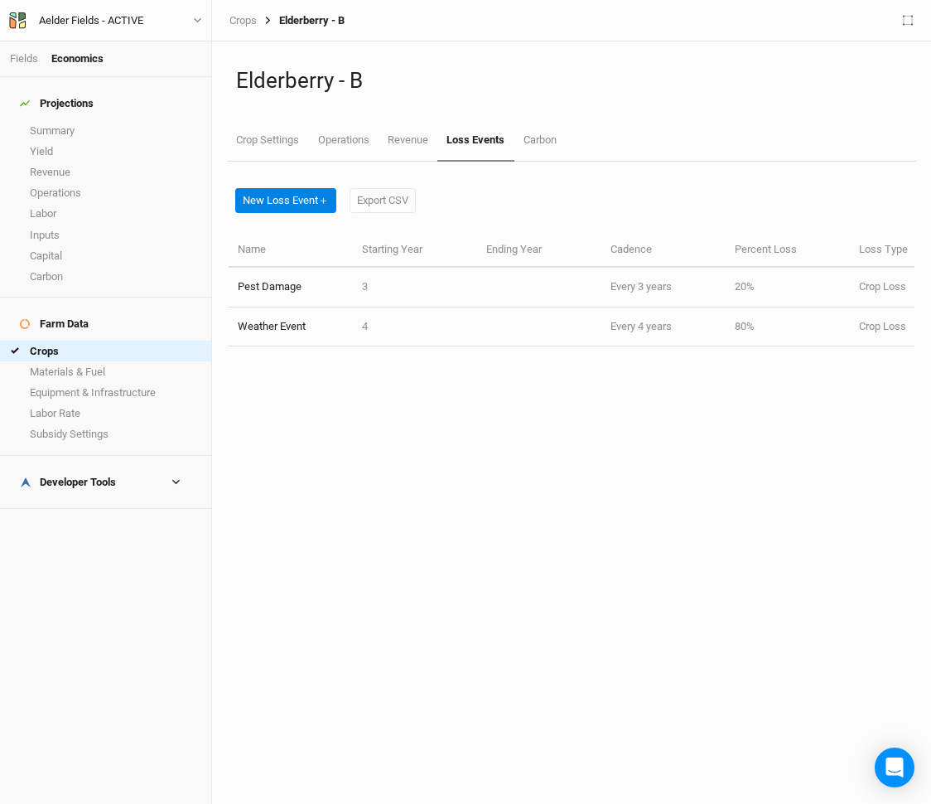
click at [89, 108] on h4 "Projections" at bounding box center [105, 103] width 191 height 33
click at [78, 141] on link "Yield" at bounding box center [105, 151] width 211 height 21
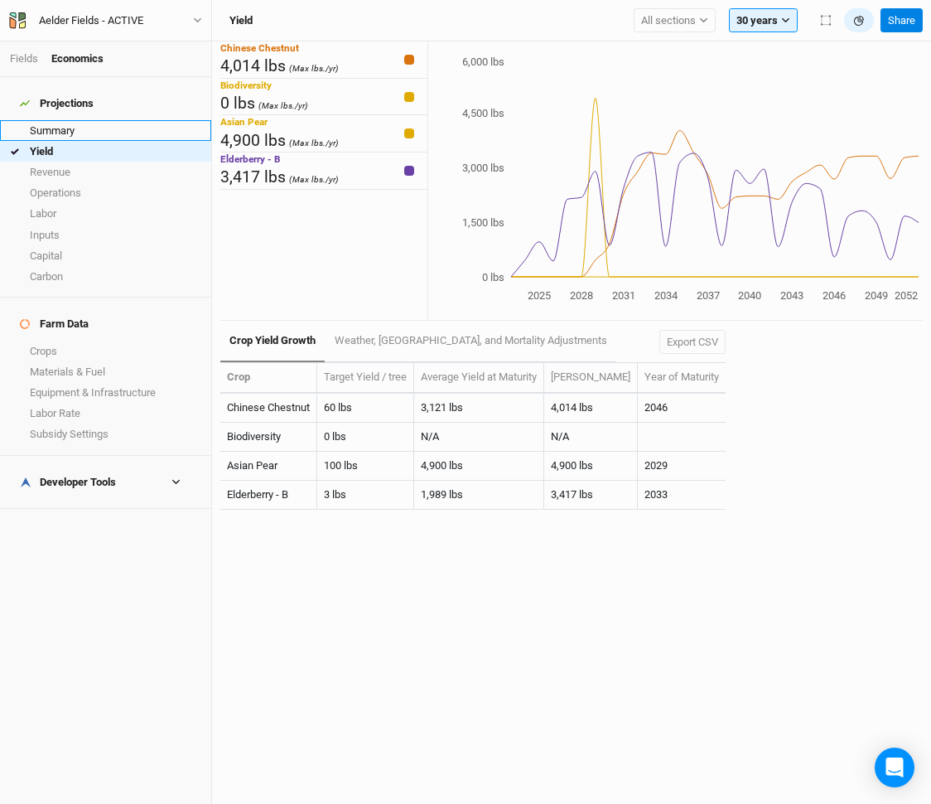
click at [103, 120] on link "Summary" at bounding box center [105, 130] width 211 height 21
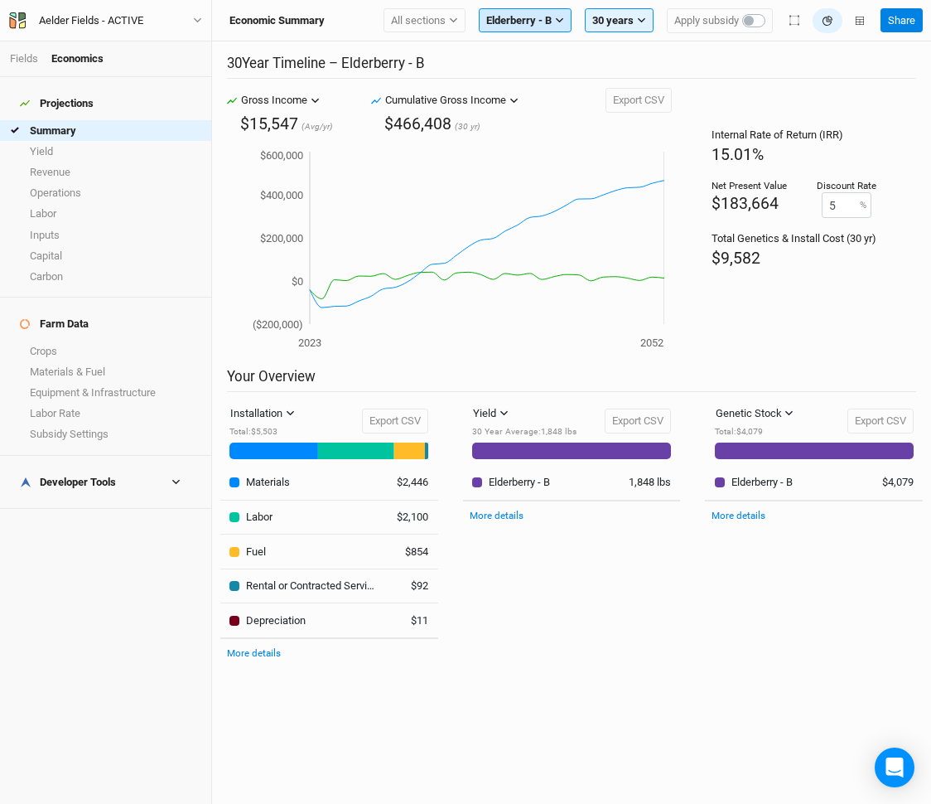
click at [533, 10] on button "Elderberry - B" at bounding box center [525, 20] width 93 height 25
click at [535, 76] on span "Chinese Chestnut" at bounding box center [541, 77] width 83 height 12
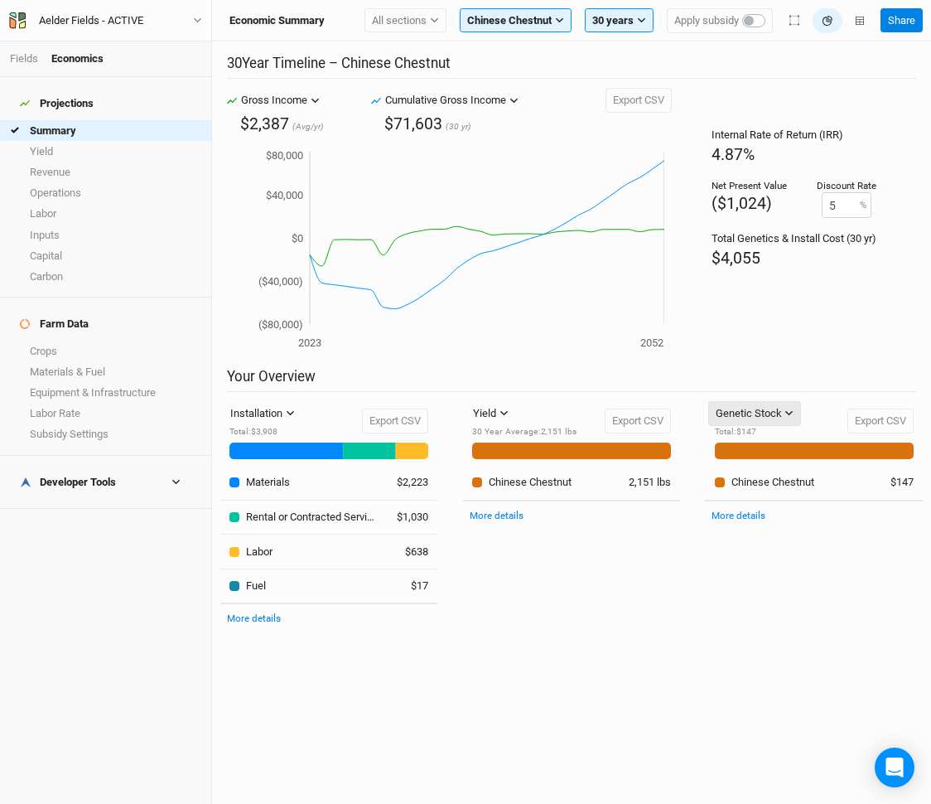
click at [756, 408] on div "Genetic Stock" at bounding box center [749, 413] width 66 height 17
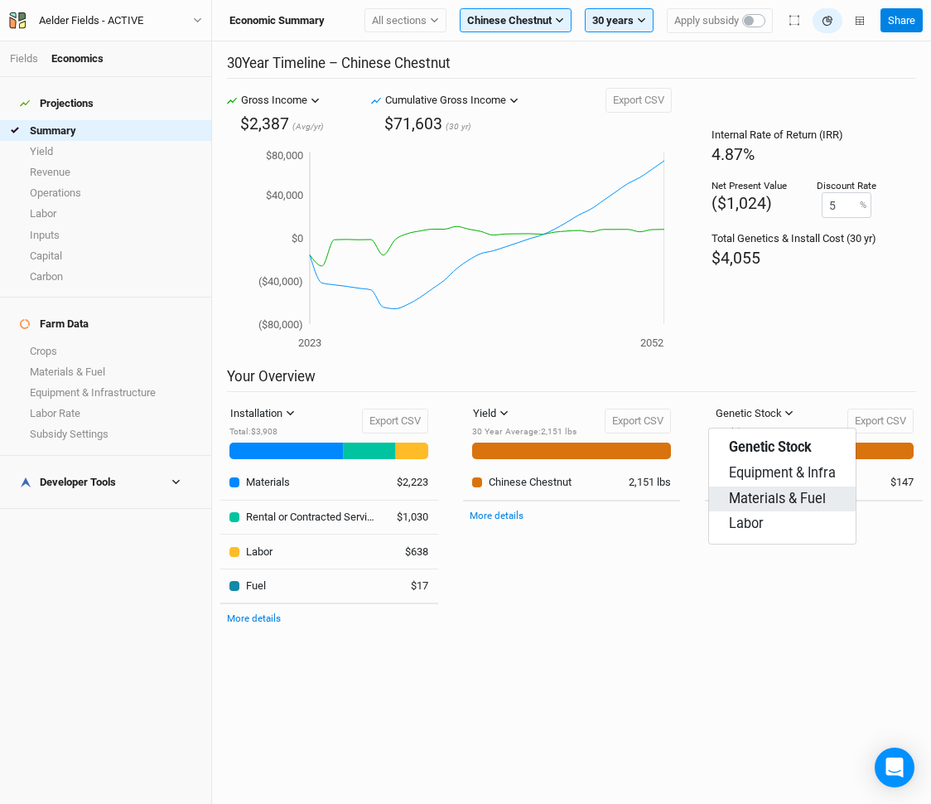
click at [771, 503] on span "Materials & Fuel" at bounding box center [777, 499] width 97 height 19
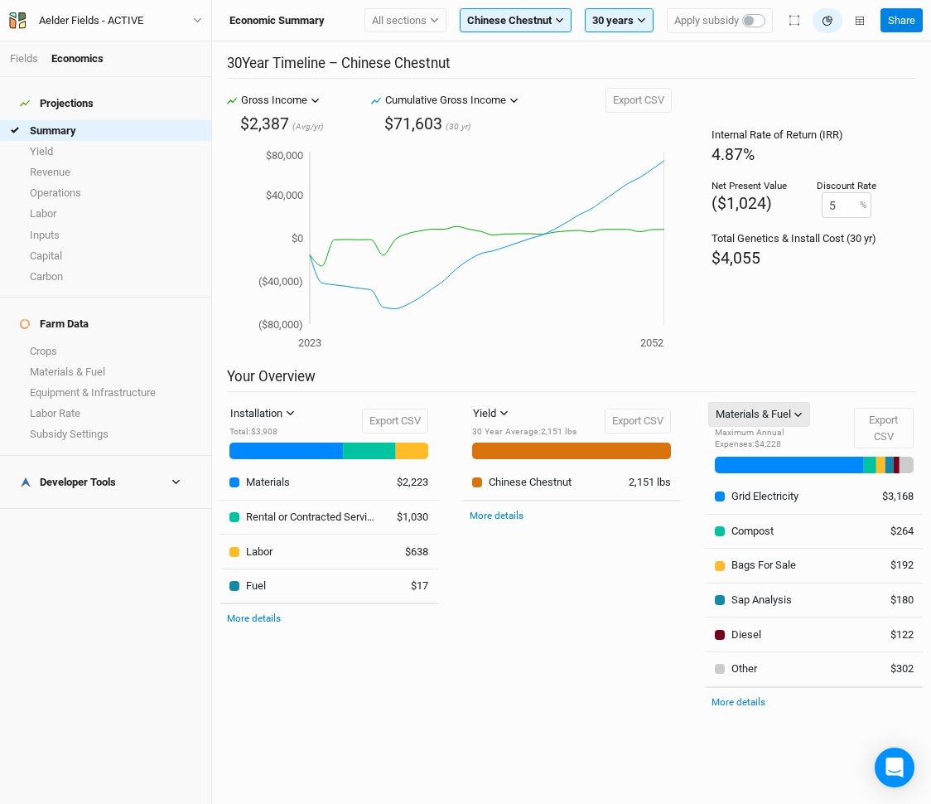
click at [758, 409] on div "Materials & Fuel" at bounding box center [753, 414] width 75 height 17
click at [65, 225] on link "Inputs" at bounding box center [105, 235] width 211 height 21
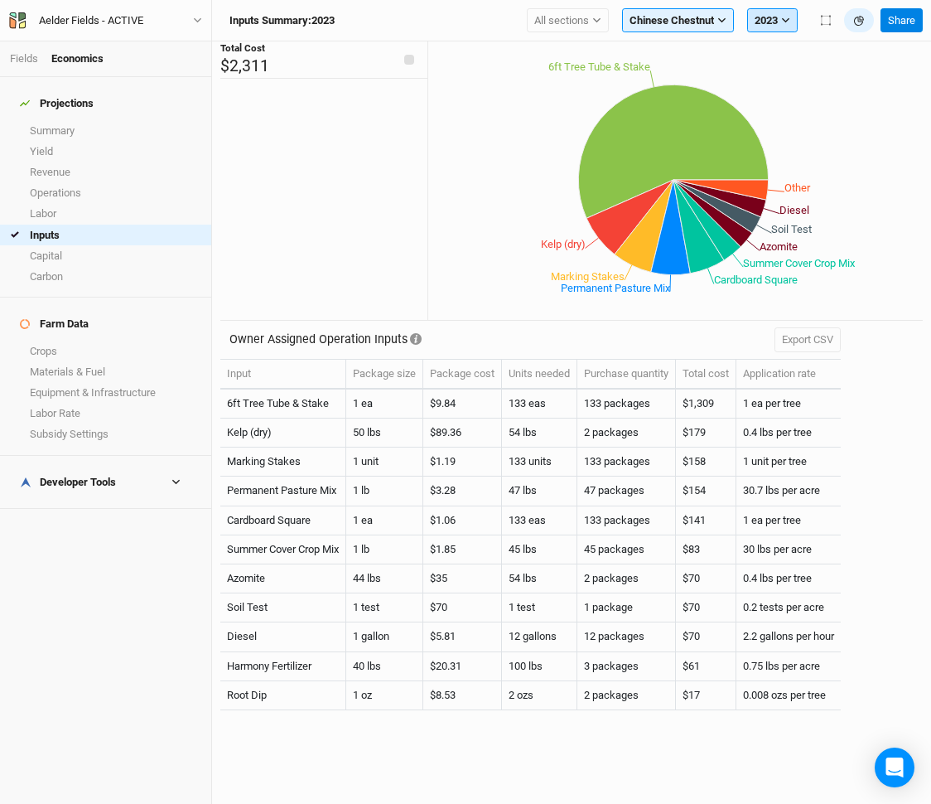
click at [765, 22] on button "2023" at bounding box center [772, 20] width 51 height 25
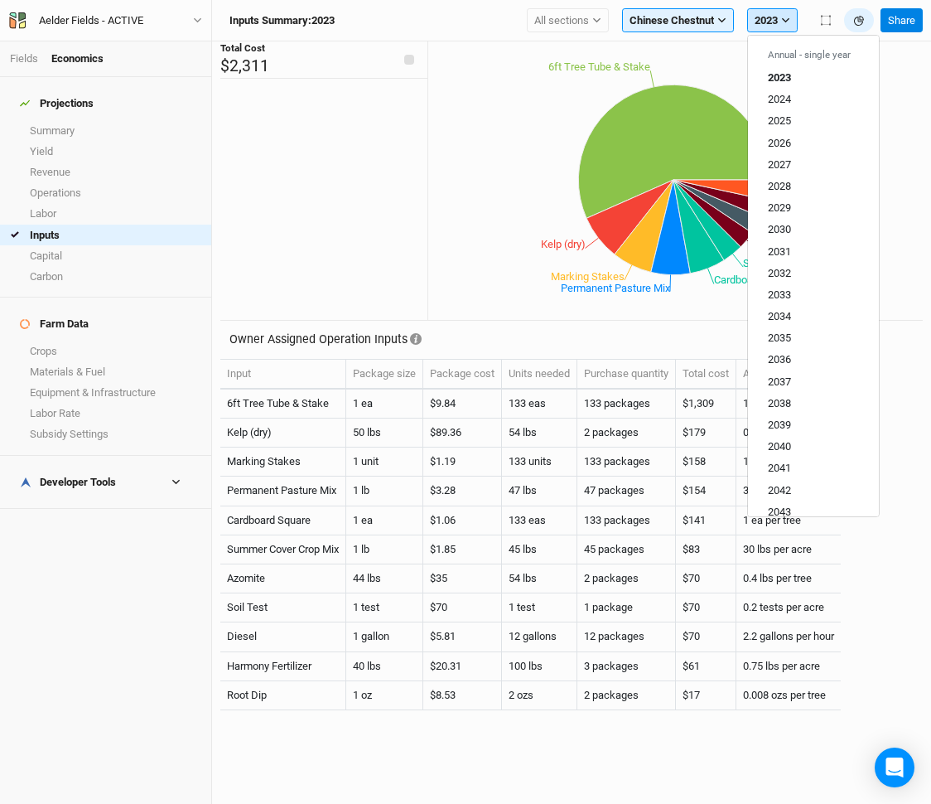
click at [765, 22] on button "2023" at bounding box center [772, 20] width 51 height 25
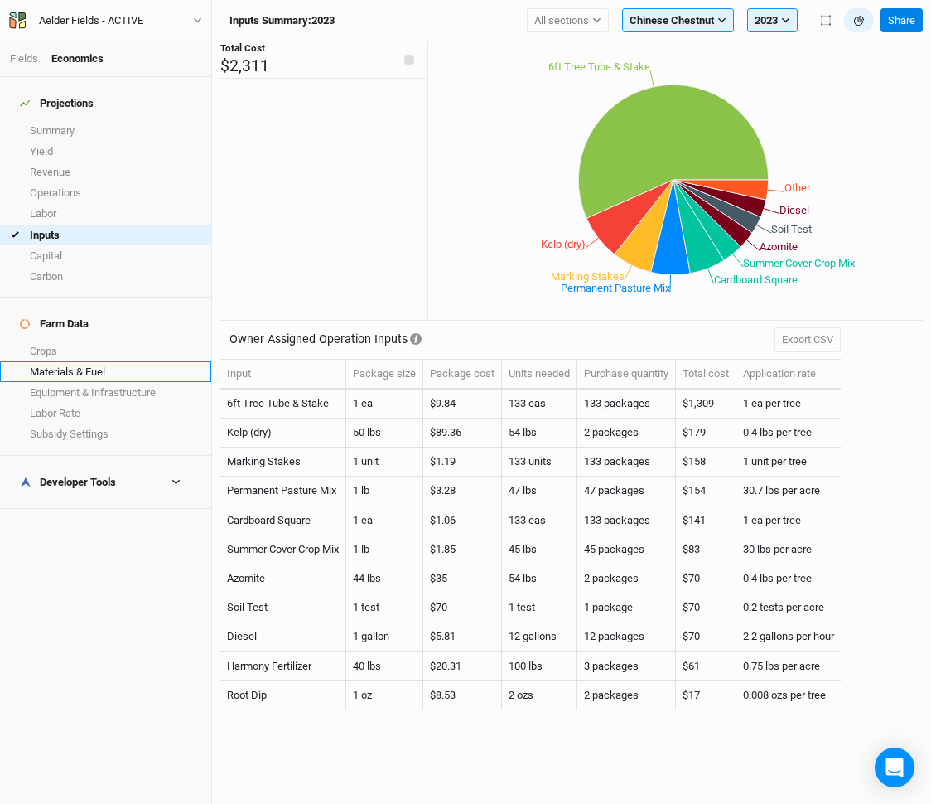
click at [96, 361] on link "Materials & Fuel" at bounding box center [105, 371] width 211 height 21
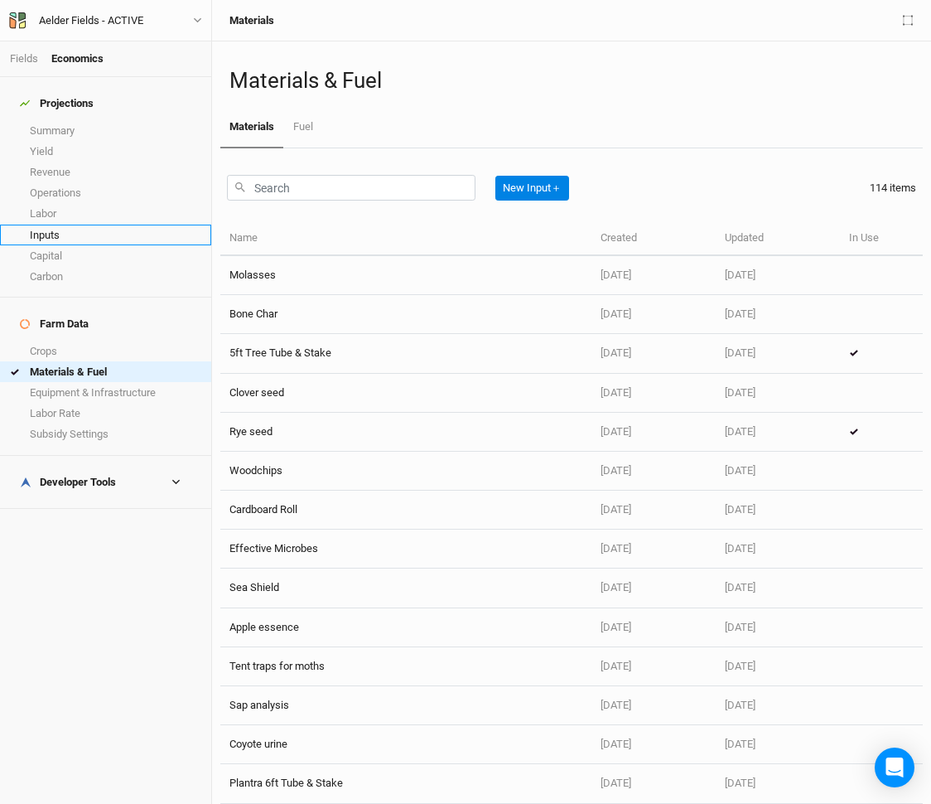
click at [71, 225] on link "Inputs" at bounding box center [105, 235] width 211 height 21
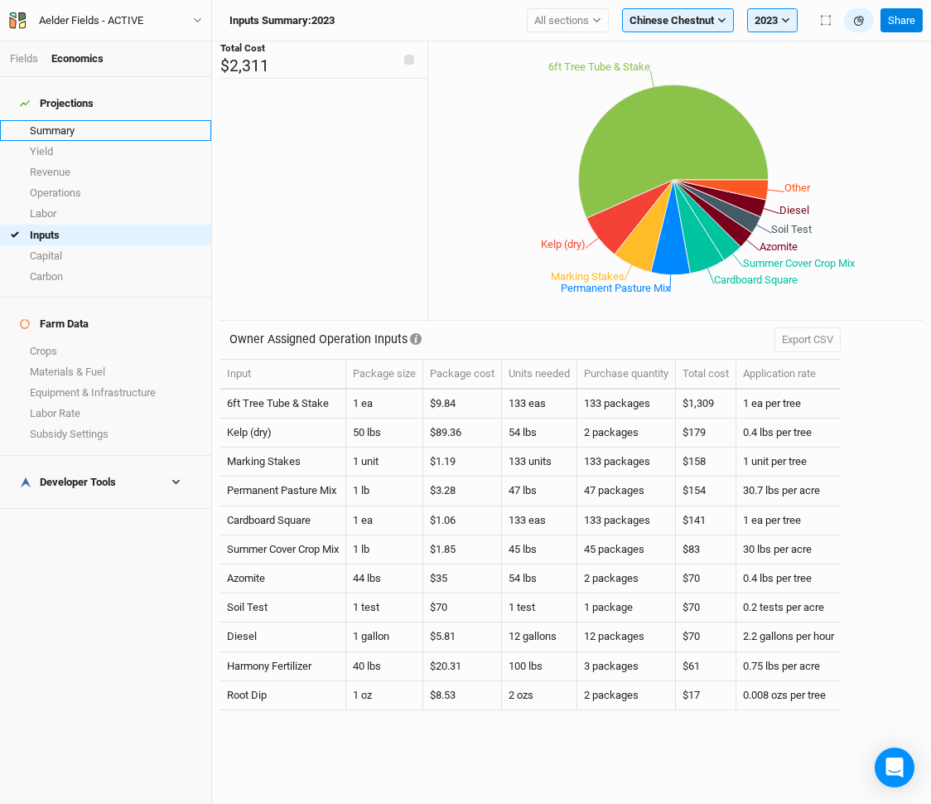
click at [68, 120] on link "Summary" at bounding box center [105, 130] width 211 height 21
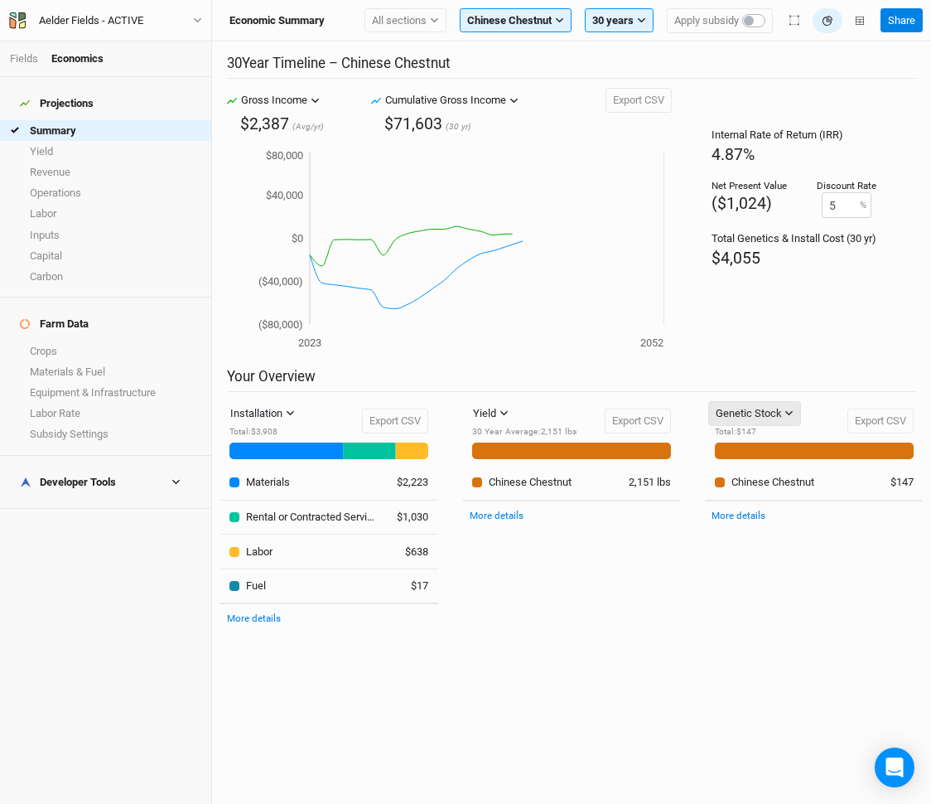
click at [780, 416] on div "Genetic Stock" at bounding box center [749, 413] width 66 height 17
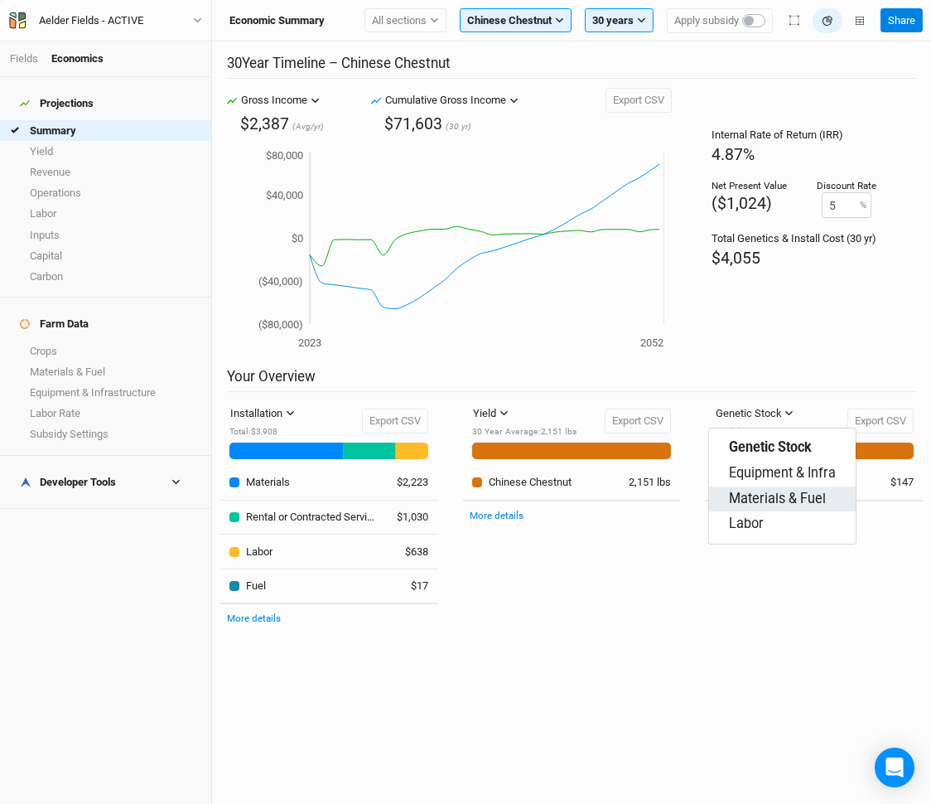
click at [784, 502] on span "Materials & Fuel" at bounding box center [777, 499] width 97 height 19
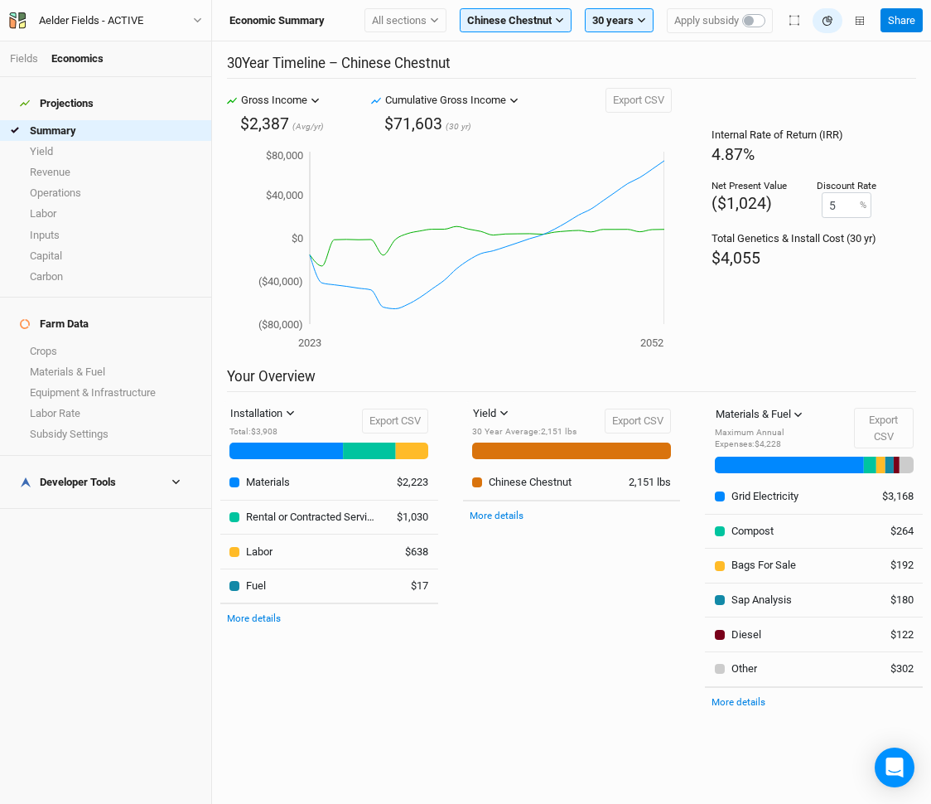
click at [794, 427] on div "Maximum Annual Expenses : $4,228" at bounding box center [775, 439] width 120 height 24
click at [789, 410] on div "Materials & Fuel" at bounding box center [753, 414] width 75 height 17
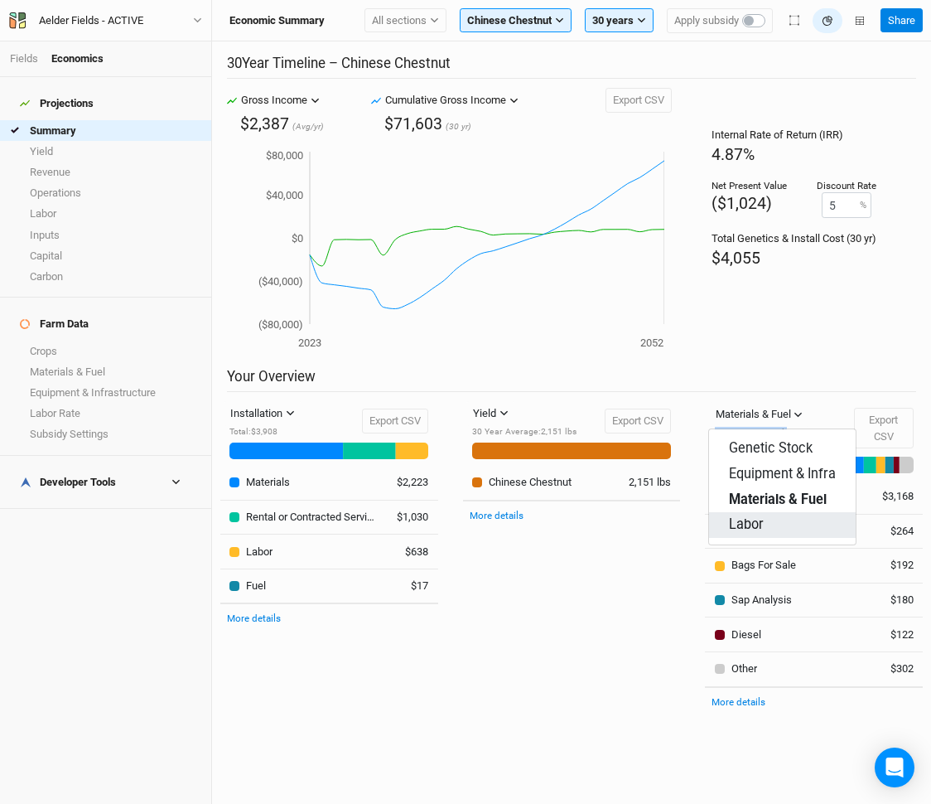
click at [789, 524] on button "Labor" at bounding box center [782, 525] width 147 height 26
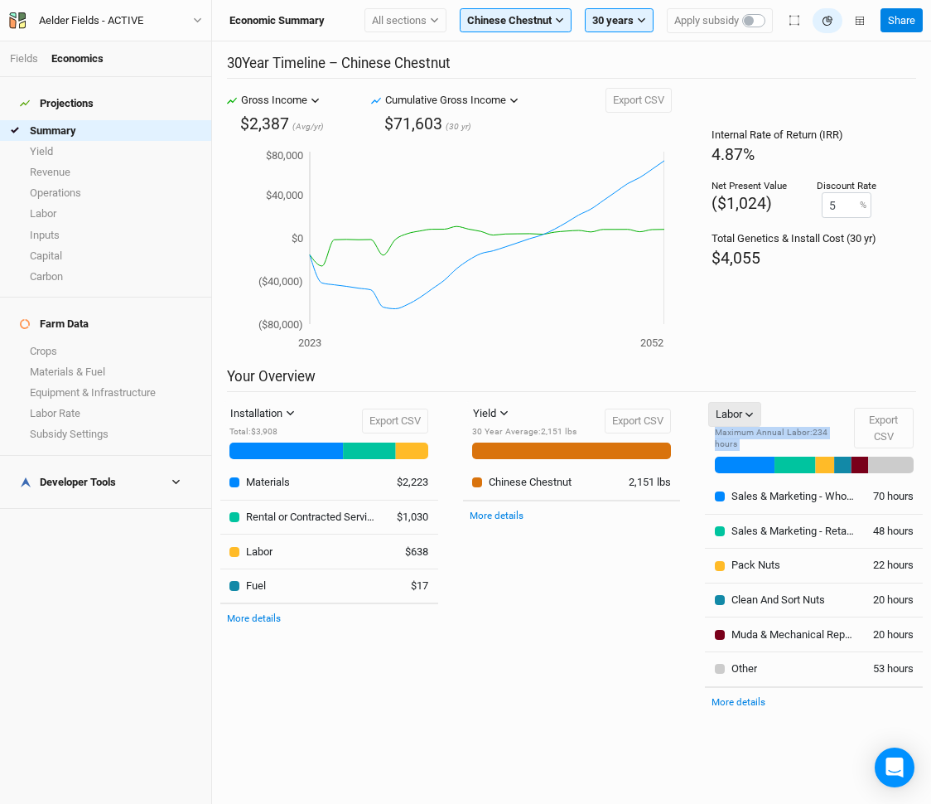
click at [744, 412] on button "Labor" at bounding box center [735, 414] width 54 height 25
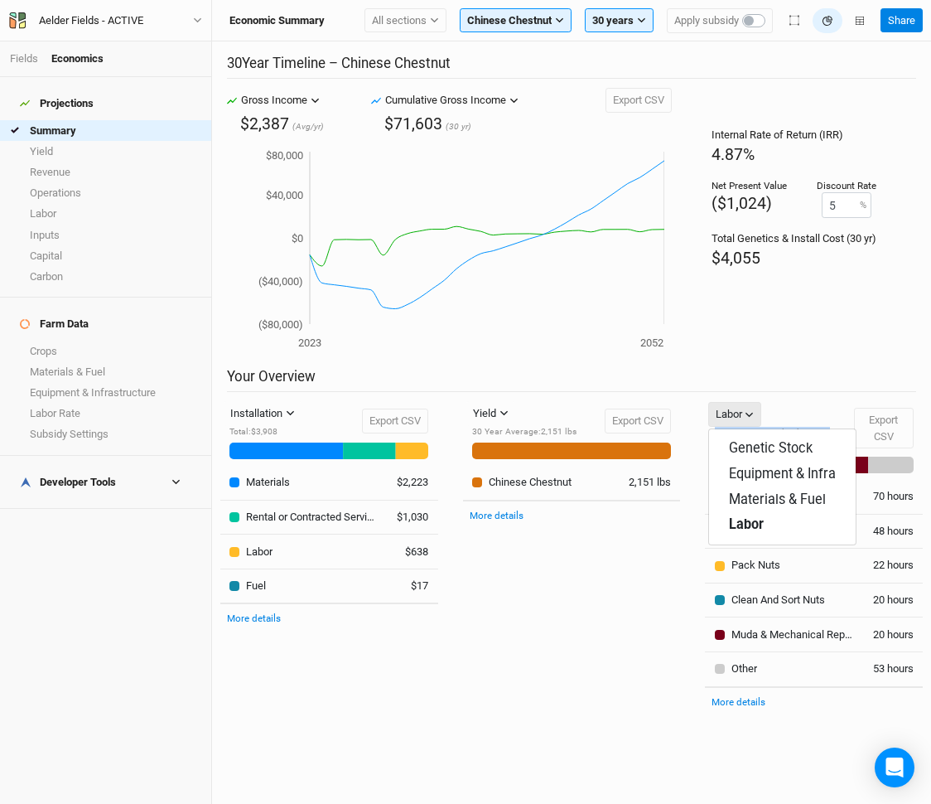
click at [744, 412] on button "Labor" at bounding box center [735, 414] width 54 height 25
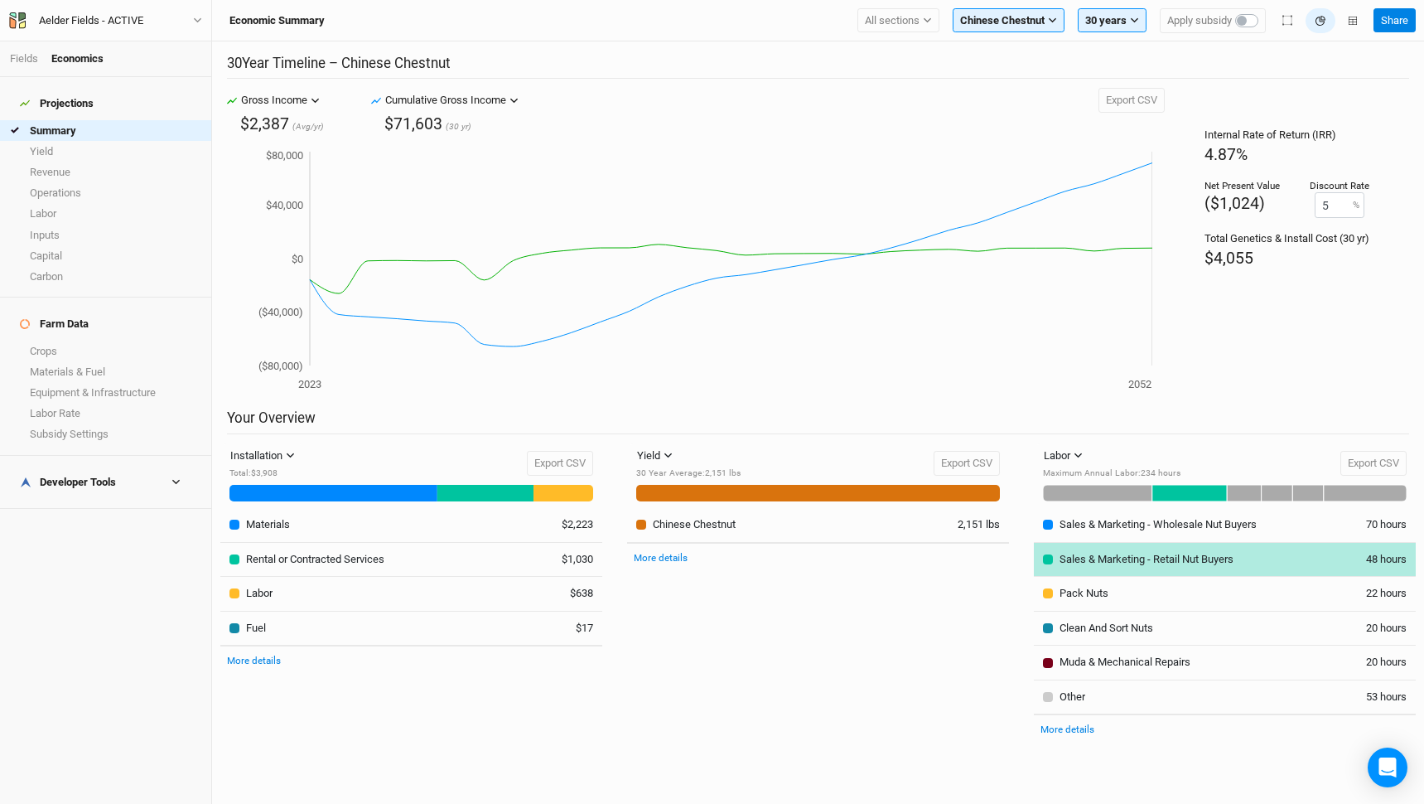
click at [930, 552] on div "Sales & Marketing - Retail Nut Buyers" at bounding box center [1147, 559] width 174 height 15
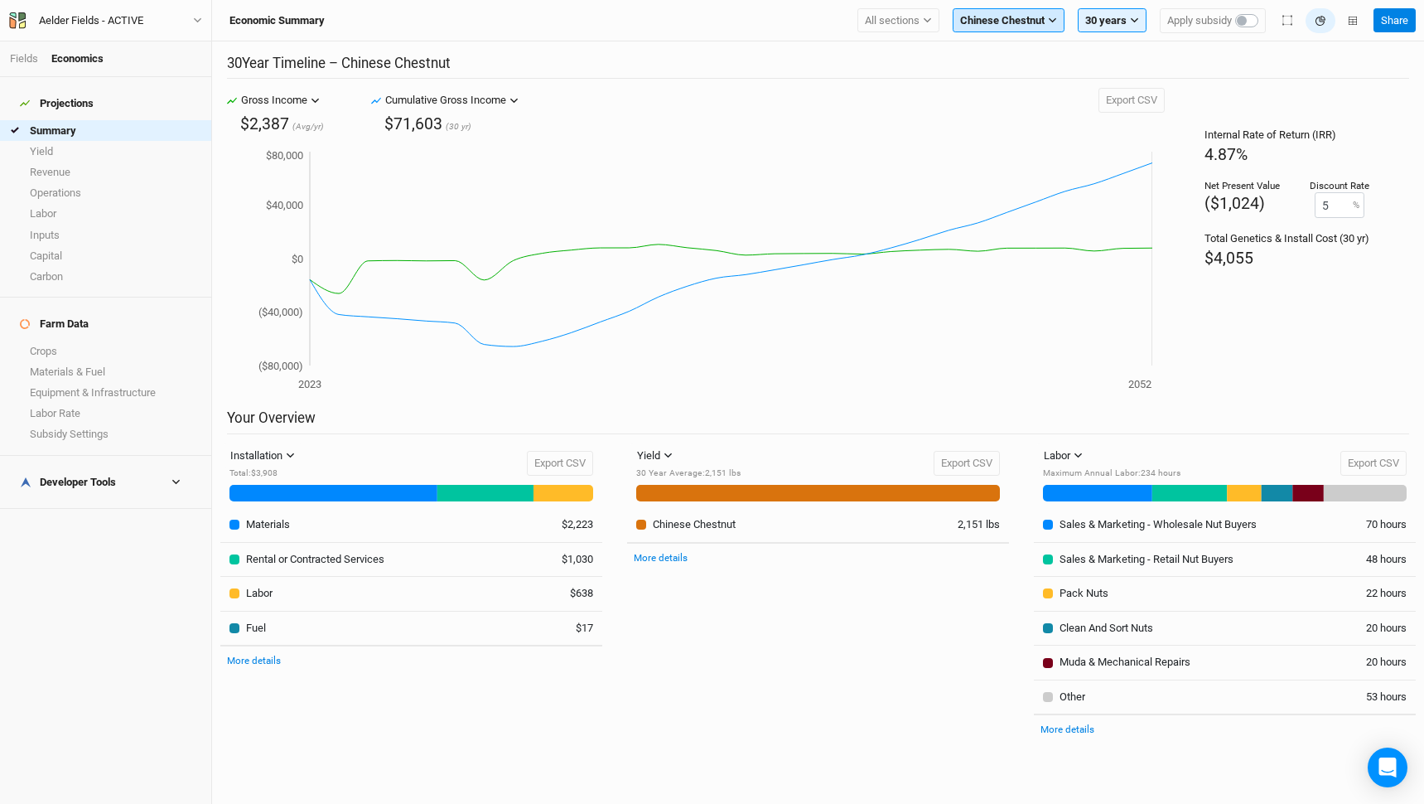
click at [930, 24] on icon "button" at bounding box center [1052, 20] width 9 height 9
click at [930, 135] on button "Elderberry - B" at bounding box center [1019, 143] width 131 height 22
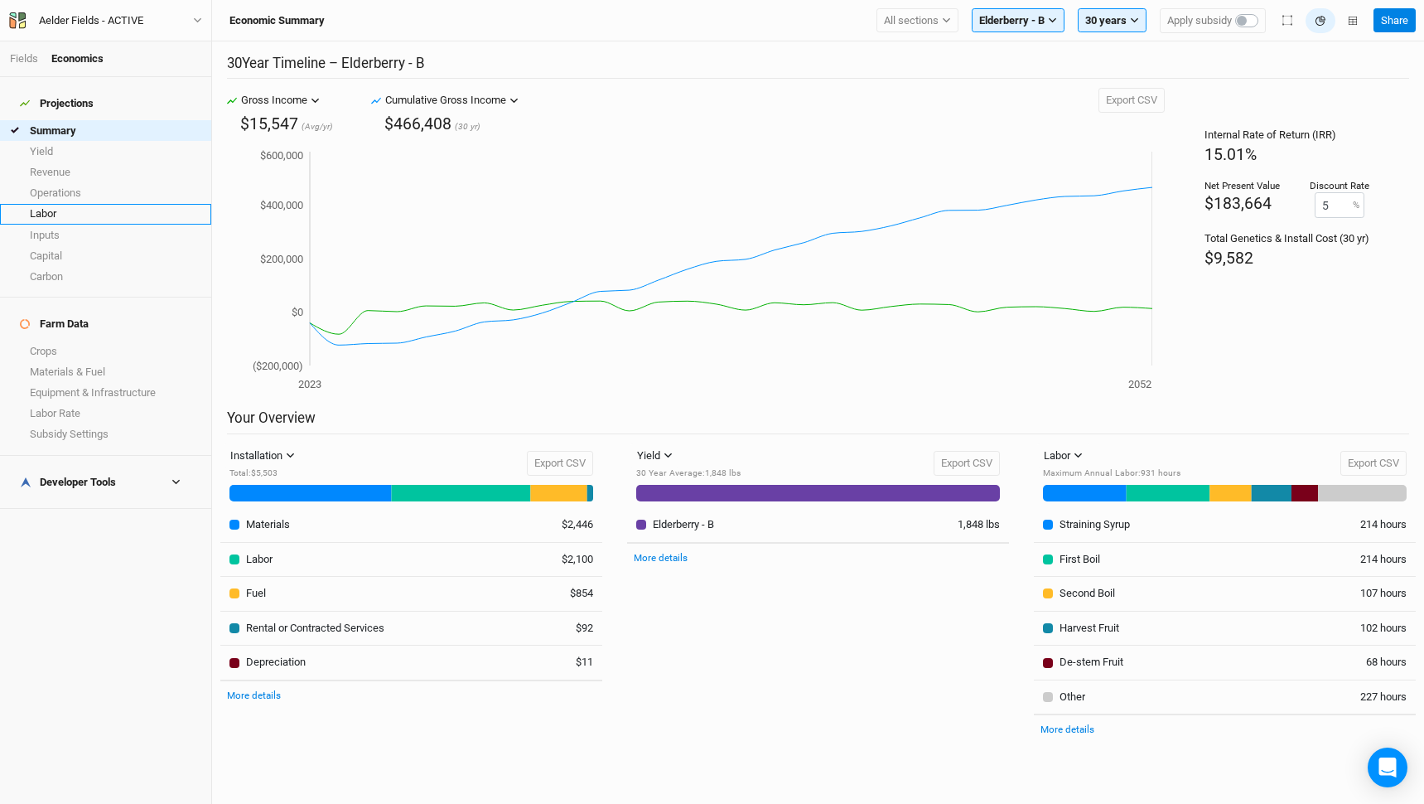
click at [79, 212] on link "Labor" at bounding box center [105, 214] width 211 height 21
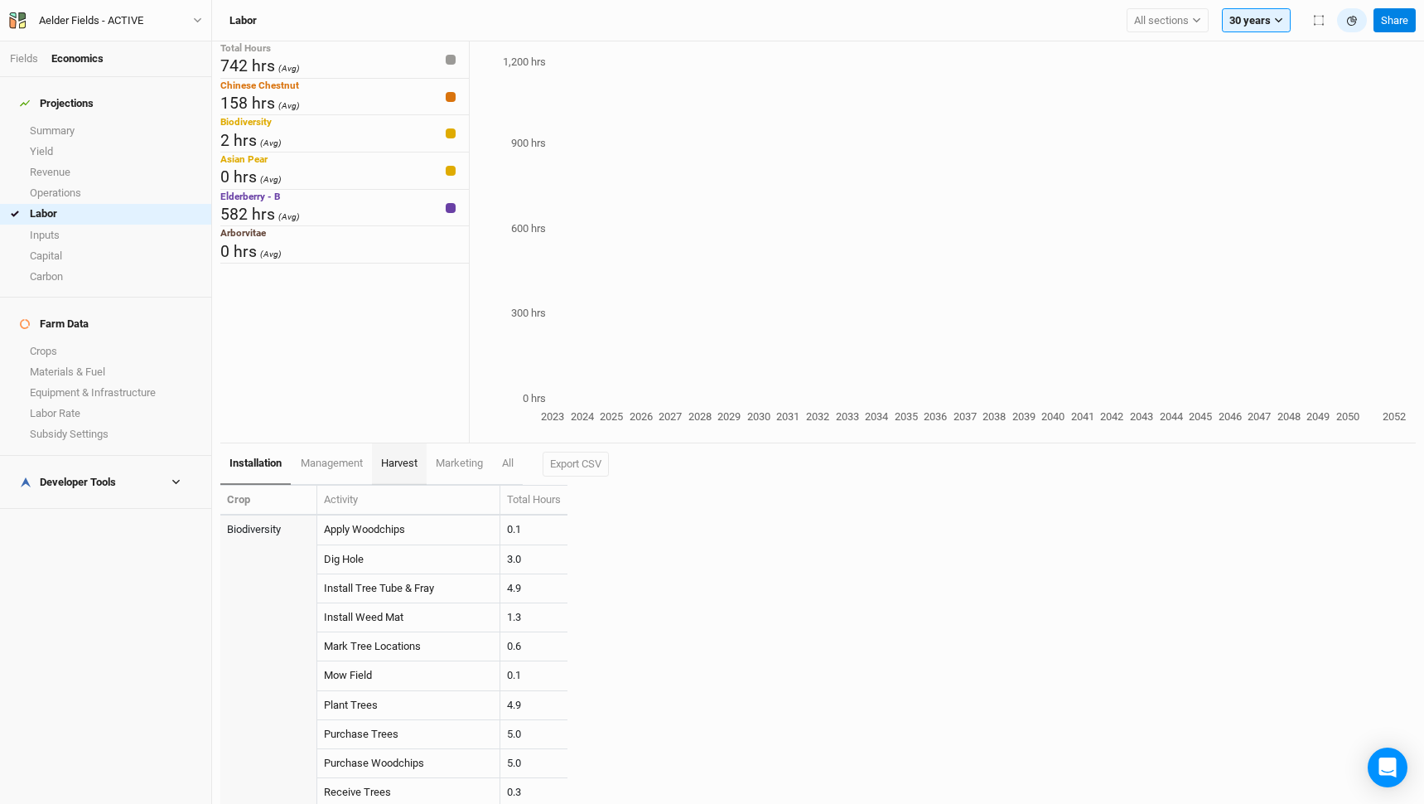
click at [412, 461] on span "harvest" at bounding box center [399, 462] width 36 height 12
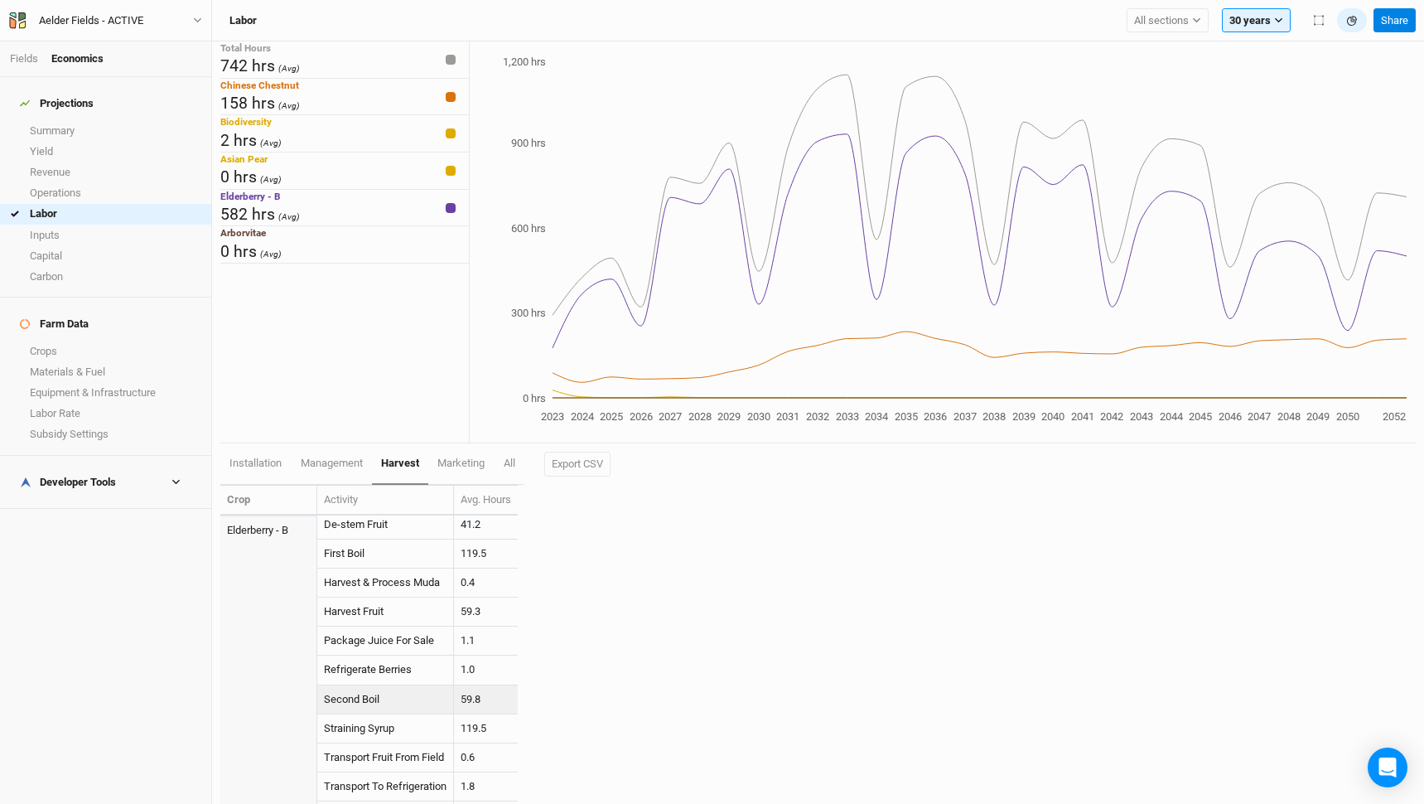
scroll to position [207, 0]
click at [461, 473] on link "marketing" at bounding box center [460, 463] width 65 height 41
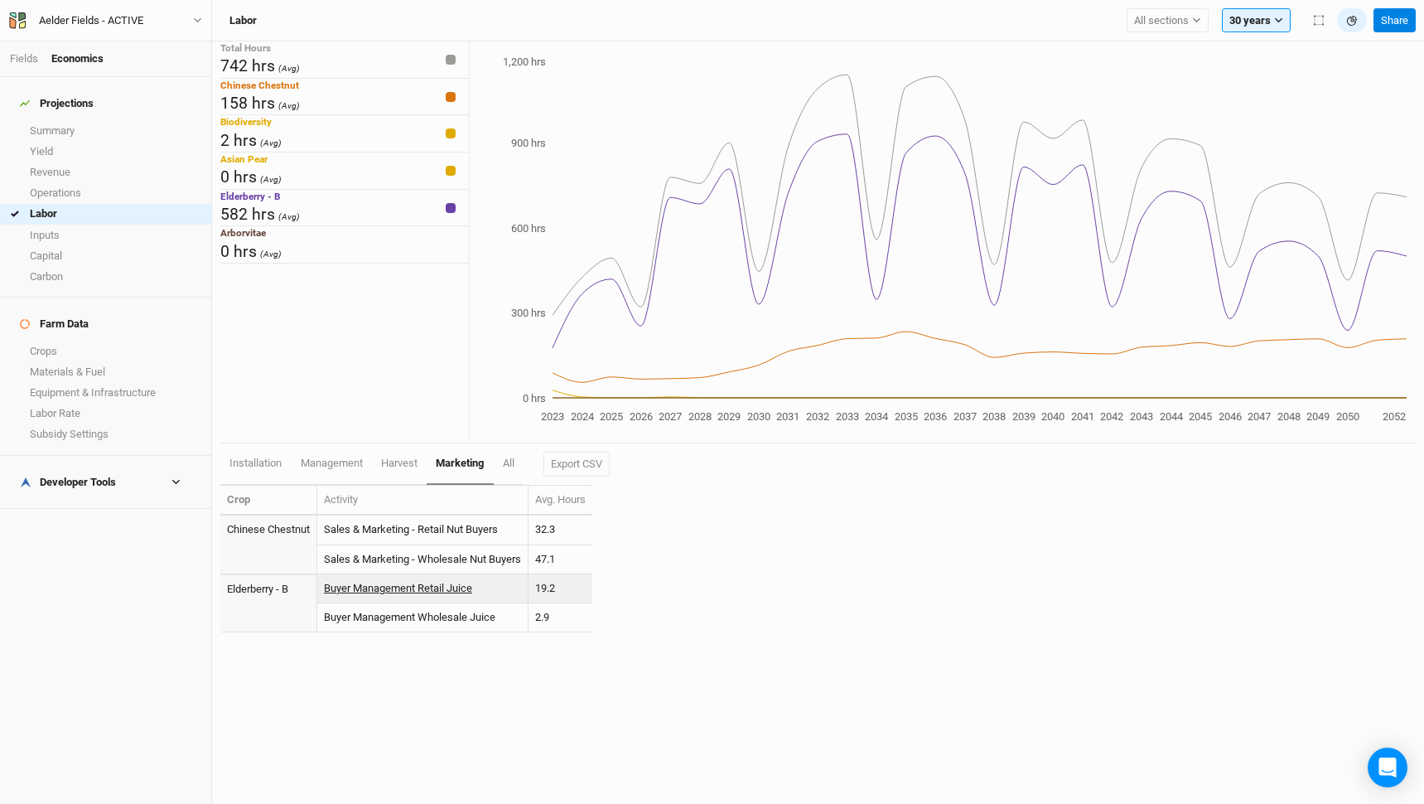
click at [413, 587] on link "Buyer Management Retail Juice" at bounding box center [398, 588] width 148 height 12
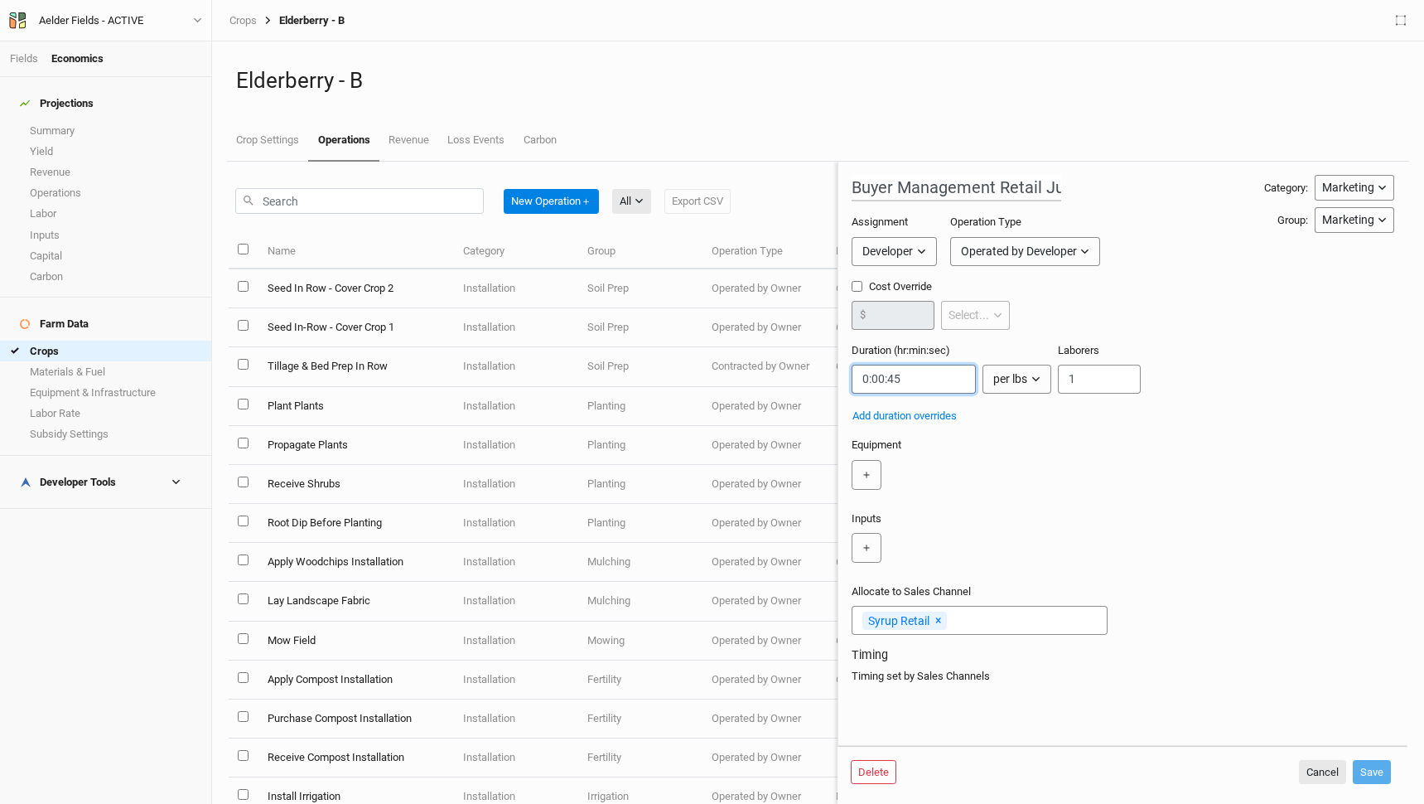
click at [880, 379] on input "string" at bounding box center [914, 379] width 124 height 29
click at [920, 379] on input "string" at bounding box center [914, 379] width 124 height 29
type input "0:05:00"
click at [930, 470] on div "＋" at bounding box center [1120, 475] width 536 height 30
click at [930, 761] on button "Save" at bounding box center [1372, 772] width 38 height 25
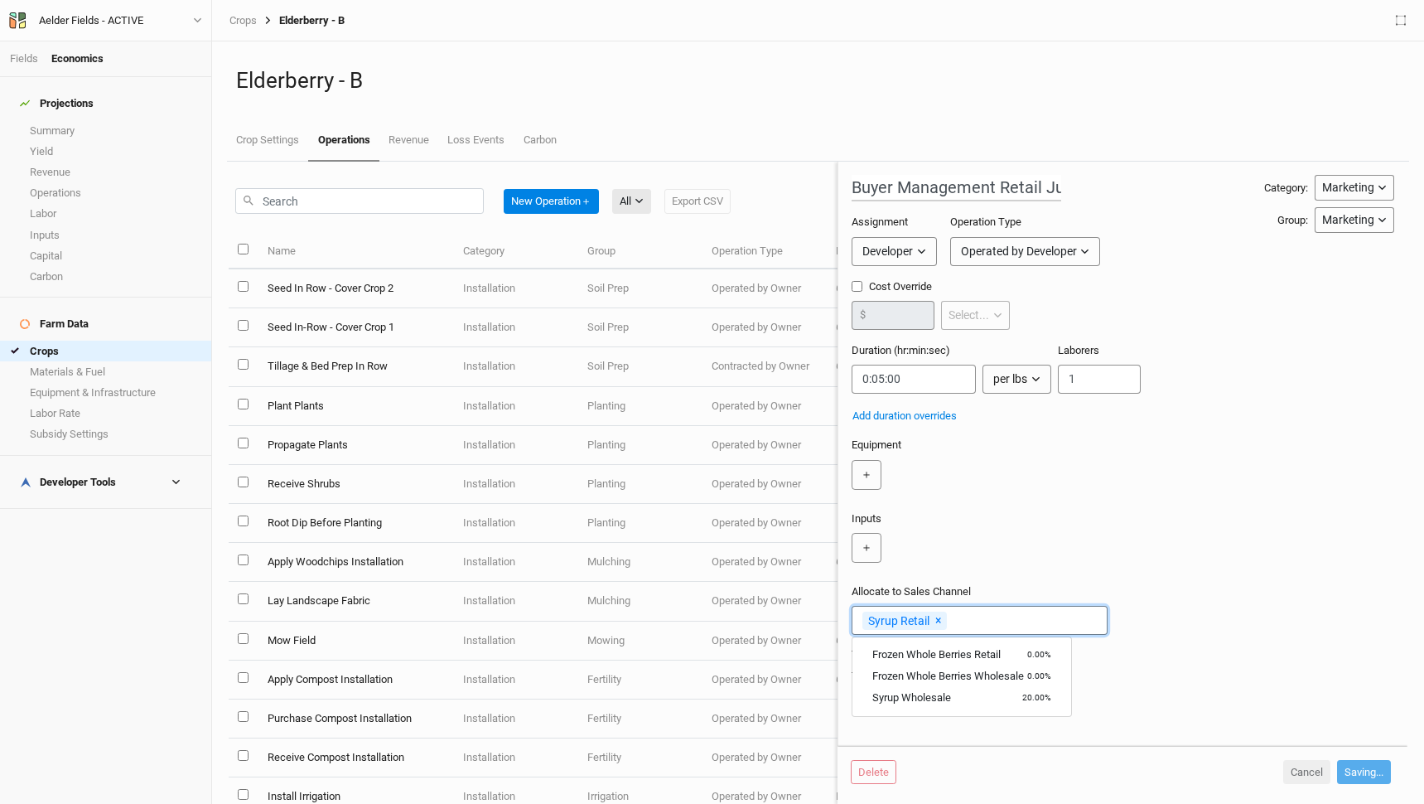
click at [930, 611] on input "text" at bounding box center [1022, 619] width 147 height 17
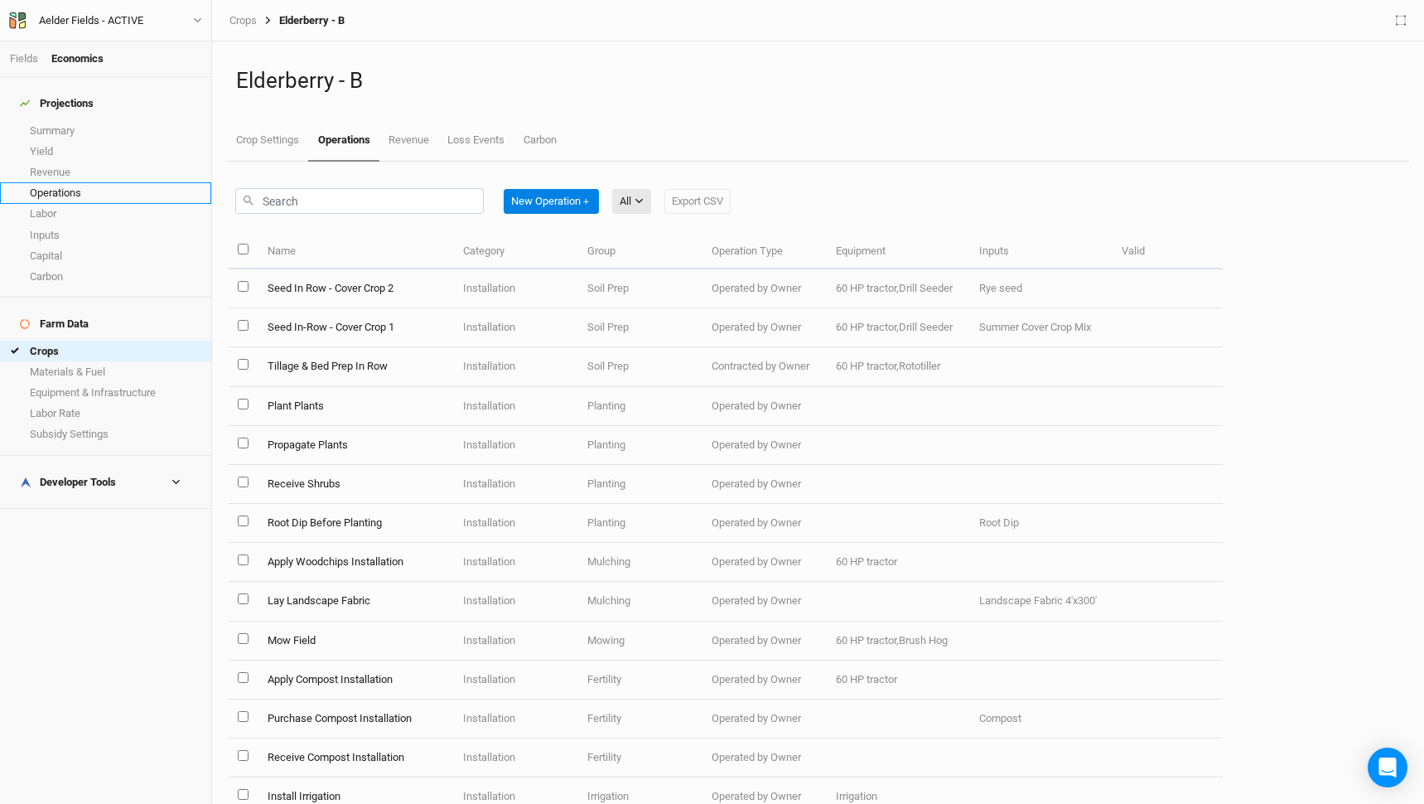
click at [86, 191] on link "Operations" at bounding box center [105, 192] width 211 height 21
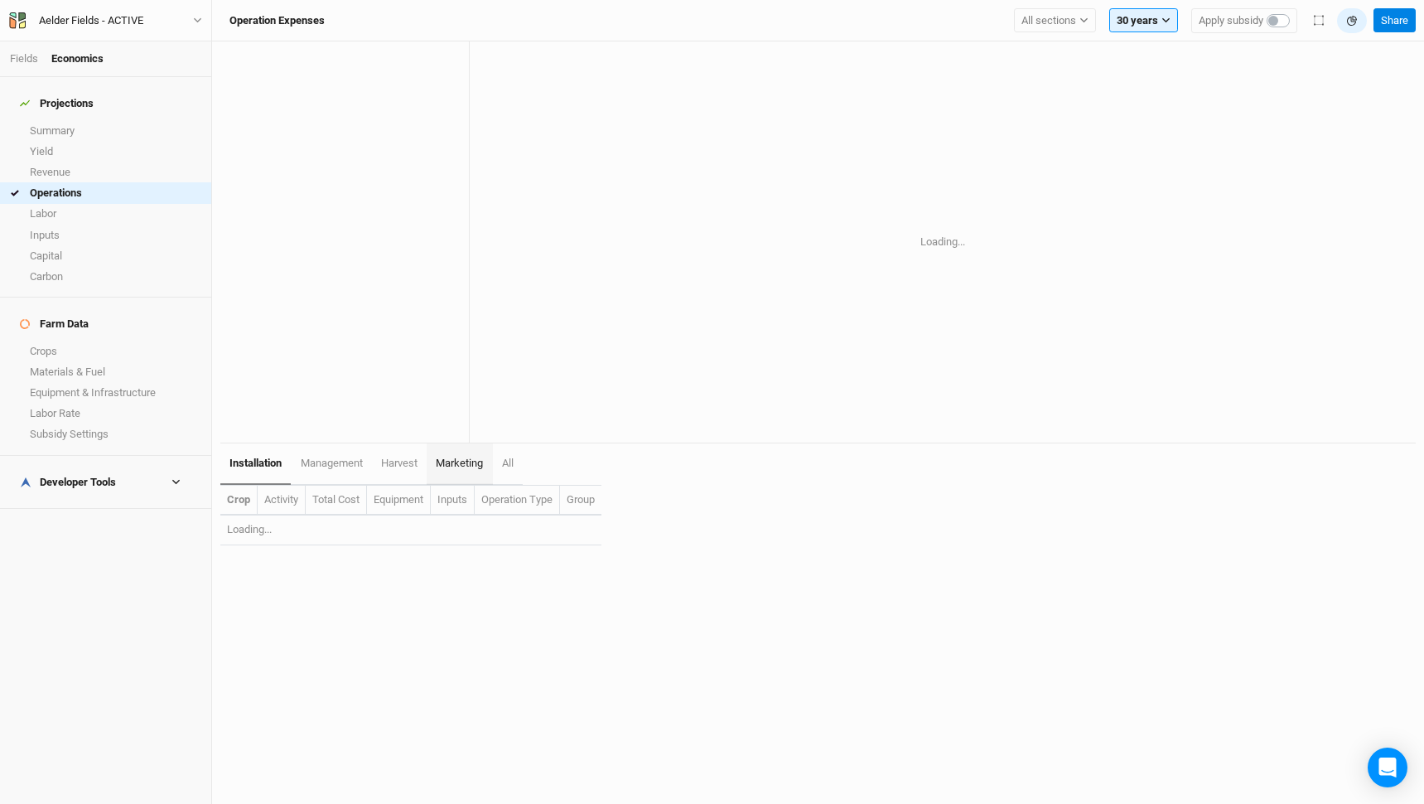
click at [461, 471] on link "marketing" at bounding box center [459, 463] width 65 height 41
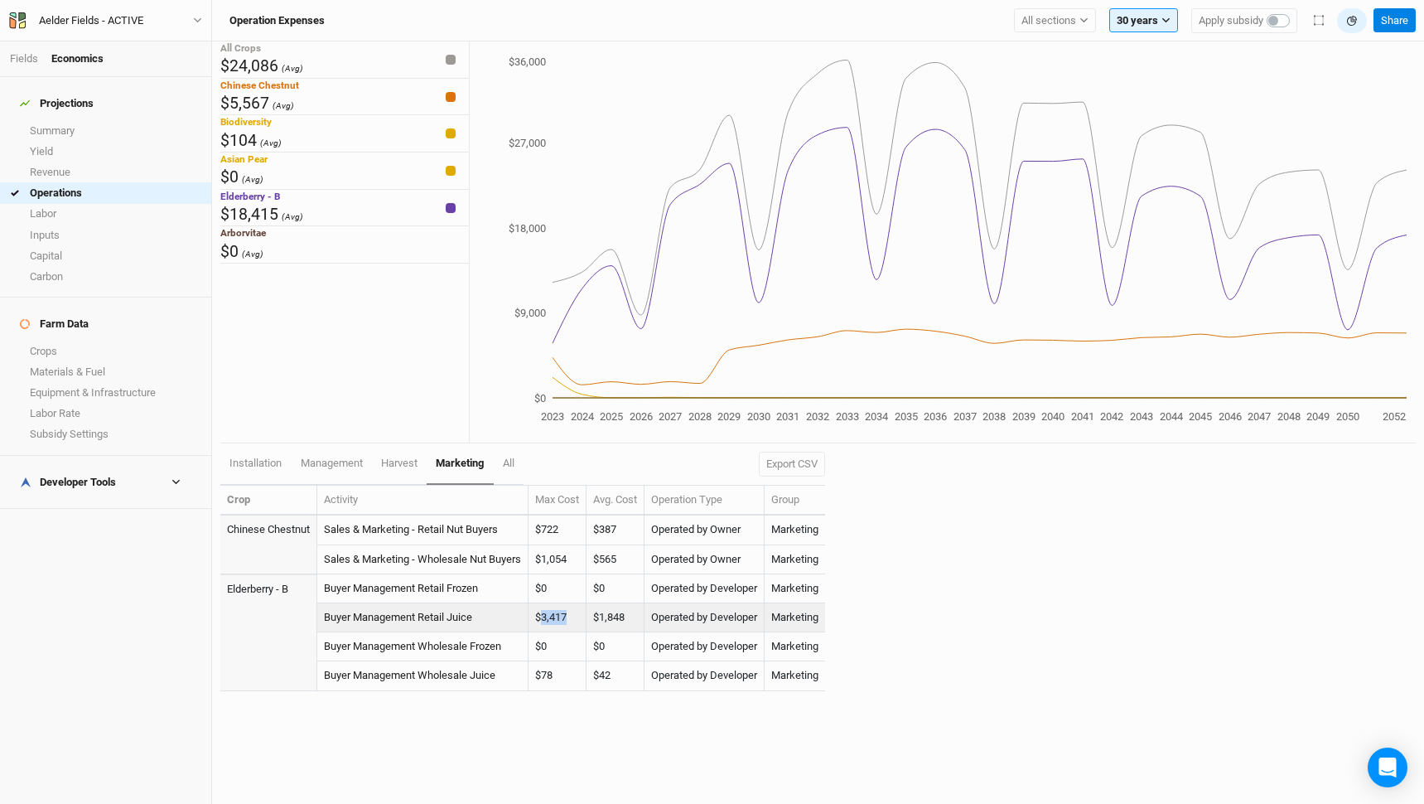
drag, startPoint x: 543, startPoint y: 618, endPoint x: 662, endPoint y: 618, distance: 118.5
click at [659, 618] on tr "Buyer Management Retail Juice $3,417 $1,848 Operated by Developer Marketing" at bounding box center [522, 617] width 605 height 29
click at [662, 618] on td "Operated by Developer" at bounding box center [705, 617] width 120 height 29
click at [60, 120] on link "Summary" at bounding box center [105, 130] width 211 height 21
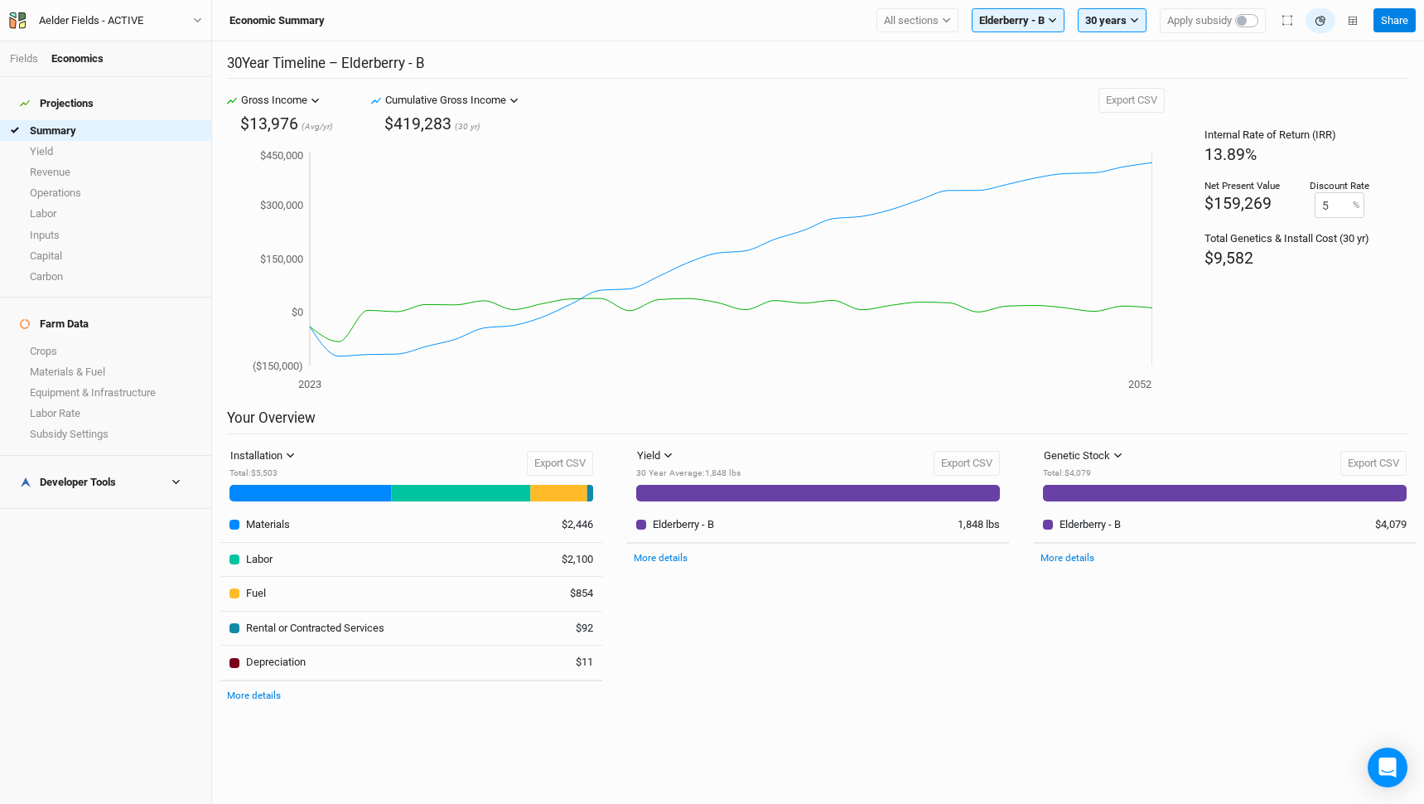
click at [930, 447] on div "Genetic Stock Genetic Stock Equipment & Infra Materials & Fuel Labor Total : $4…" at bounding box center [1225, 463] width 364 height 40
